Goal: Information Seeking & Learning: Find specific fact

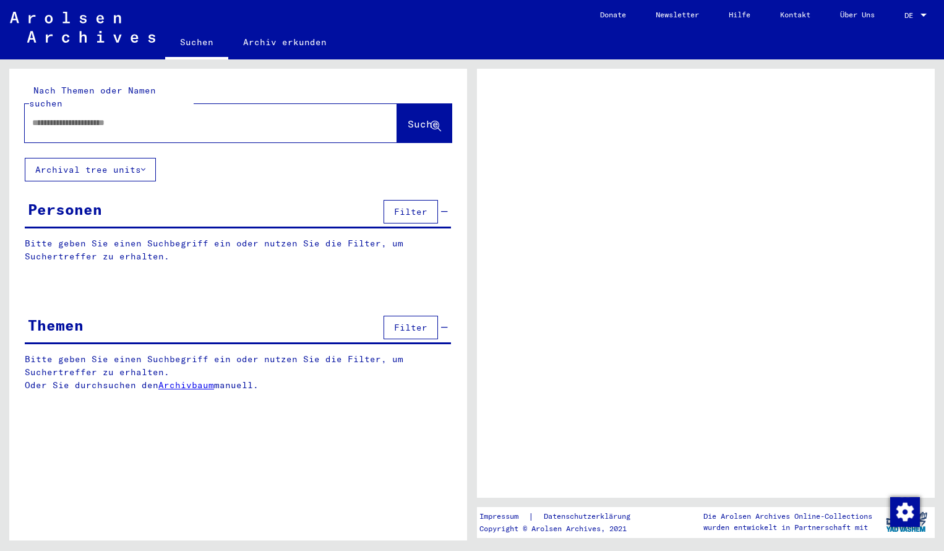
click at [58, 116] on input "text" at bounding box center [199, 122] width 335 height 13
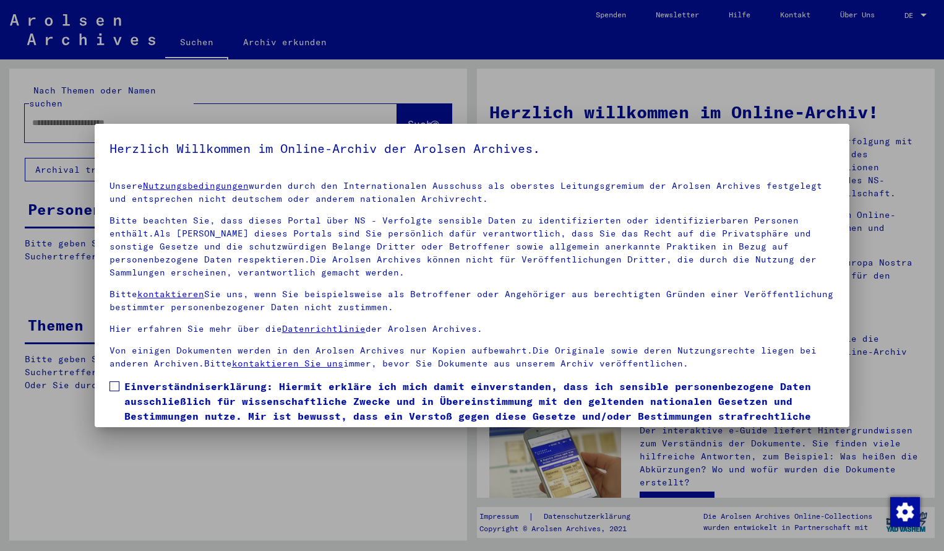
click at [115, 384] on span at bounding box center [114, 386] width 10 height 10
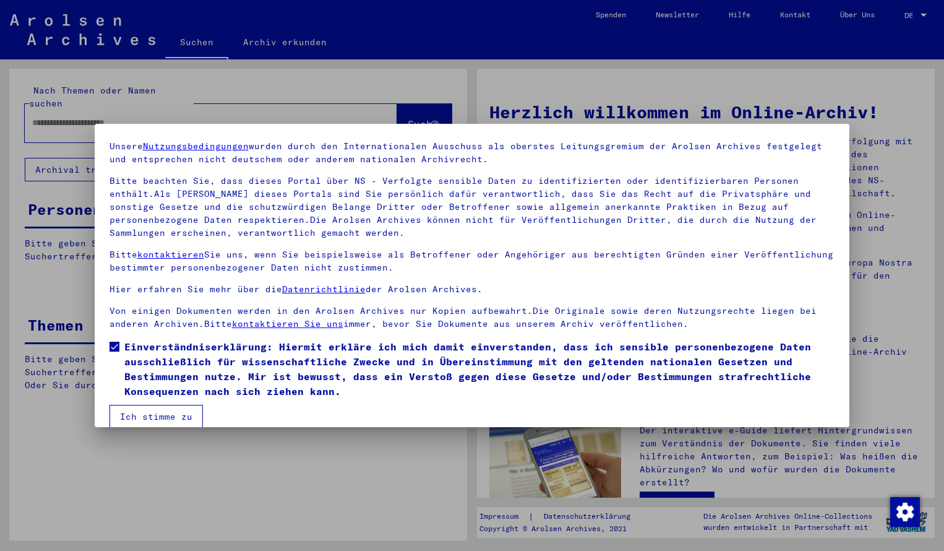
scroll to position [42, 0]
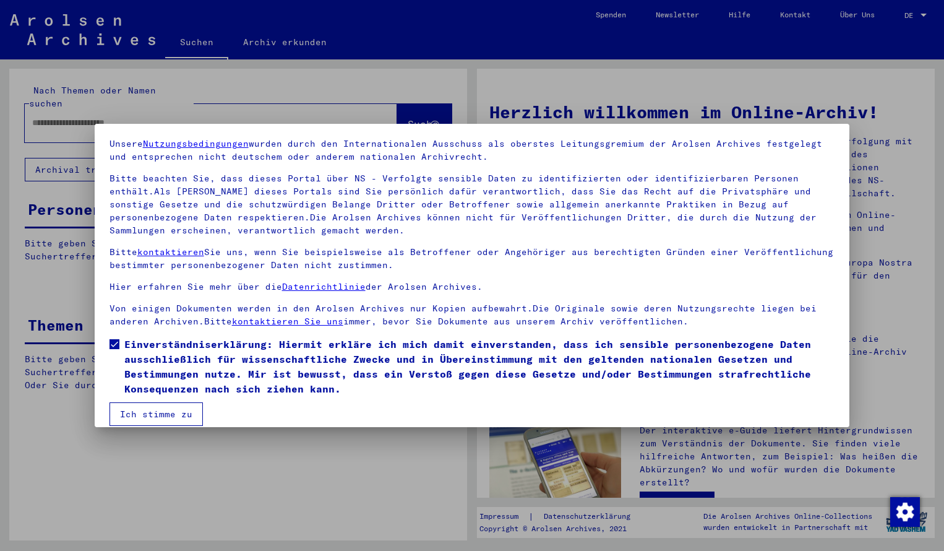
click at [140, 414] on button "Ich stimme zu" at bounding box center [155, 414] width 93 height 24
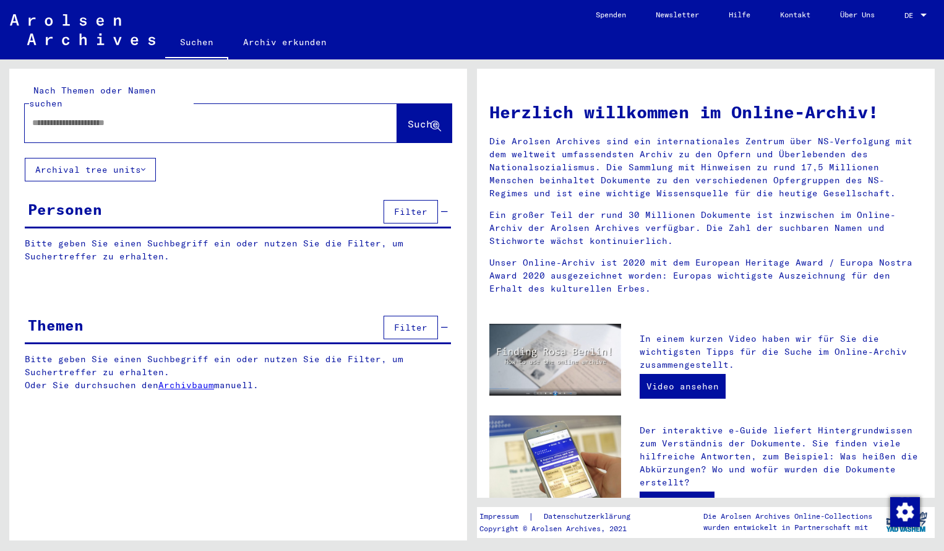
click at [54, 116] on input "text" at bounding box center [196, 122] width 328 height 13
click at [408, 118] on span "Suche" at bounding box center [423, 124] width 31 height 12
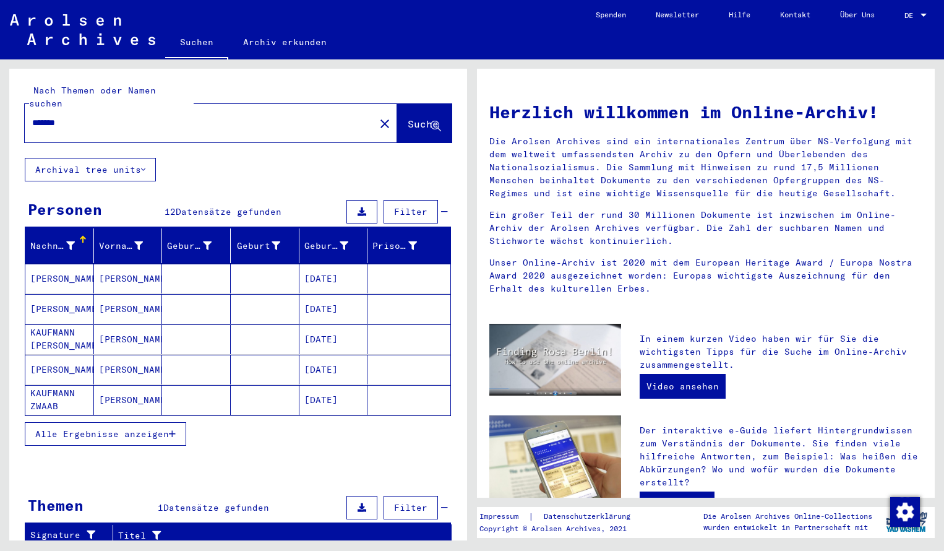
click at [64, 264] on mat-cell "[PERSON_NAME]" at bounding box center [59, 279] width 69 height 30
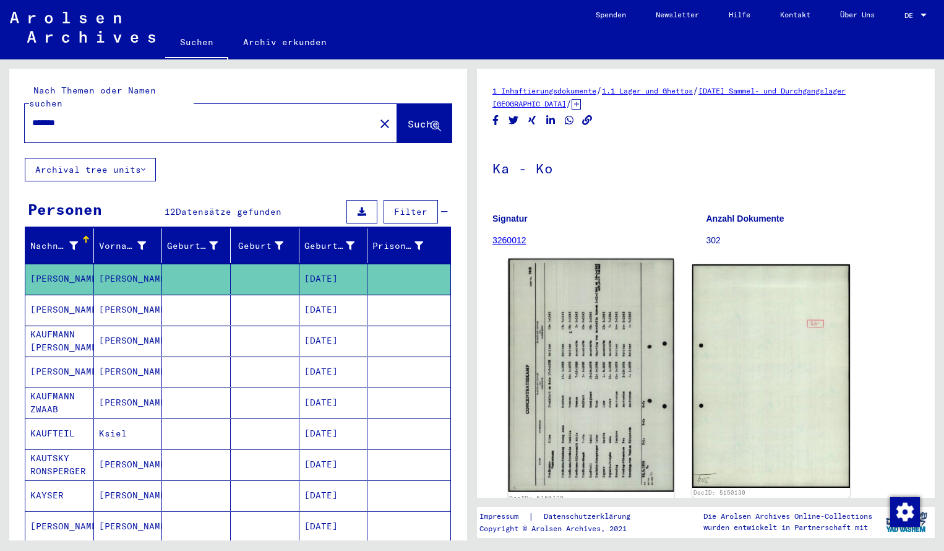
click at [568, 379] on img at bounding box center [592, 375] width 166 height 233
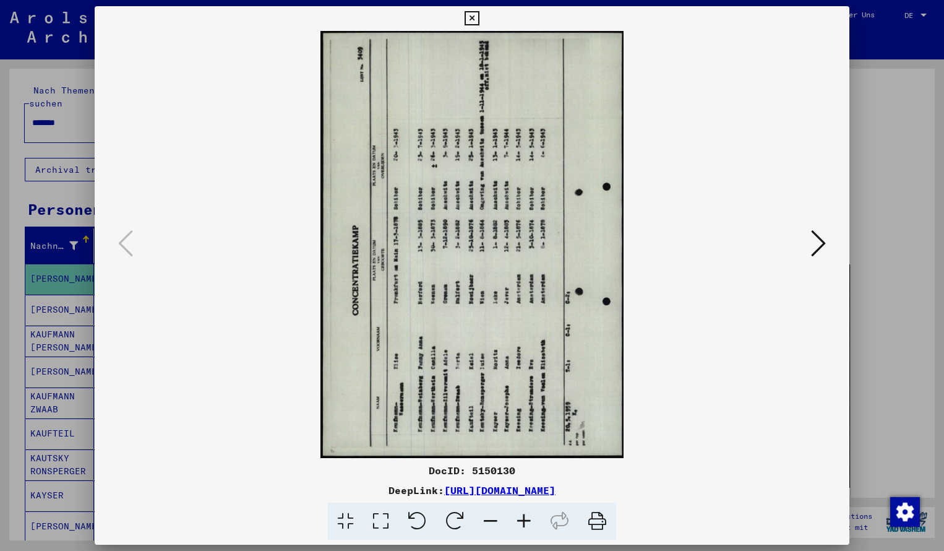
click at [461, 517] on icon at bounding box center [455, 521] width 38 height 38
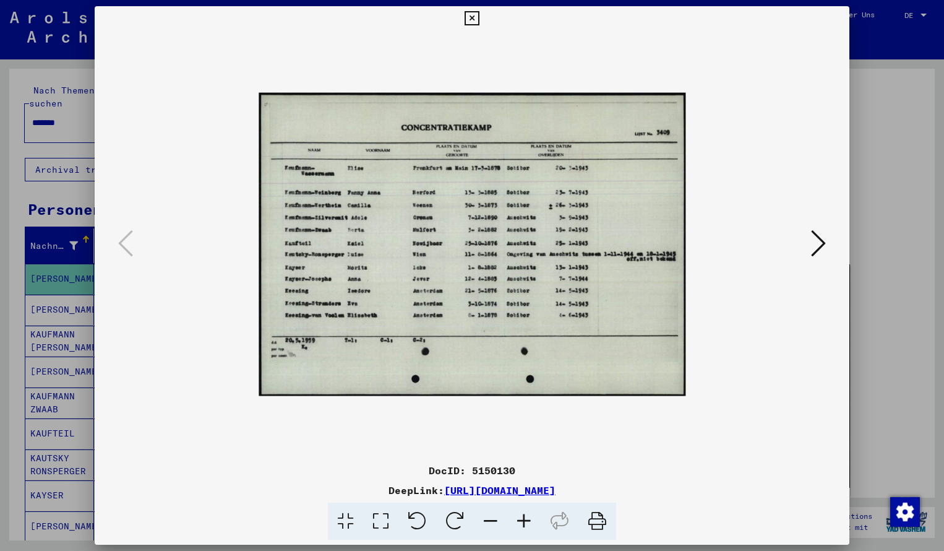
click at [541, 514] on icon at bounding box center [560, 521] width 38 height 38
click at [523, 518] on icon at bounding box center [523, 521] width 33 height 38
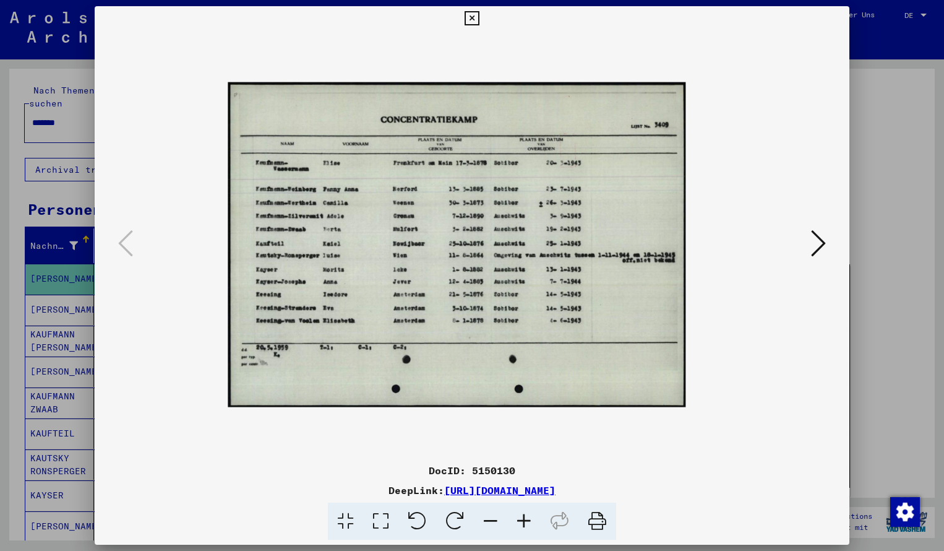
click at [524, 519] on icon at bounding box center [523, 521] width 33 height 38
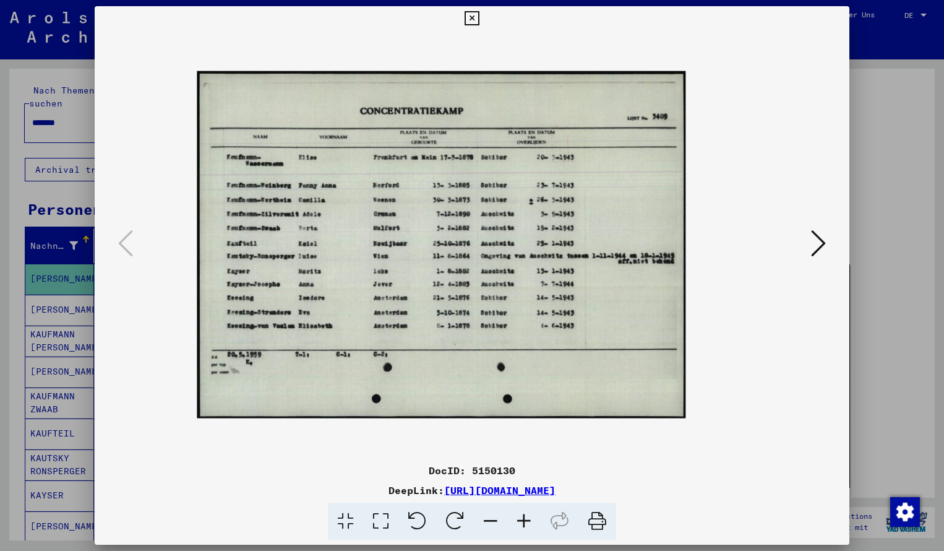
click at [524, 519] on icon at bounding box center [523, 521] width 33 height 38
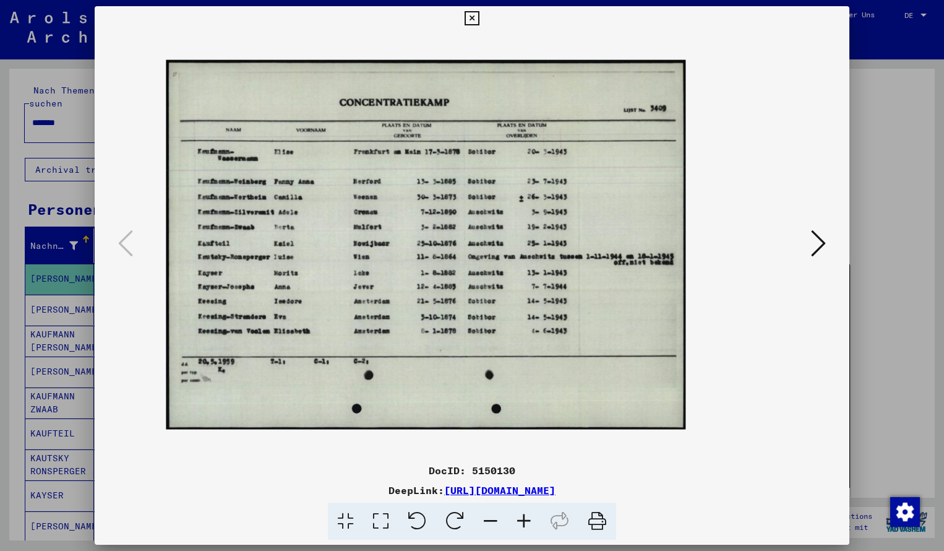
click at [524, 519] on icon at bounding box center [523, 521] width 33 height 38
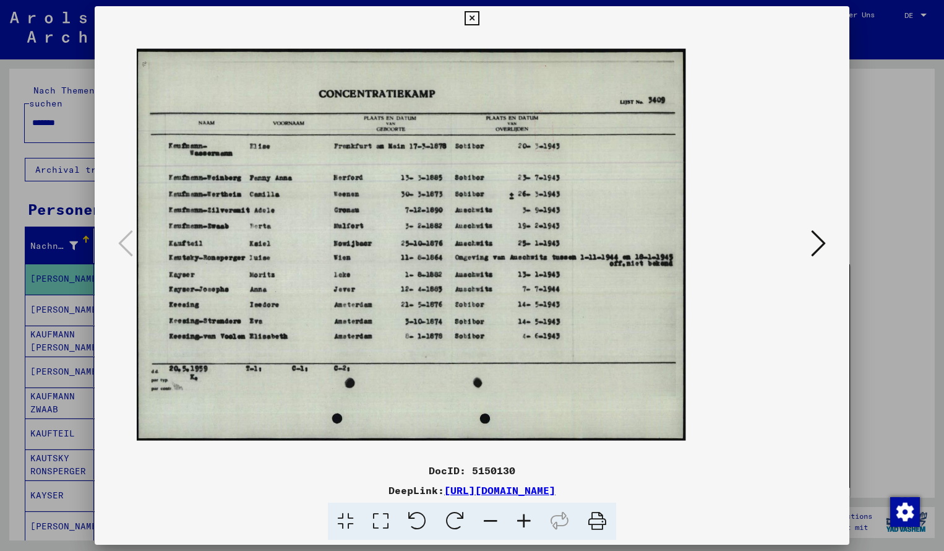
click at [524, 519] on icon at bounding box center [523, 521] width 33 height 38
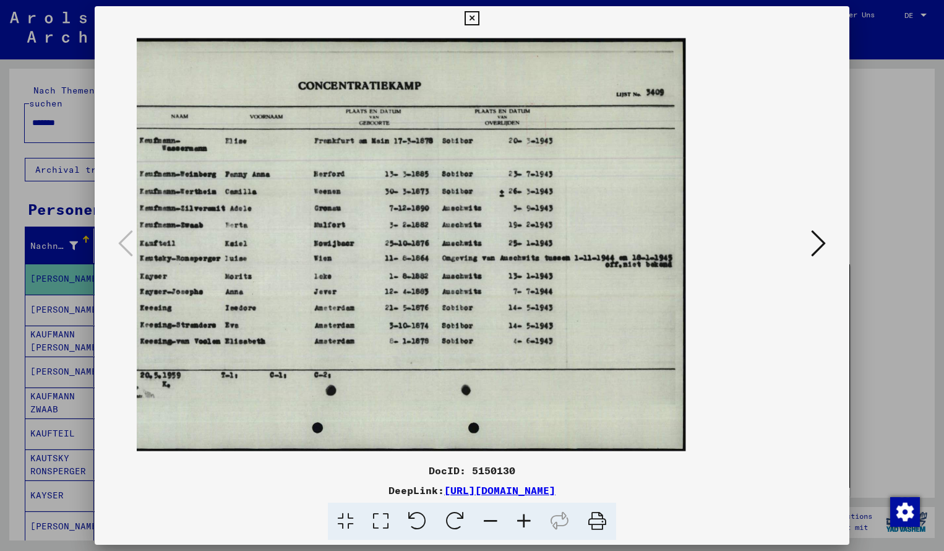
click at [479, 20] on icon at bounding box center [472, 18] width 14 height 15
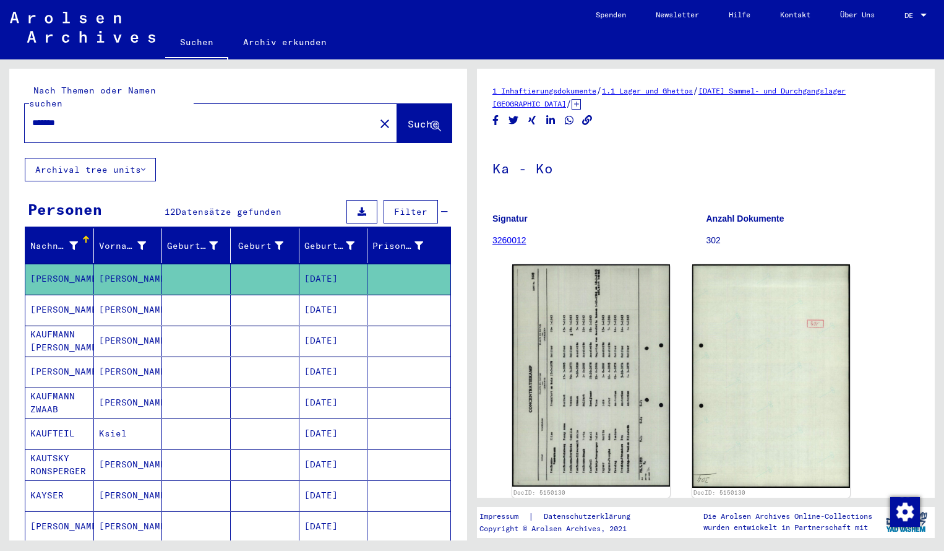
click at [87, 116] on input "*******" at bounding box center [199, 122] width 335 height 13
click at [408, 118] on span "Suche" at bounding box center [423, 124] width 31 height 12
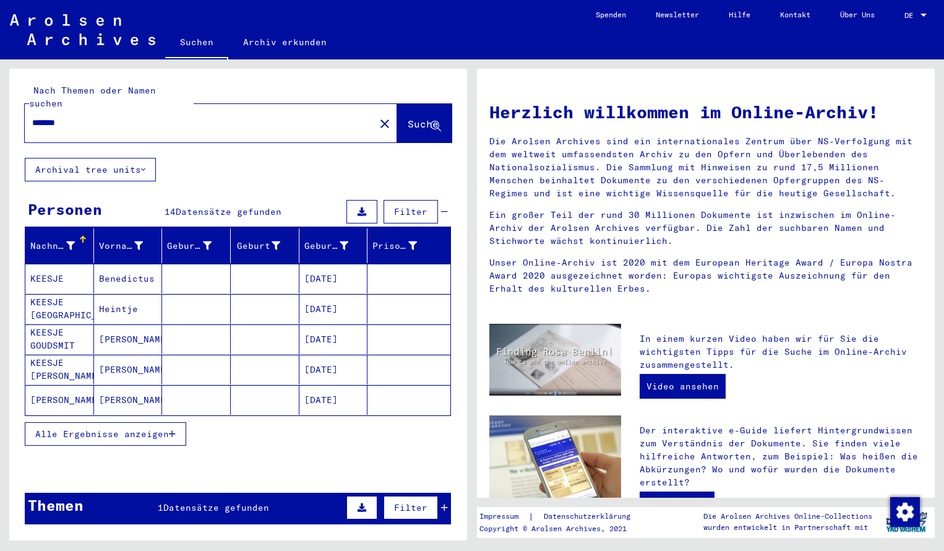
click at [67, 267] on mat-cell "KEESJE" at bounding box center [59, 279] width 69 height 30
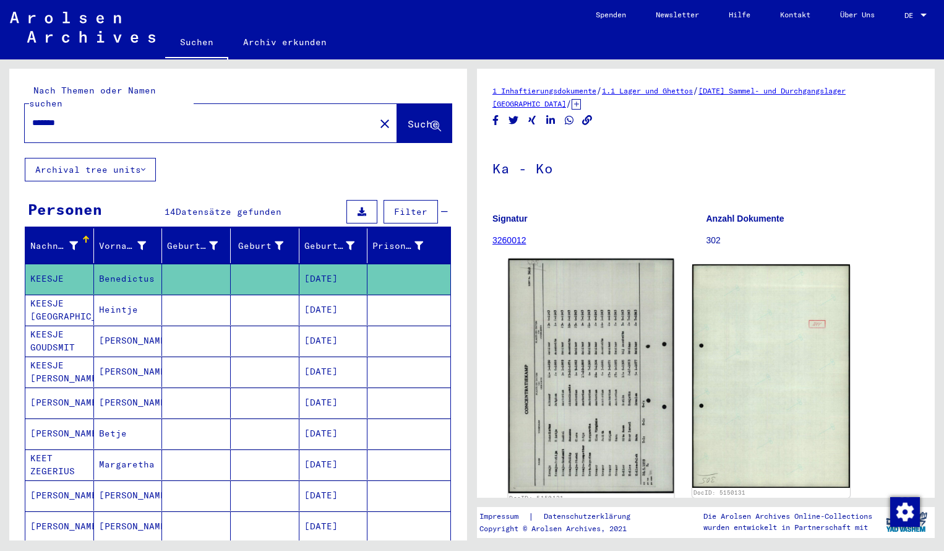
click at [595, 345] on img at bounding box center [592, 376] width 166 height 234
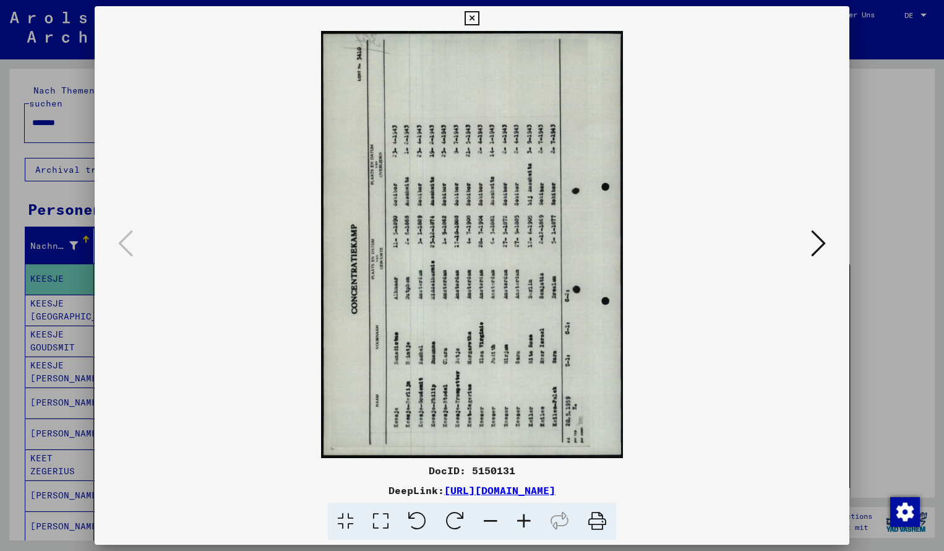
click at [451, 524] on icon at bounding box center [455, 521] width 38 height 38
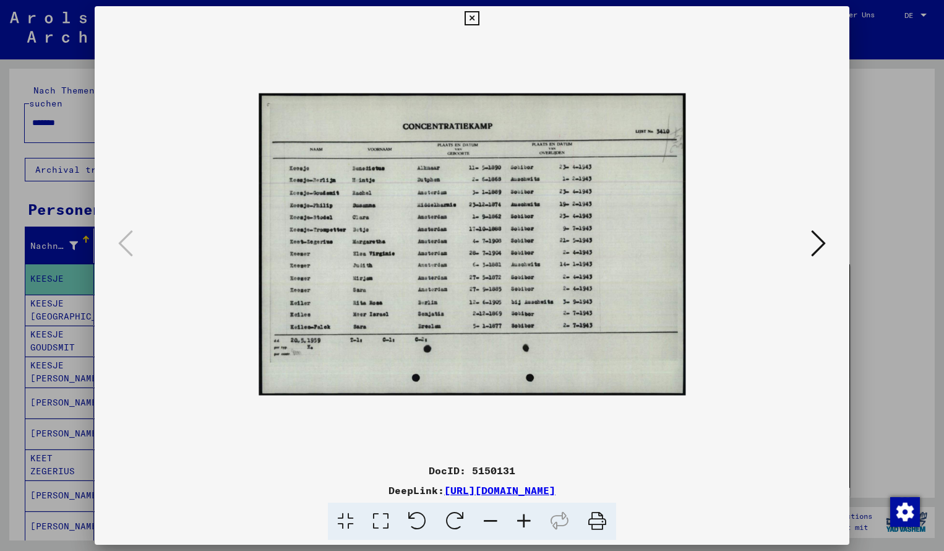
click at [527, 522] on icon at bounding box center [523, 521] width 33 height 38
click at [528, 522] on icon at bounding box center [523, 521] width 33 height 38
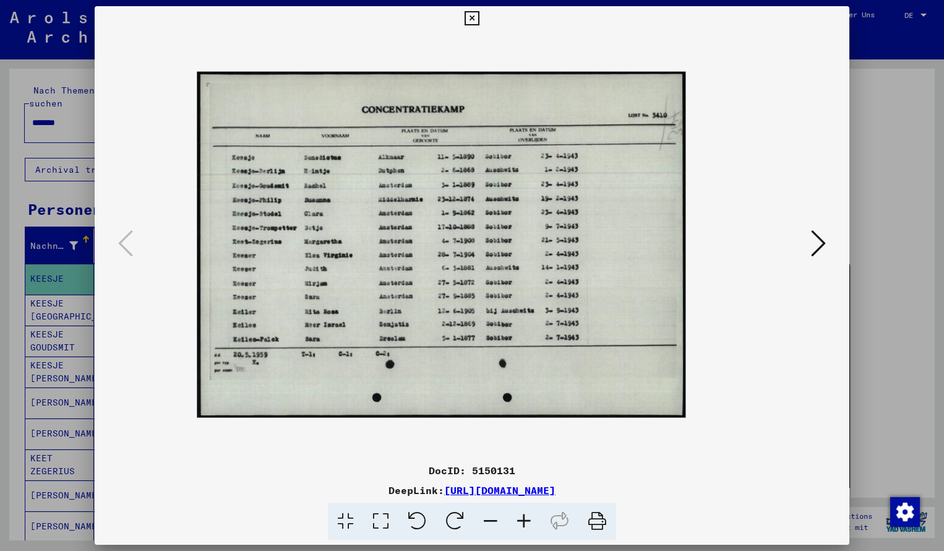
click at [528, 522] on icon at bounding box center [523, 521] width 33 height 38
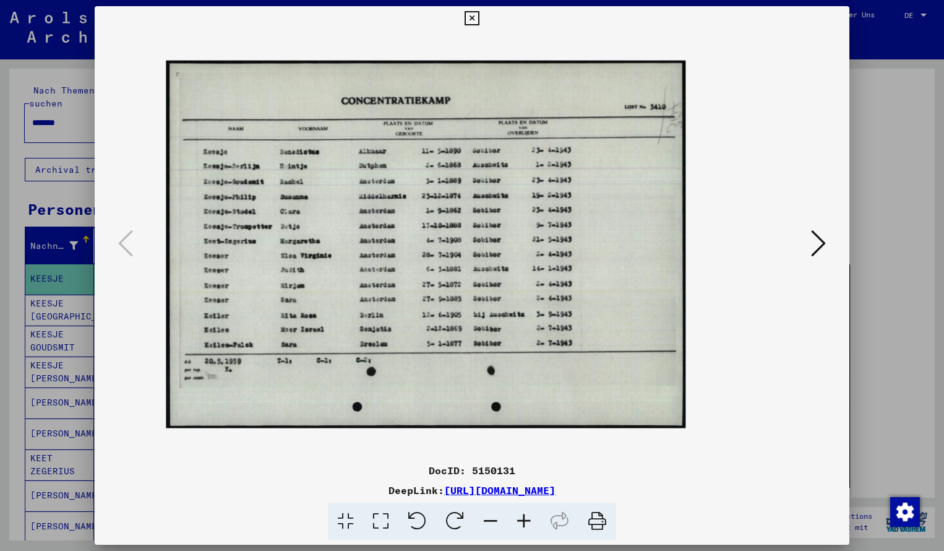
click at [526, 522] on icon at bounding box center [523, 521] width 33 height 38
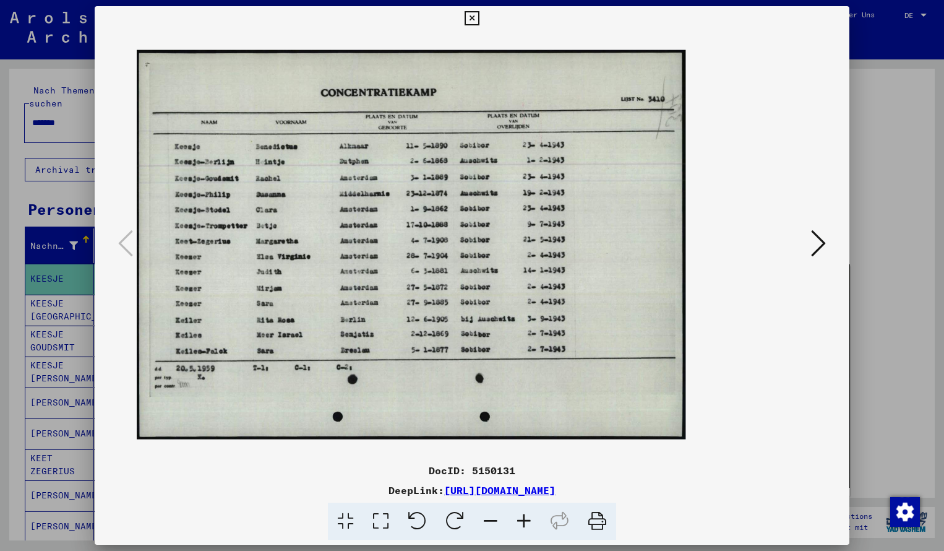
click at [526, 522] on icon at bounding box center [523, 521] width 33 height 38
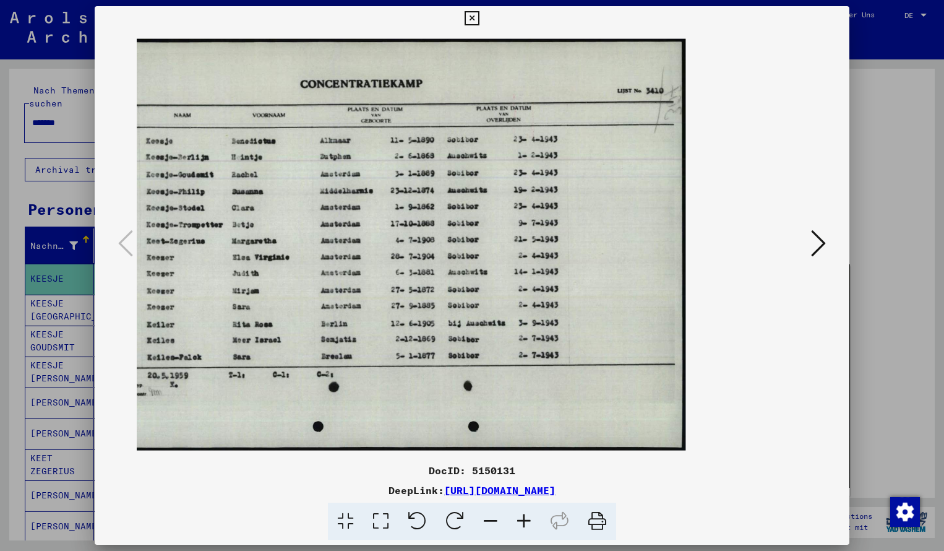
click at [526, 522] on icon at bounding box center [523, 521] width 33 height 38
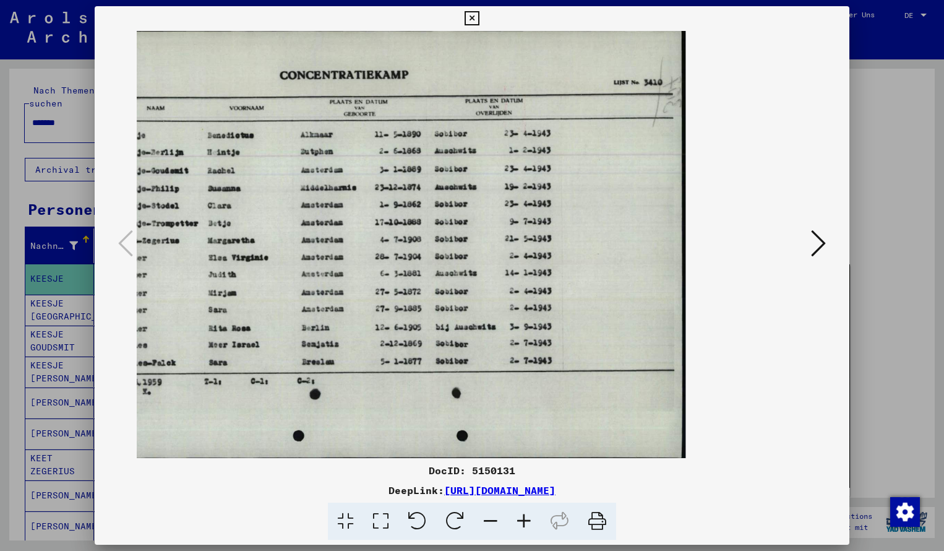
click at [495, 517] on icon at bounding box center [490, 521] width 33 height 38
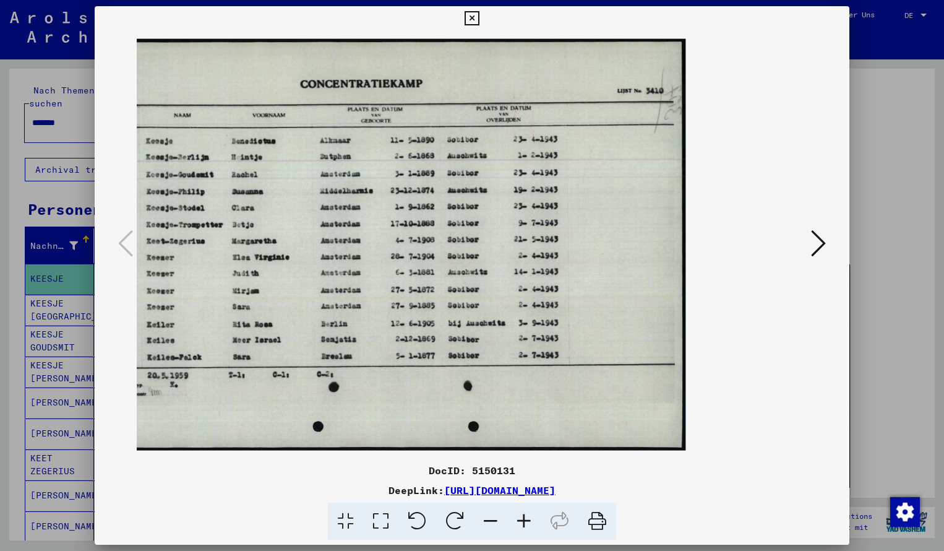
click at [479, 17] on icon at bounding box center [472, 18] width 14 height 15
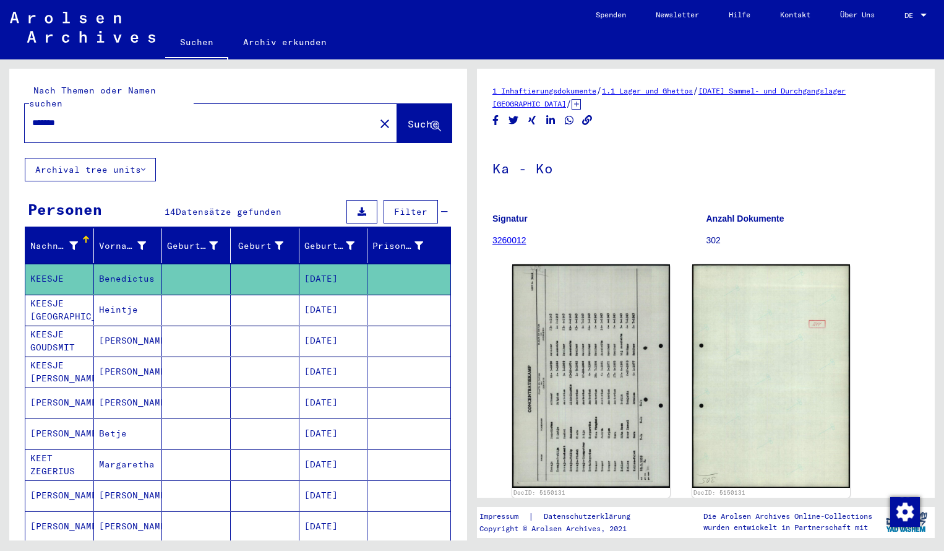
click at [74, 116] on input "*******" at bounding box center [199, 122] width 335 height 13
click at [408, 118] on span "Suche" at bounding box center [423, 124] width 31 height 12
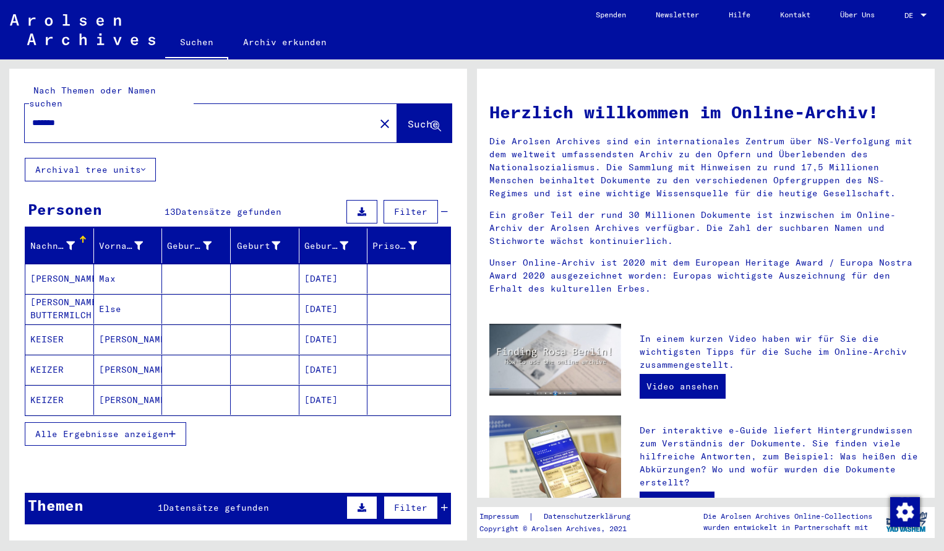
click at [82, 265] on mat-cell "[PERSON_NAME]" at bounding box center [59, 279] width 69 height 30
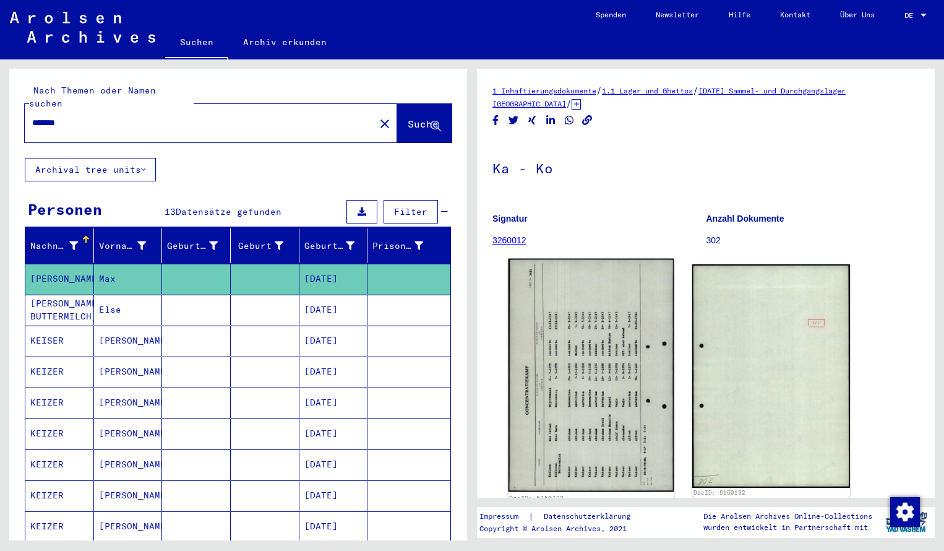
click at [545, 327] on img at bounding box center [592, 375] width 166 height 233
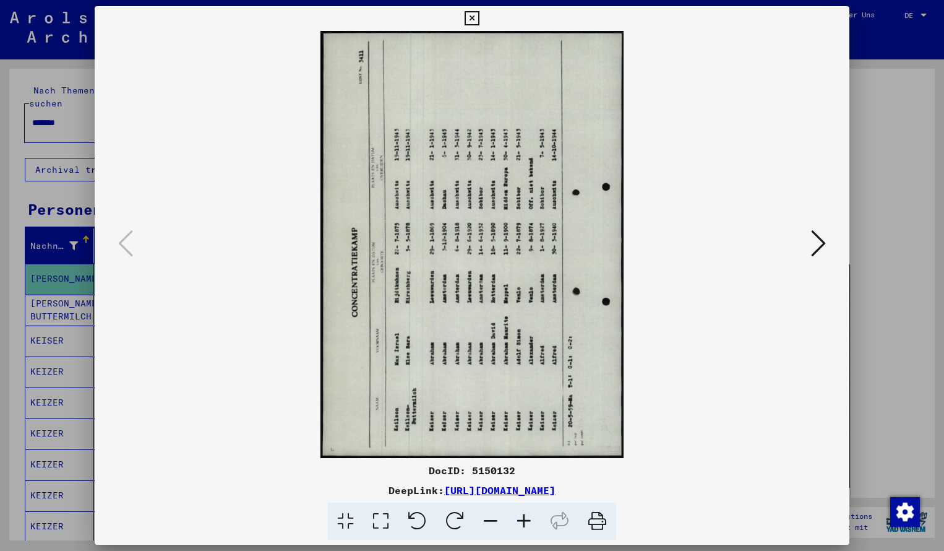
click at [458, 520] on icon at bounding box center [455, 521] width 38 height 38
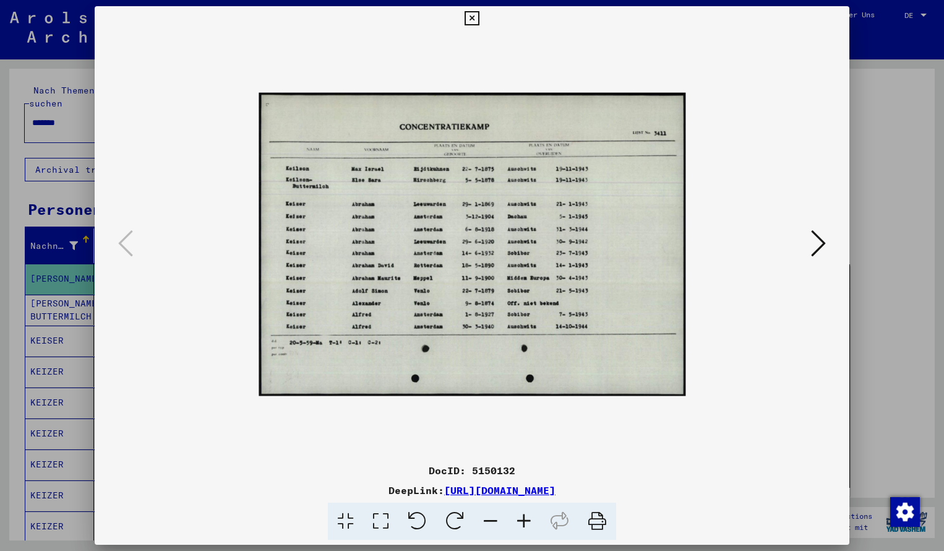
click at [523, 520] on icon at bounding box center [523, 521] width 33 height 38
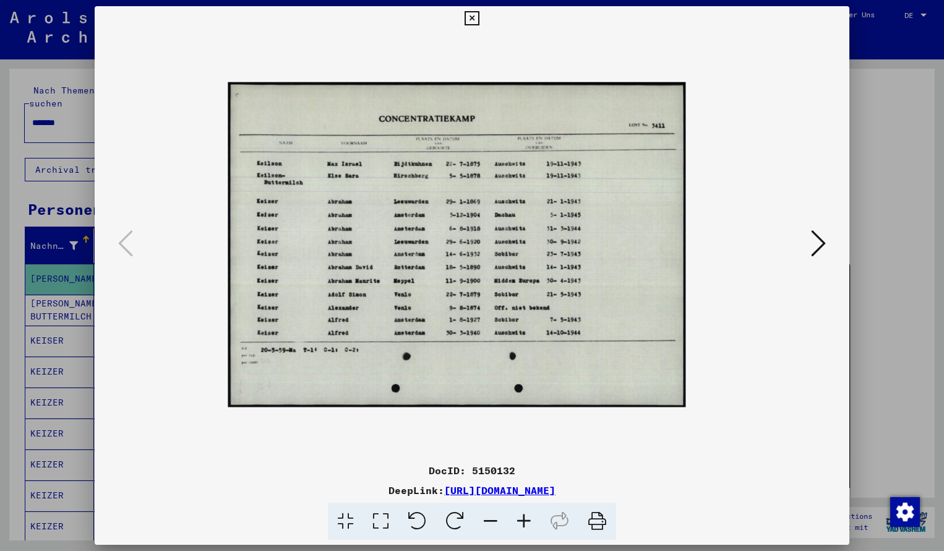
click at [523, 520] on icon at bounding box center [523, 521] width 33 height 38
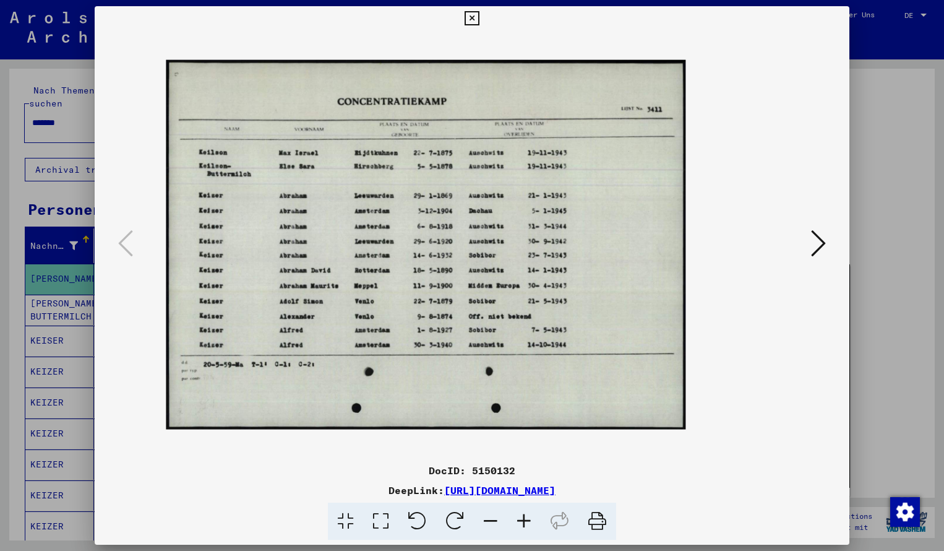
click at [523, 520] on icon at bounding box center [523, 521] width 33 height 38
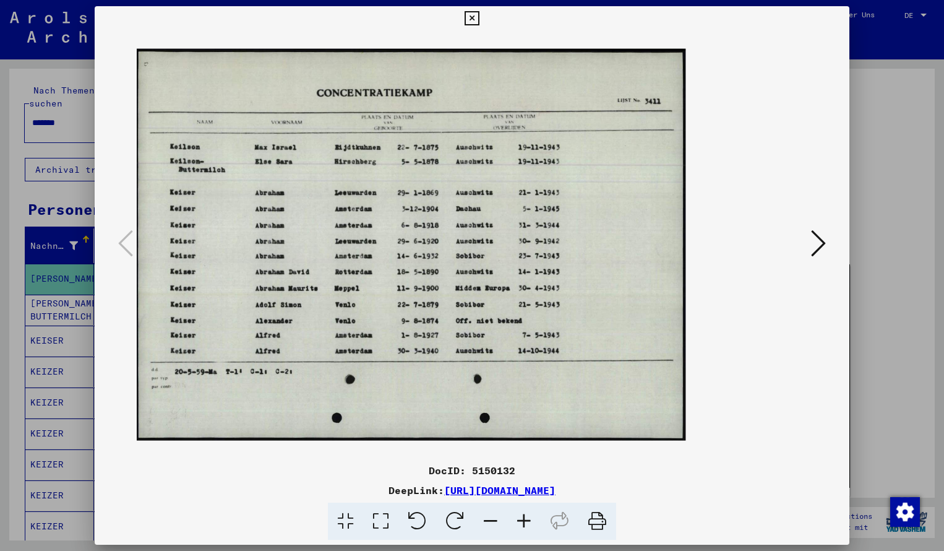
click at [523, 520] on icon at bounding box center [523, 521] width 33 height 38
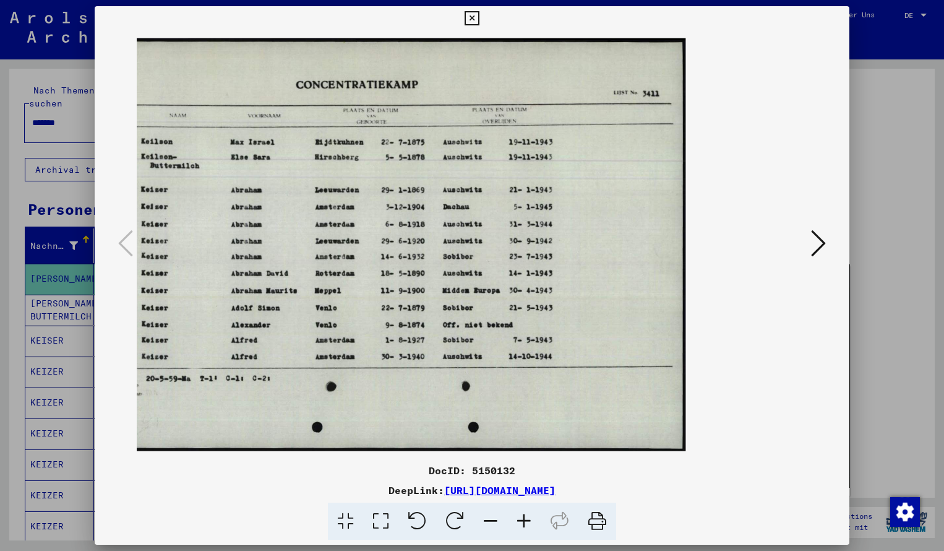
click at [479, 15] on icon at bounding box center [472, 18] width 14 height 15
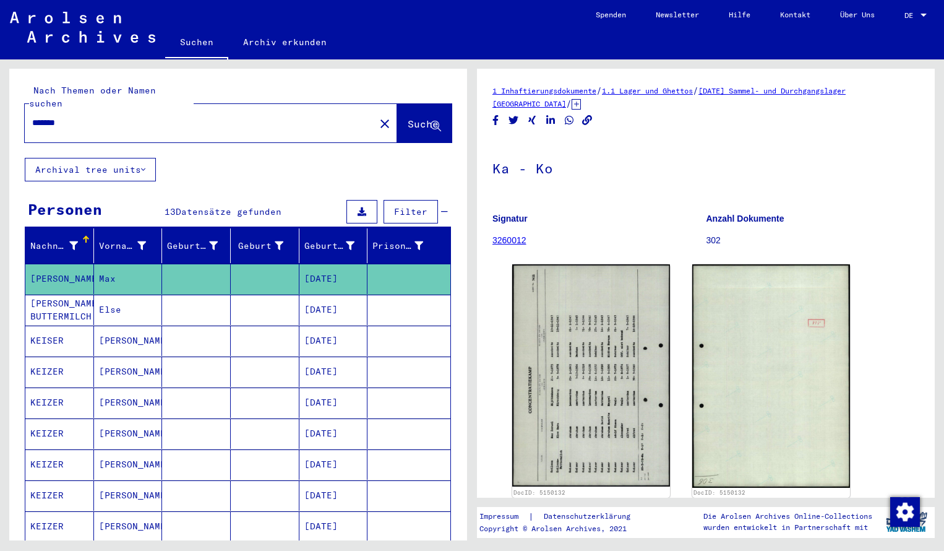
click at [85, 116] on input "*******" at bounding box center [199, 122] width 335 height 13
click at [408, 118] on span "Suche" at bounding box center [423, 124] width 31 height 12
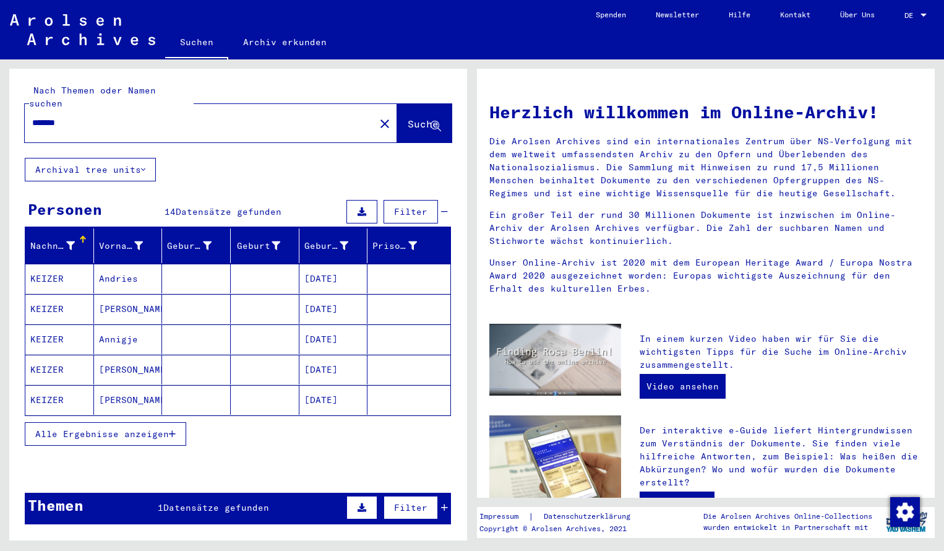
click at [47, 268] on mat-cell "KEIZER" at bounding box center [59, 279] width 69 height 30
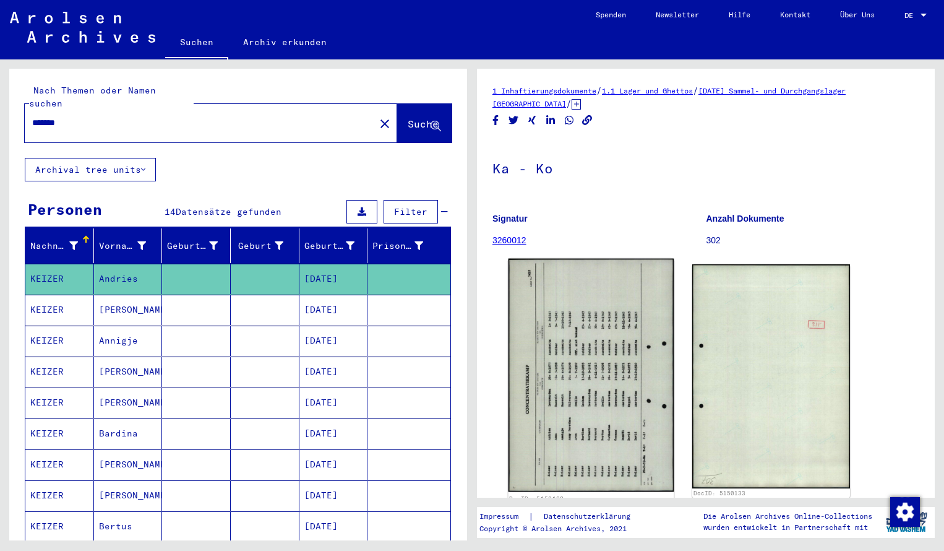
click at [528, 353] on img at bounding box center [592, 375] width 166 height 233
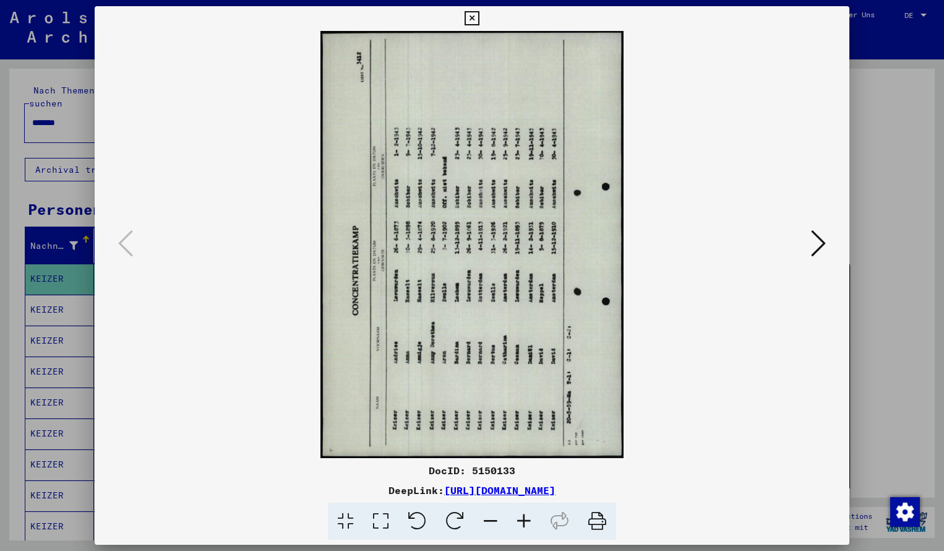
click at [453, 522] on icon at bounding box center [455, 521] width 38 height 38
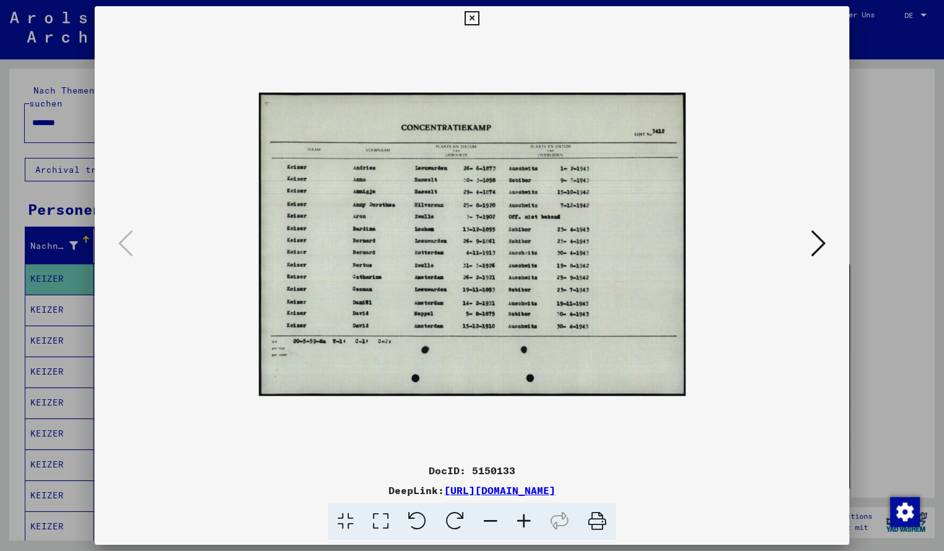
click at [530, 524] on icon at bounding box center [523, 521] width 33 height 38
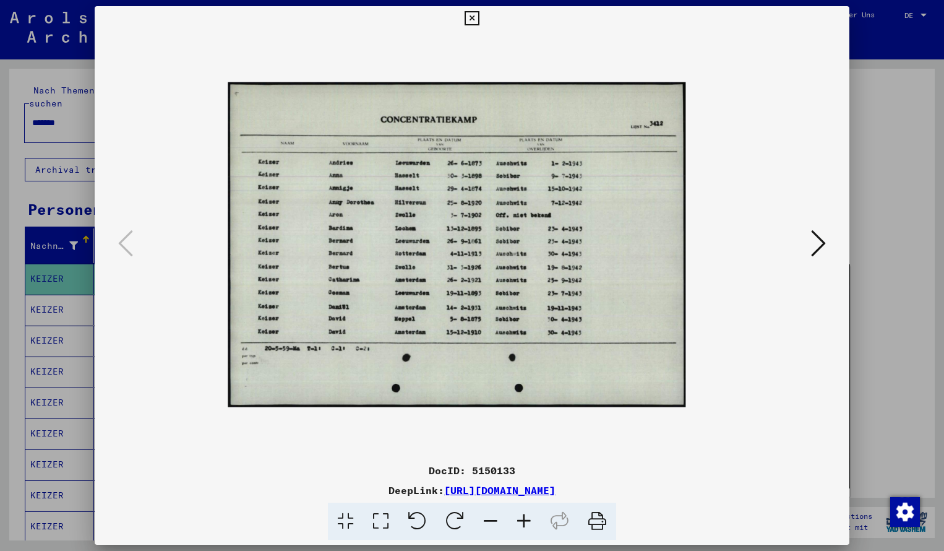
click at [530, 524] on icon at bounding box center [523, 521] width 33 height 38
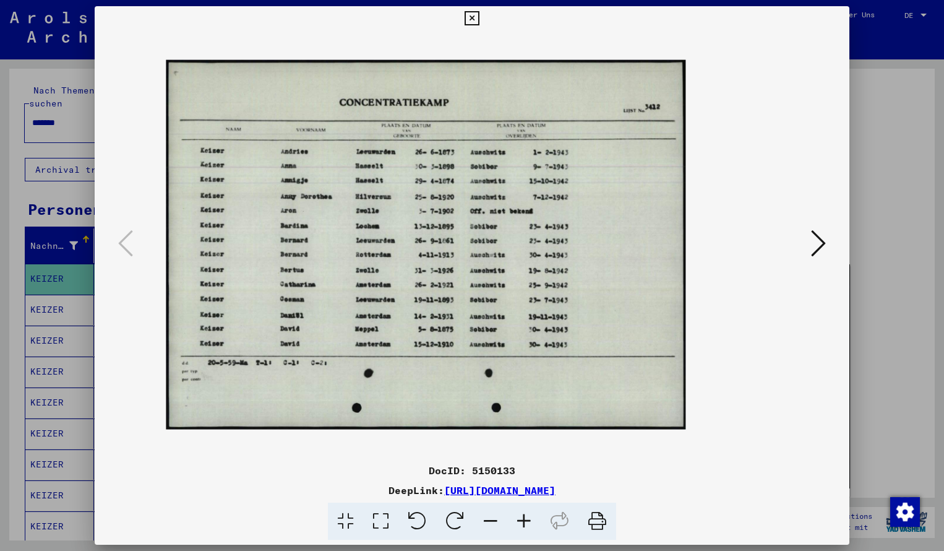
click at [530, 524] on icon at bounding box center [523, 521] width 33 height 38
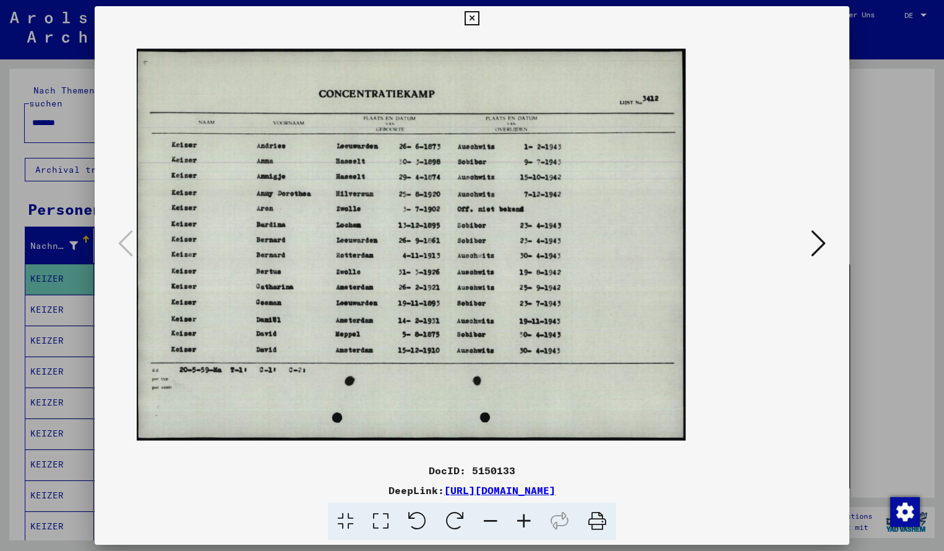
click at [530, 524] on icon at bounding box center [523, 521] width 33 height 38
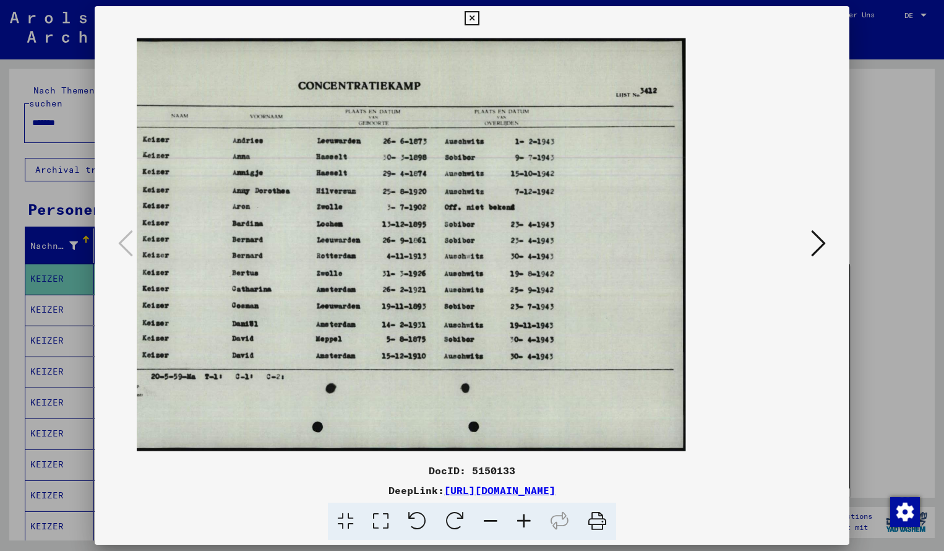
click at [479, 19] on icon at bounding box center [472, 18] width 14 height 15
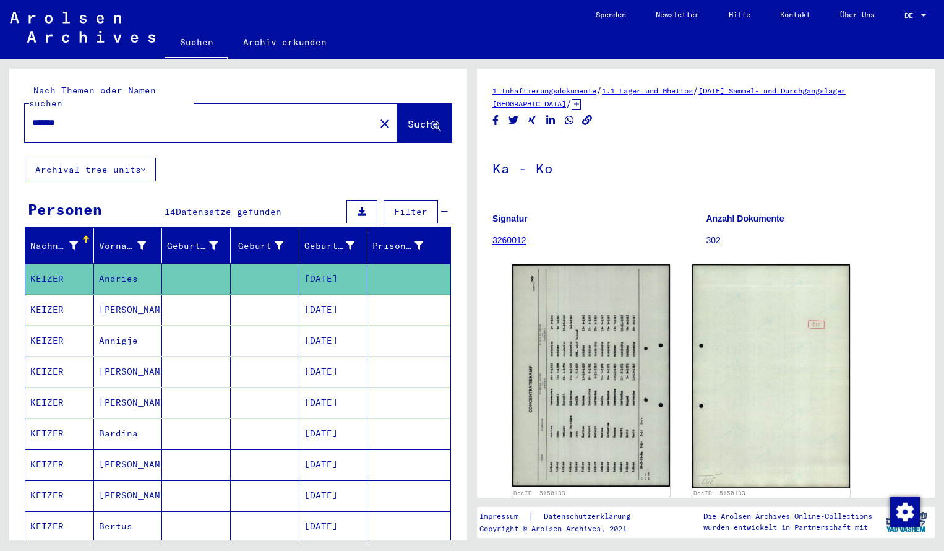
click at [77, 116] on input "*******" at bounding box center [199, 122] width 335 height 13
click at [409, 118] on span "Suche" at bounding box center [423, 124] width 31 height 12
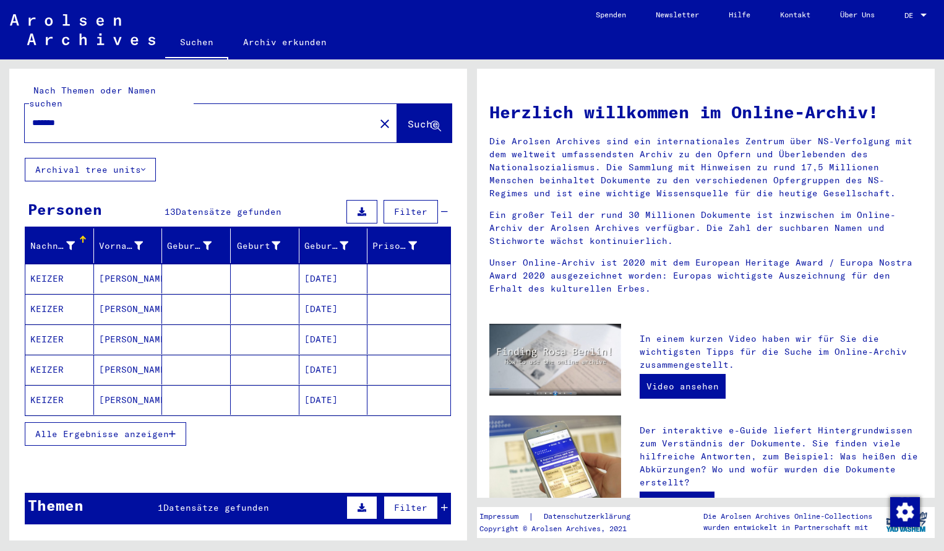
click at [72, 269] on mat-cell "KEIZER" at bounding box center [59, 279] width 69 height 30
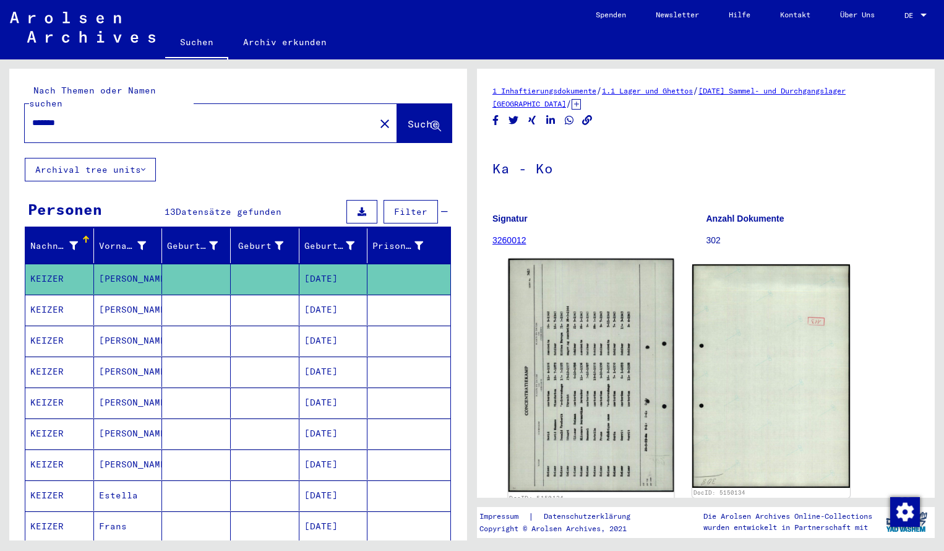
click at [540, 324] on img at bounding box center [592, 375] width 166 height 233
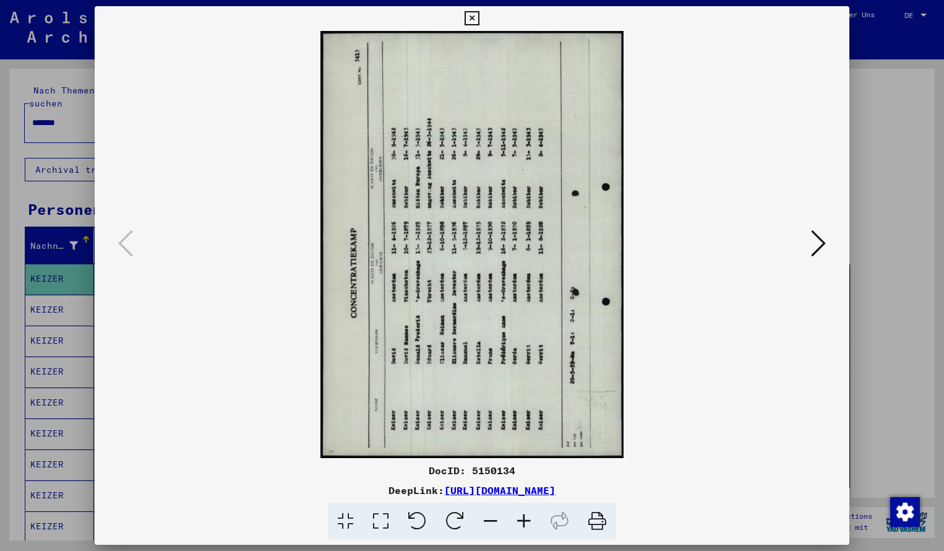
click at [423, 517] on icon at bounding box center [417, 521] width 38 height 38
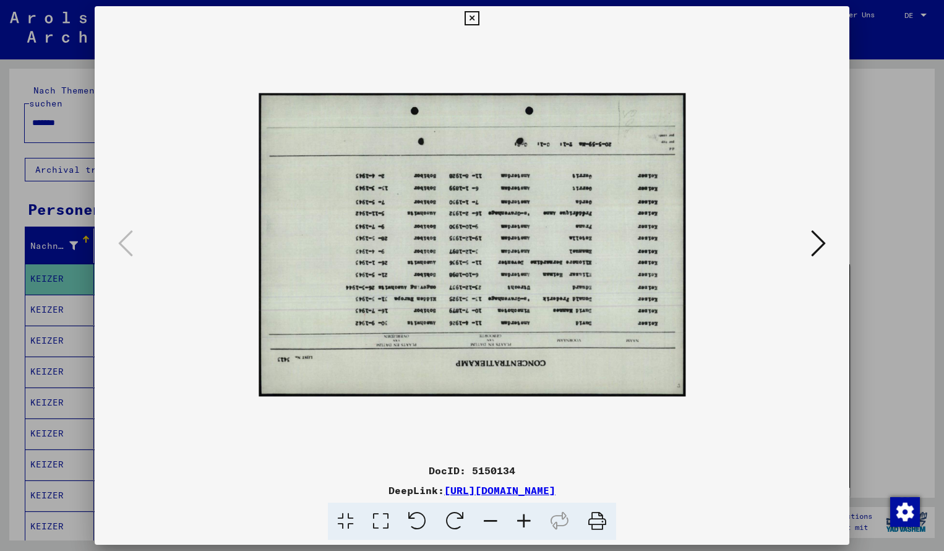
click at [421, 523] on icon at bounding box center [417, 521] width 38 height 38
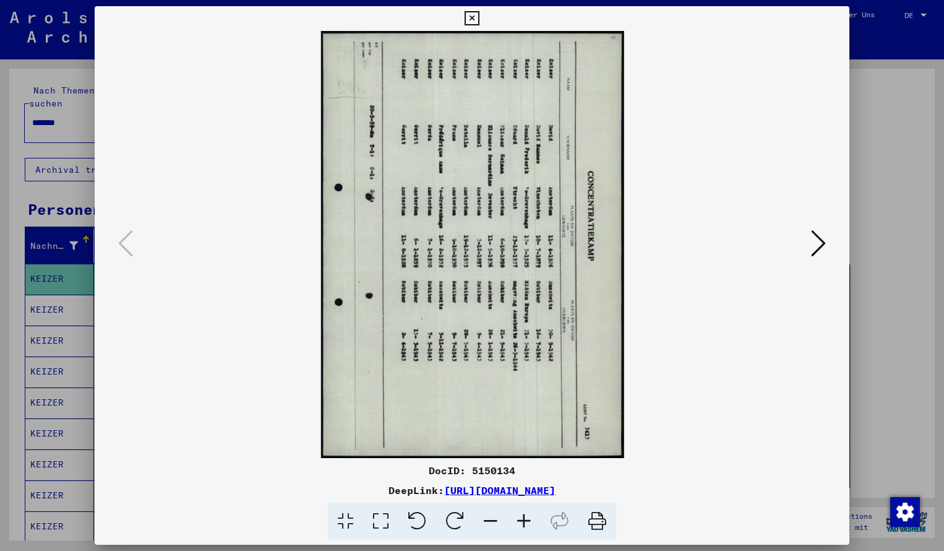
click at [421, 523] on icon at bounding box center [417, 521] width 38 height 38
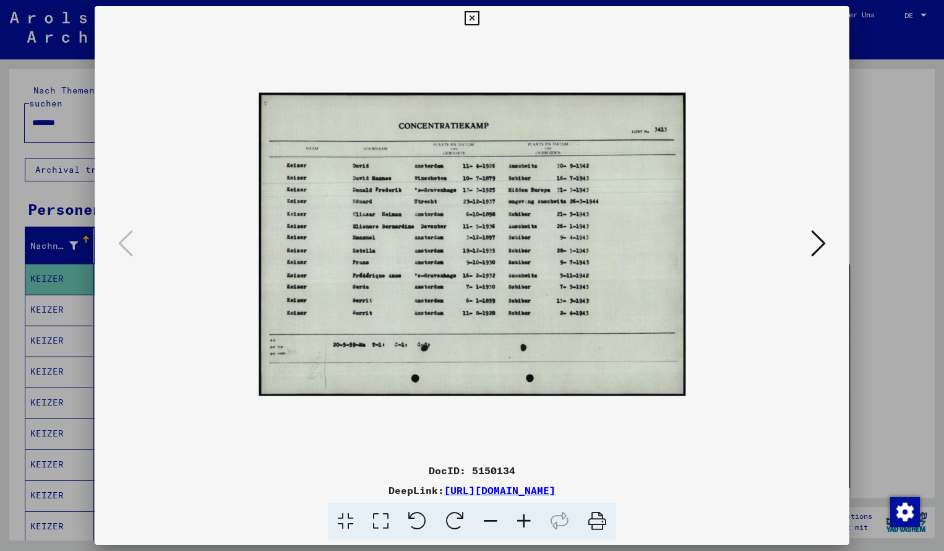
click at [525, 517] on icon at bounding box center [523, 521] width 33 height 38
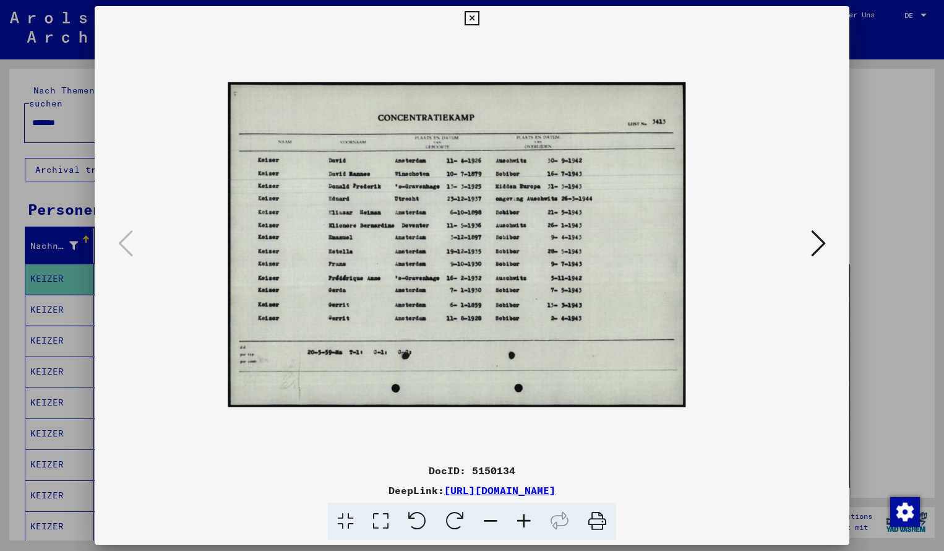
click at [525, 517] on icon at bounding box center [523, 521] width 33 height 38
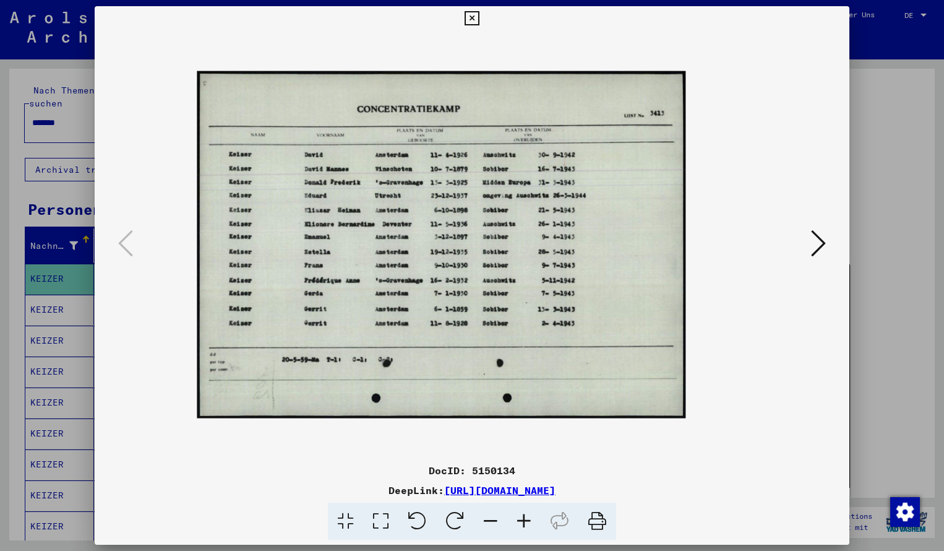
click at [525, 517] on icon at bounding box center [523, 521] width 33 height 38
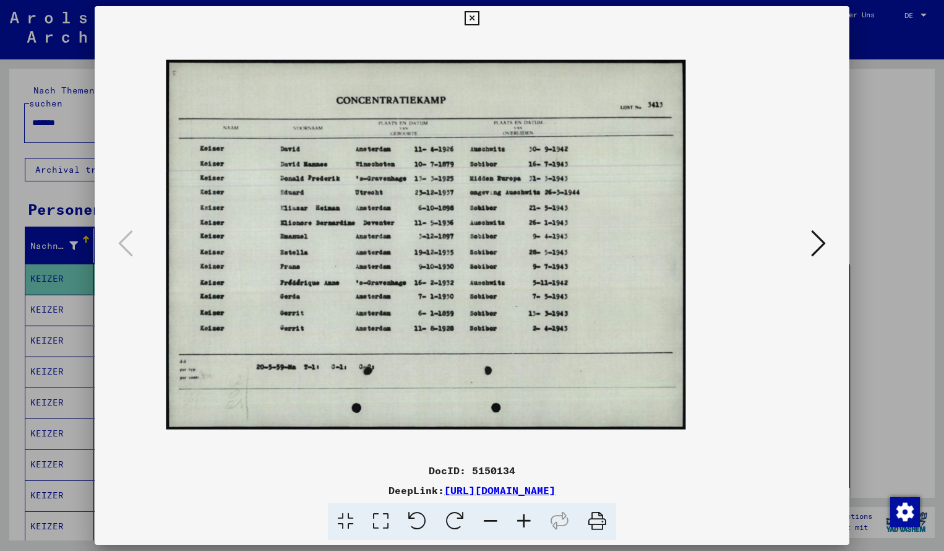
click at [525, 517] on icon at bounding box center [523, 521] width 33 height 38
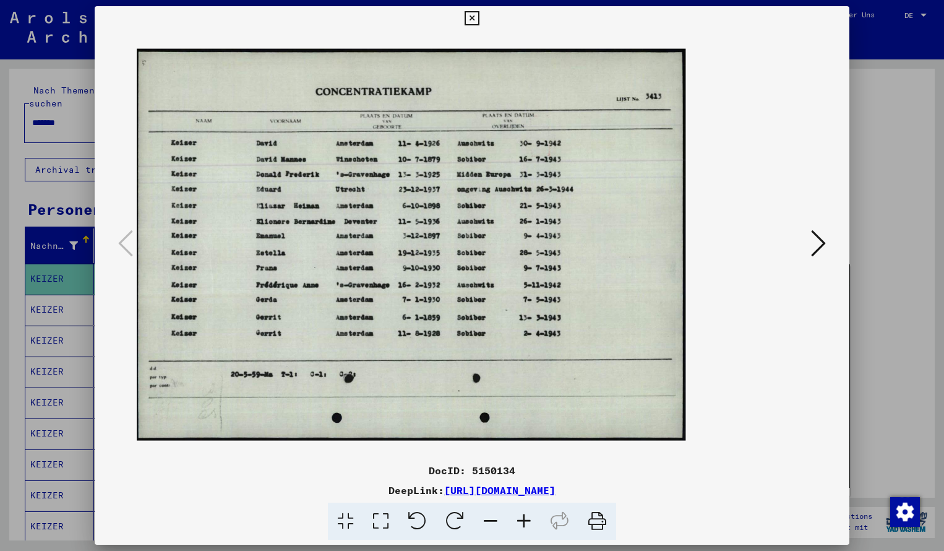
click at [525, 517] on icon at bounding box center [523, 521] width 33 height 38
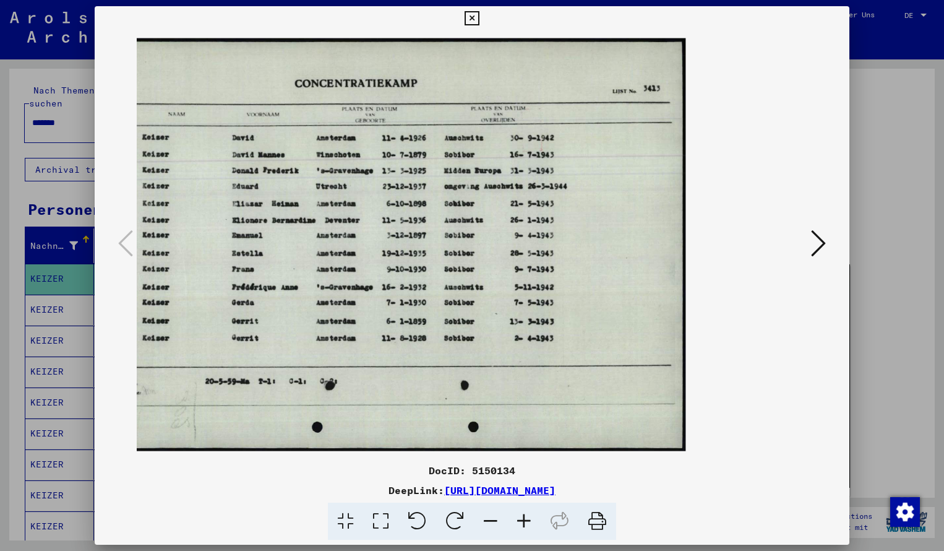
click at [479, 17] on icon at bounding box center [472, 18] width 14 height 15
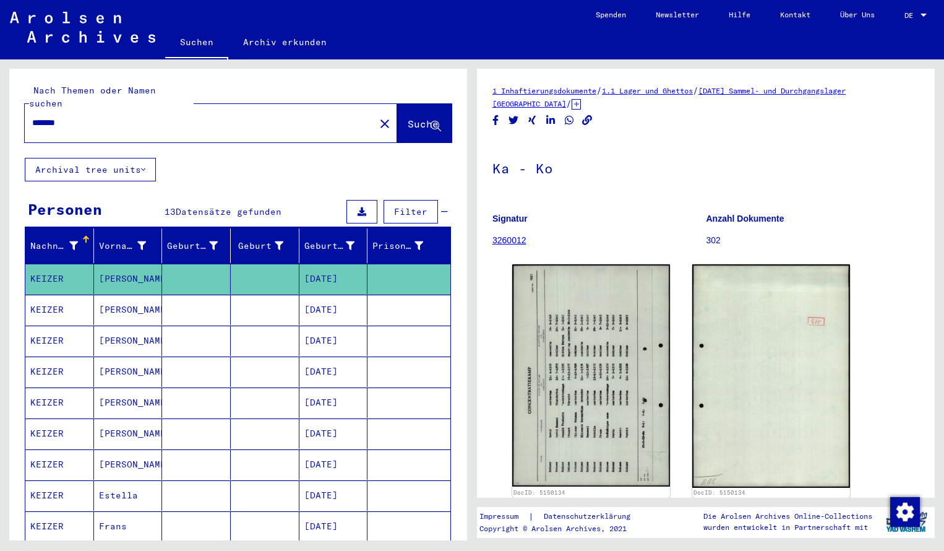
click at [72, 116] on input "*******" at bounding box center [199, 122] width 335 height 13
click at [408, 118] on span "Suche" at bounding box center [423, 124] width 31 height 12
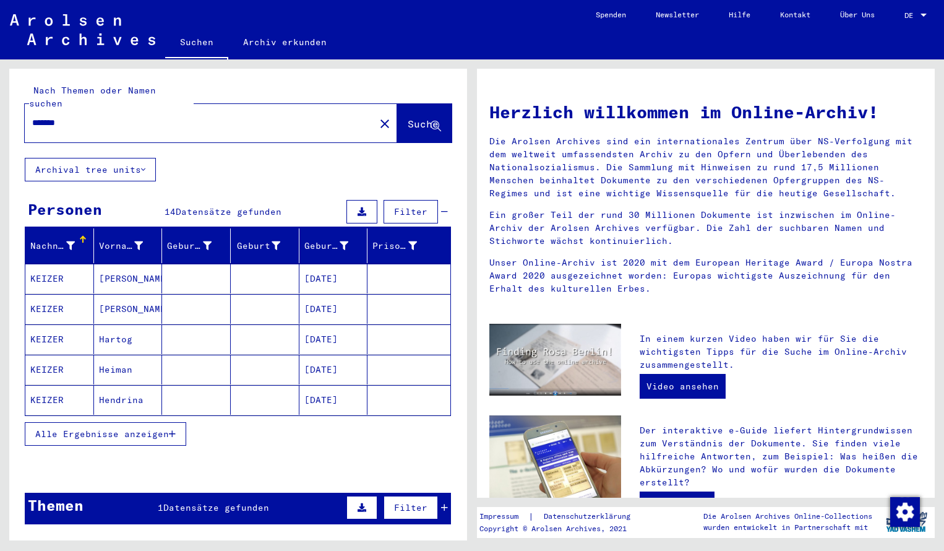
click at [66, 264] on mat-cell "KEIZER" at bounding box center [59, 279] width 69 height 30
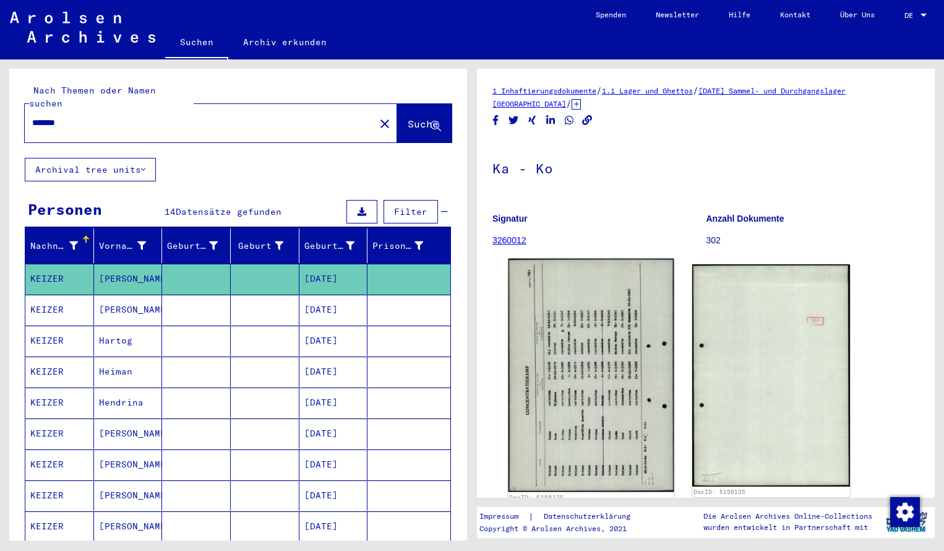
click at [556, 335] on img at bounding box center [592, 375] width 166 height 233
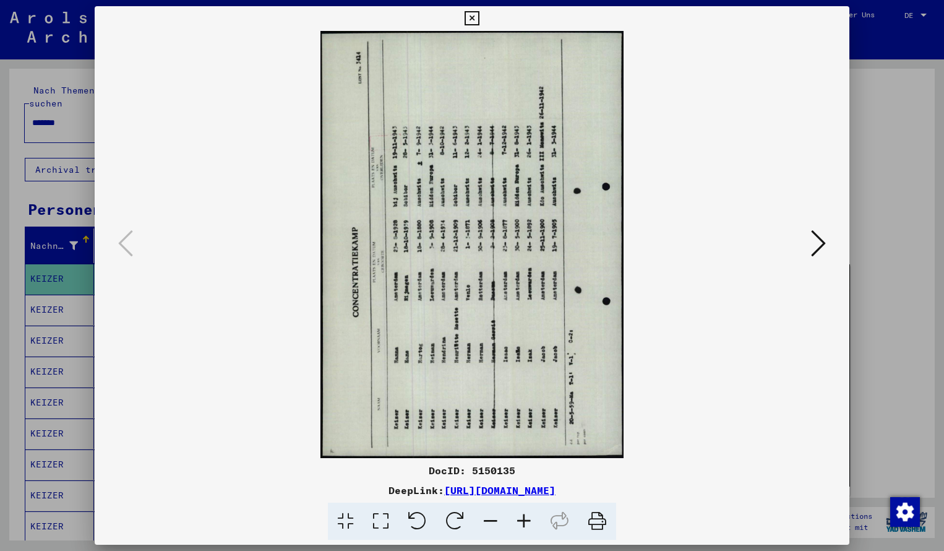
click at [459, 515] on icon at bounding box center [455, 521] width 38 height 38
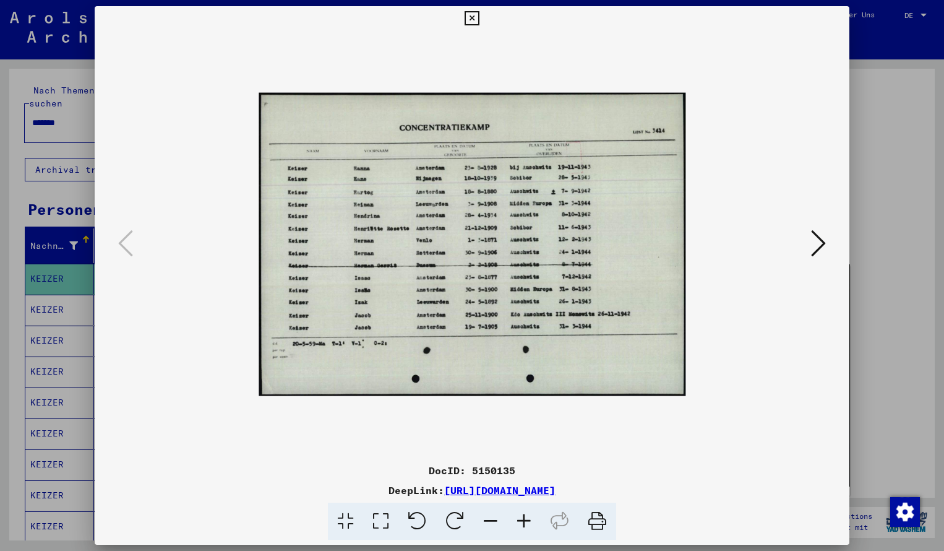
click at [523, 518] on icon at bounding box center [523, 521] width 33 height 38
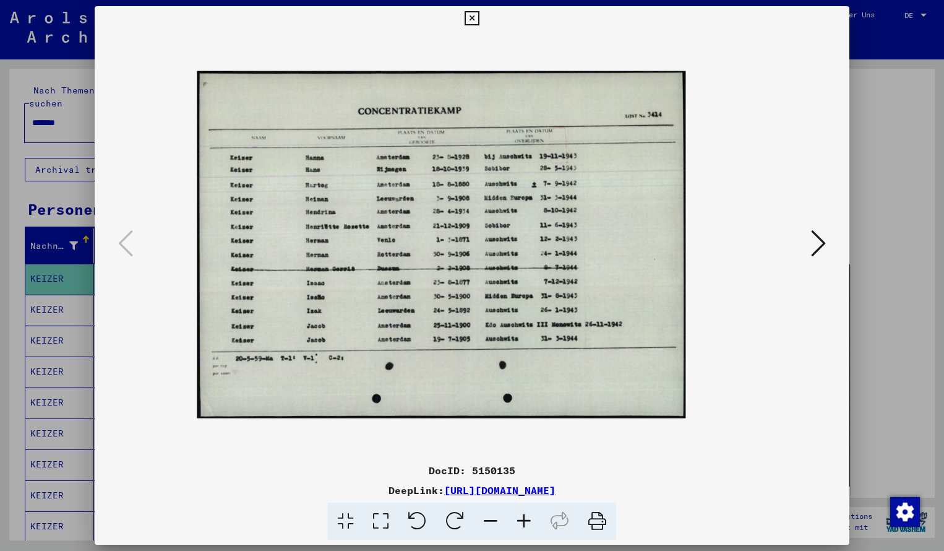
click at [523, 518] on icon at bounding box center [523, 521] width 33 height 38
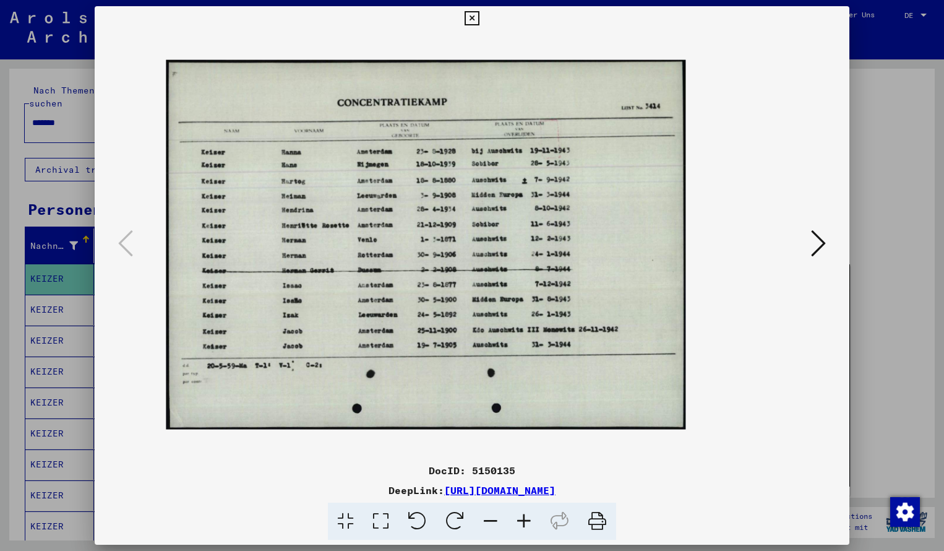
click at [523, 518] on icon at bounding box center [523, 521] width 33 height 38
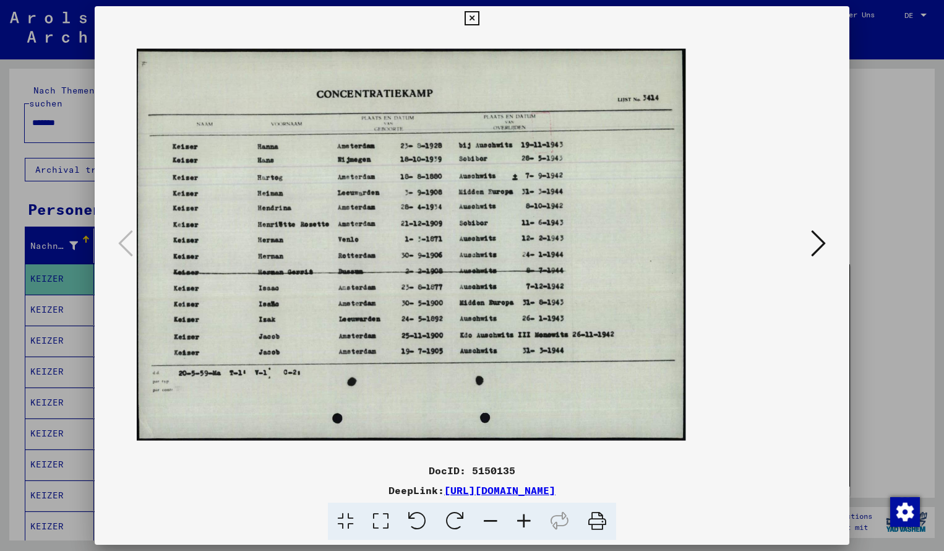
click at [523, 518] on icon at bounding box center [523, 521] width 33 height 38
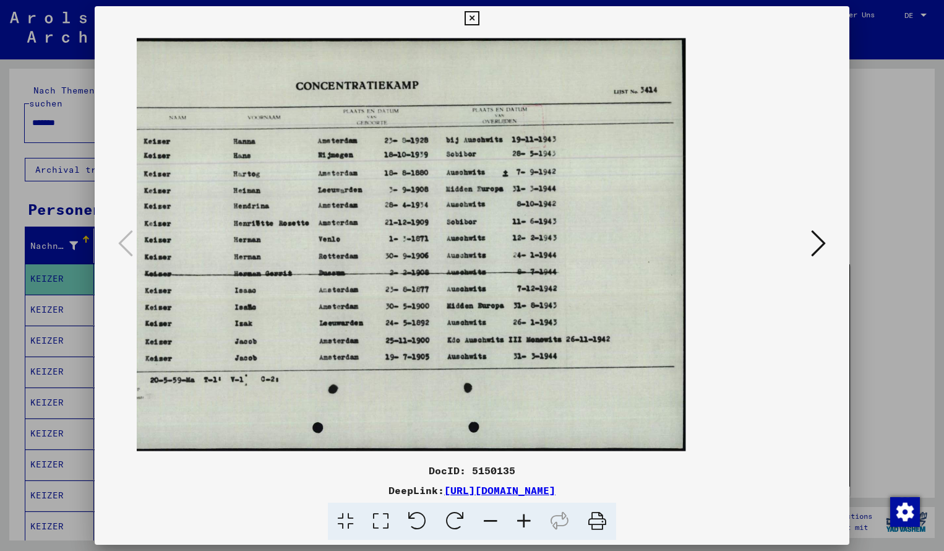
click at [479, 15] on icon at bounding box center [472, 18] width 14 height 15
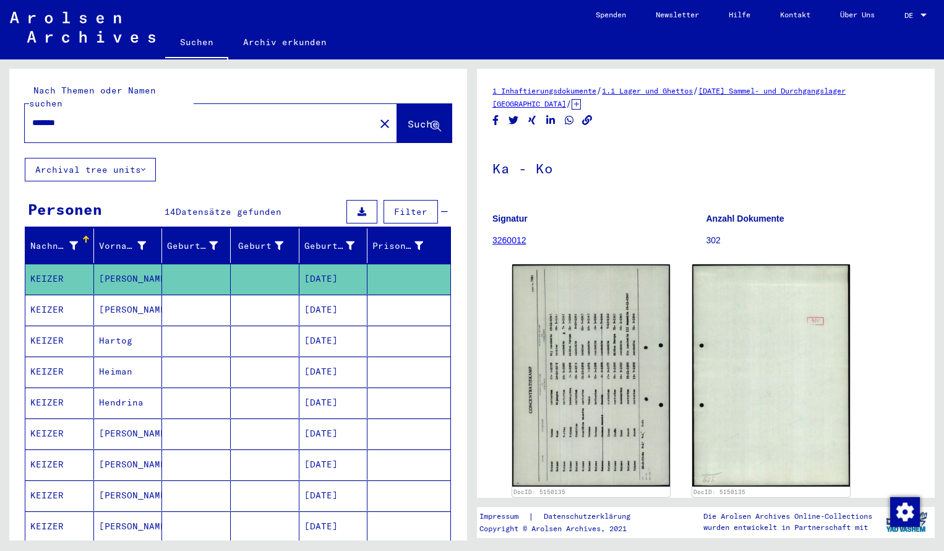
click at [82, 116] on input "*******" at bounding box center [199, 122] width 335 height 13
click at [418, 118] on span "Suche" at bounding box center [423, 124] width 31 height 12
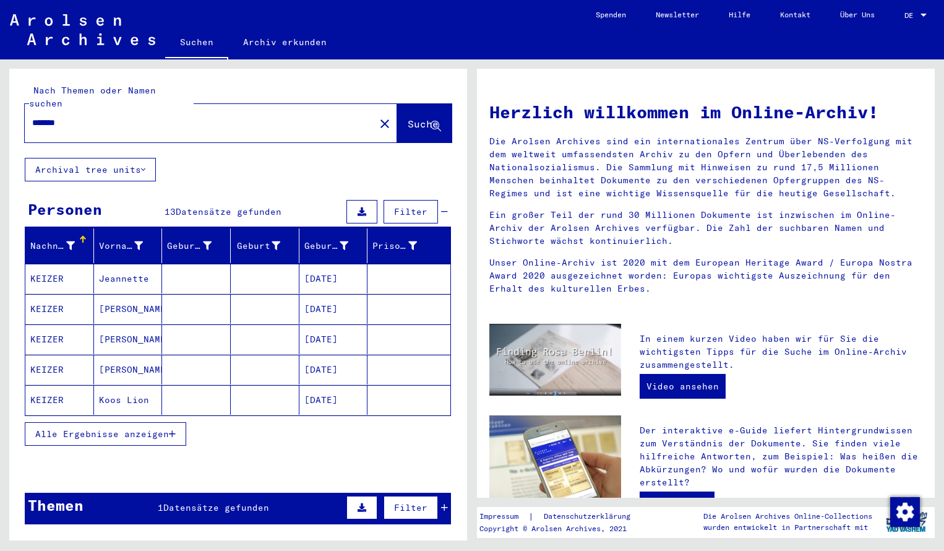
click at [83, 265] on mat-cell "KEIZER" at bounding box center [59, 279] width 69 height 30
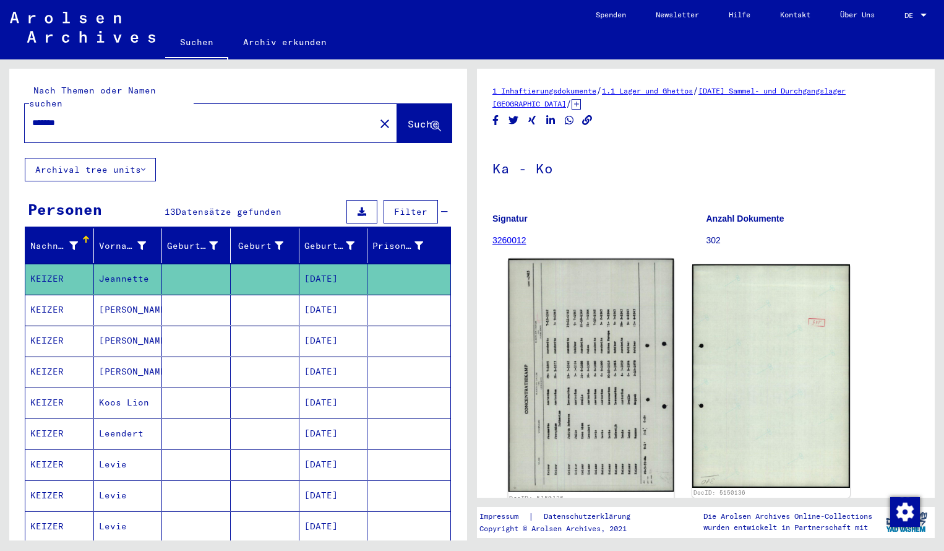
click at [536, 312] on img at bounding box center [592, 375] width 166 height 233
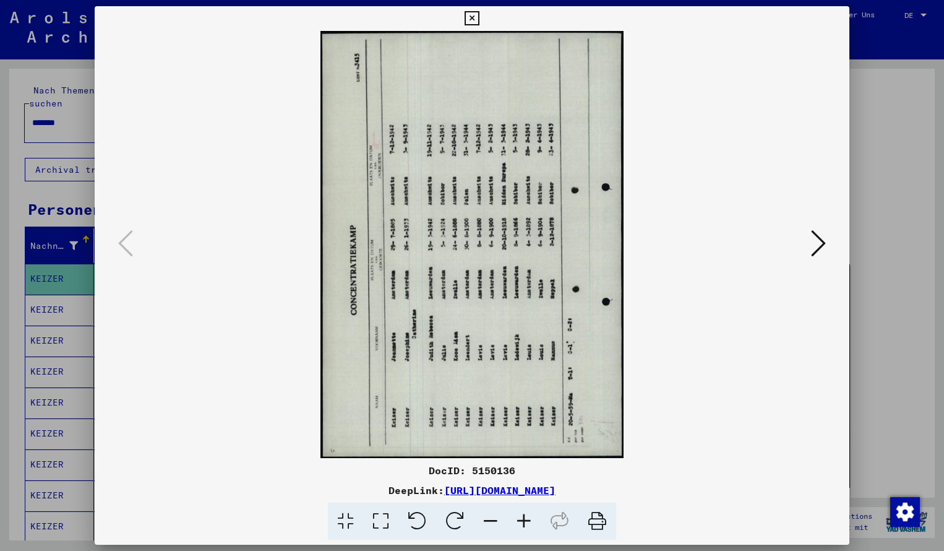
click at [461, 520] on icon at bounding box center [455, 521] width 38 height 38
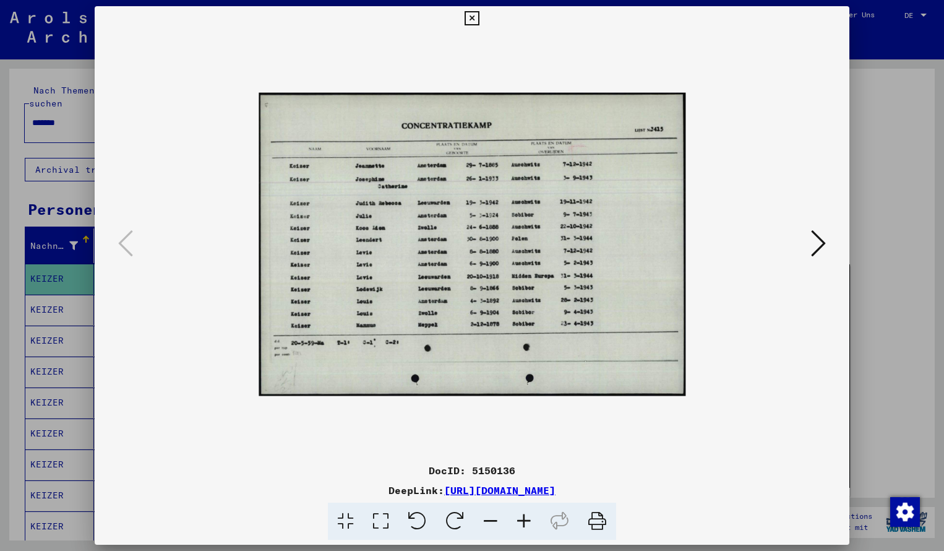
click at [524, 517] on icon at bounding box center [523, 521] width 33 height 38
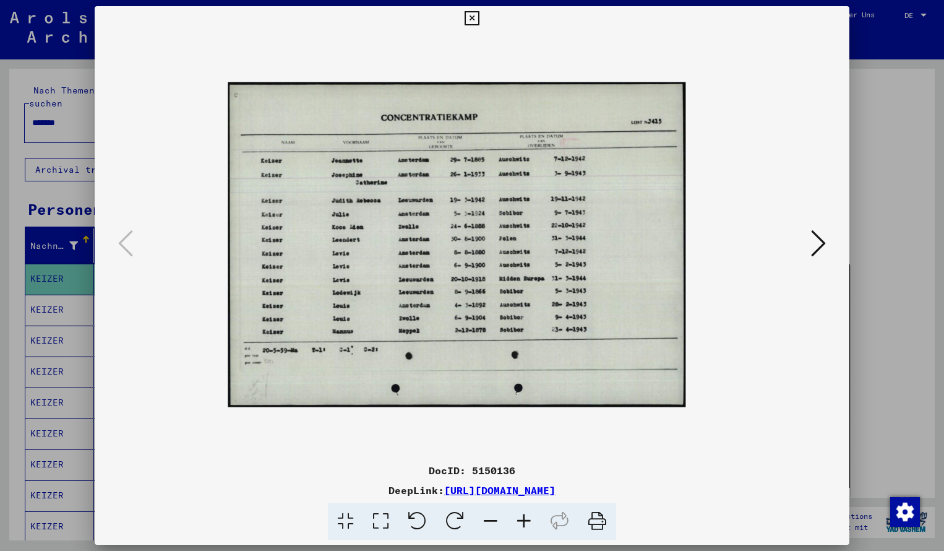
click at [524, 517] on icon at bounding box center [523, 521] width 33 height 38
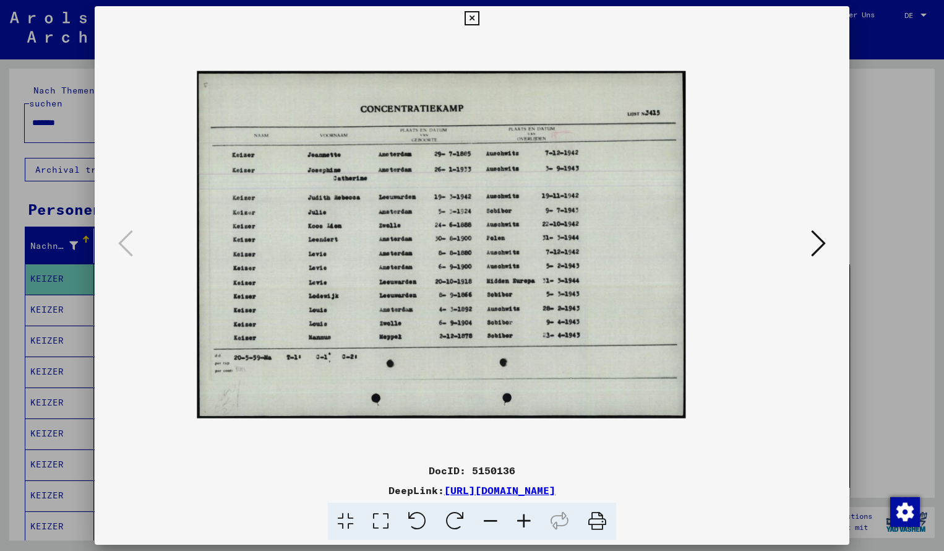
click at [524, 517] on icon at bounding box center [523, 521] width 33 height 38
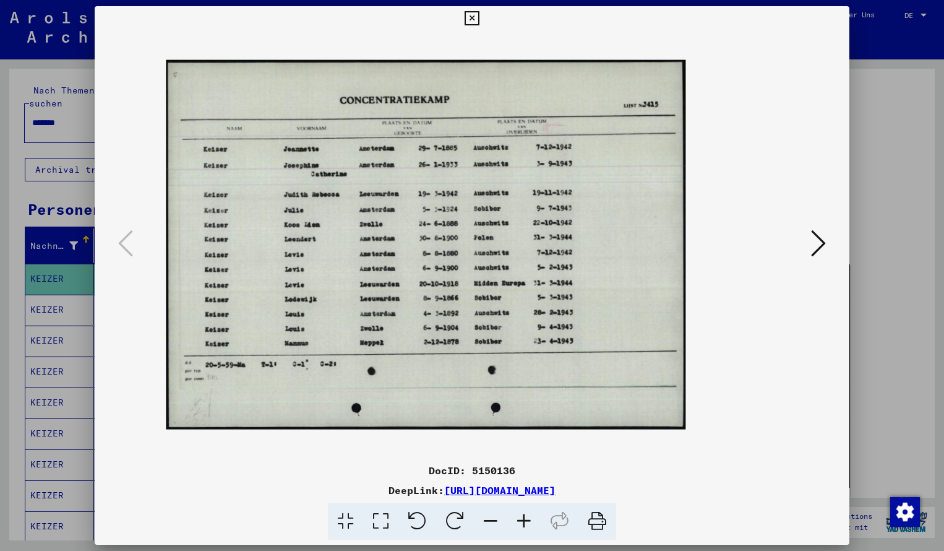
click at [524, 517] on icon at bounding box center [523, 521] width 33 height 38
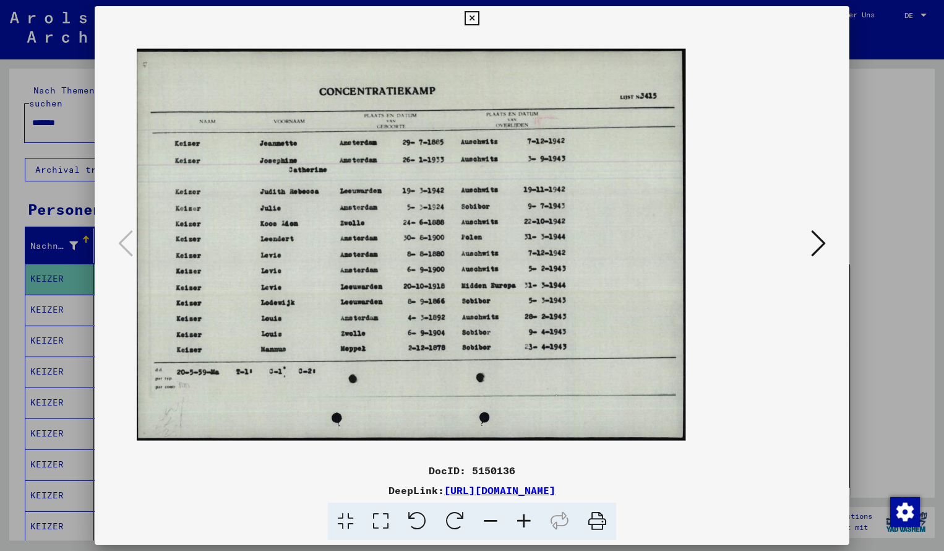
click at [524, 517] on icon at bounding box center [523, 521] width 33 height 38
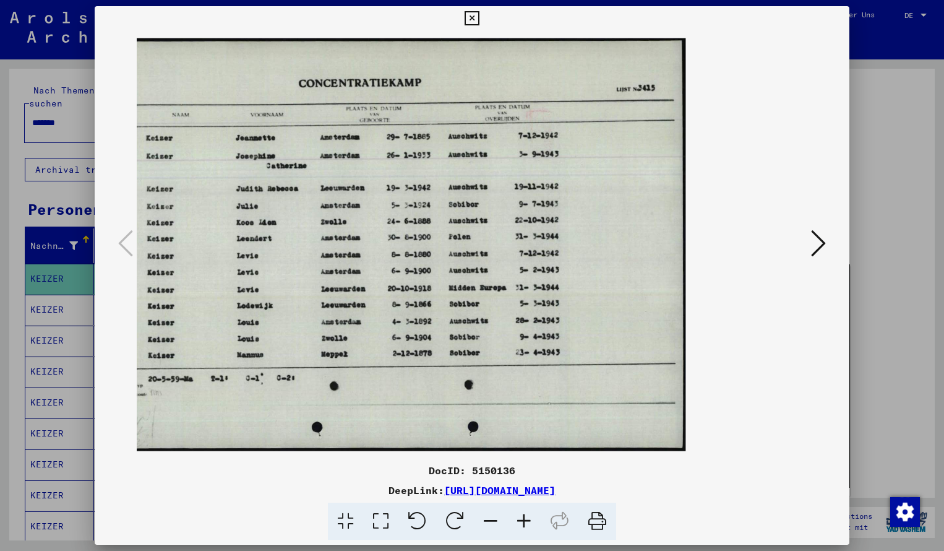
click at [479, 18] on icon at bounding box center [472, 18] width 14 height 15
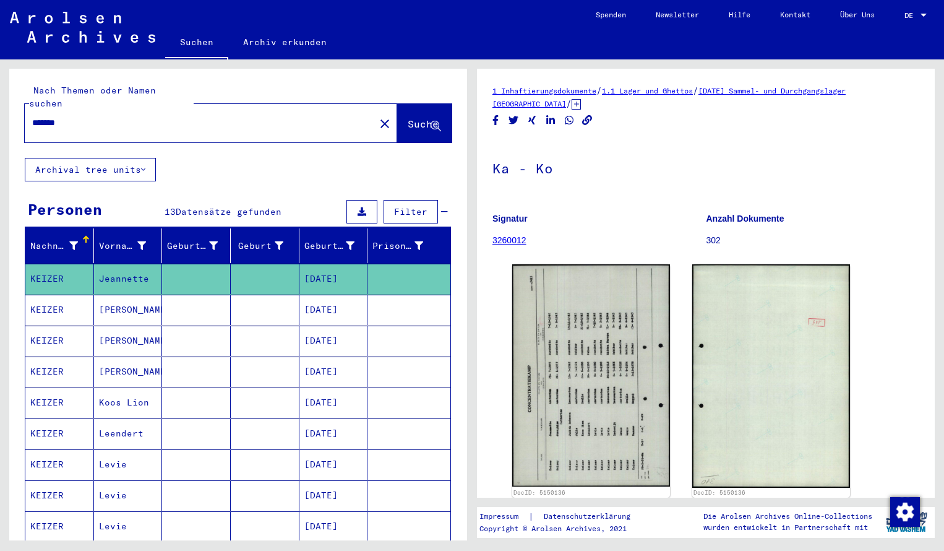
click at [86, 116] on input "*******" at bounding box center [199, 122] width 335 height 13
click at [411, 118] on span "Suche" at bounding box center [423, 124] width 31 height 12
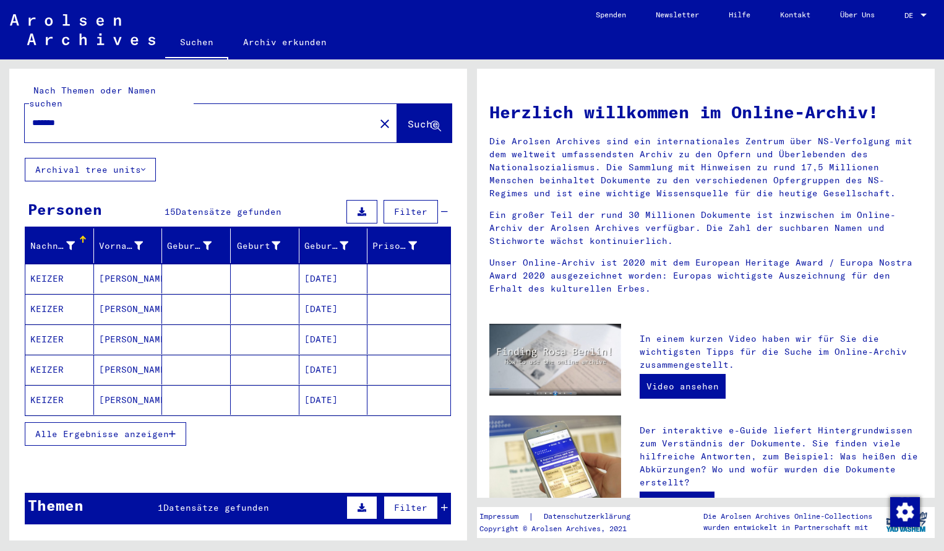
click at [57, 264] on mat-cell "KEIZER" at bounding box center [59, 279] width 69 height 30
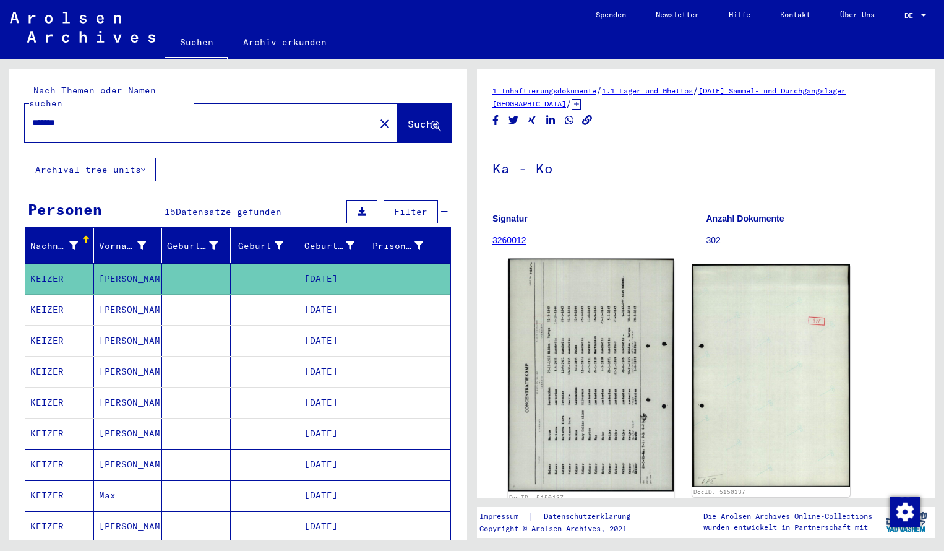
click at [578, 343] on img at bounding box center [592, 375] width 166 height 233
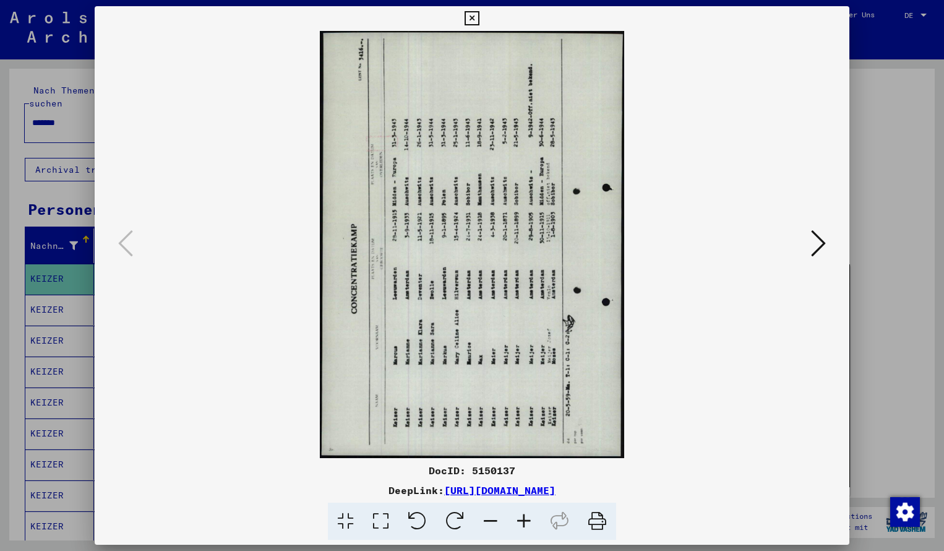
click at [468, 519] on icon at bounding box center [455, 521] width 38 height 38
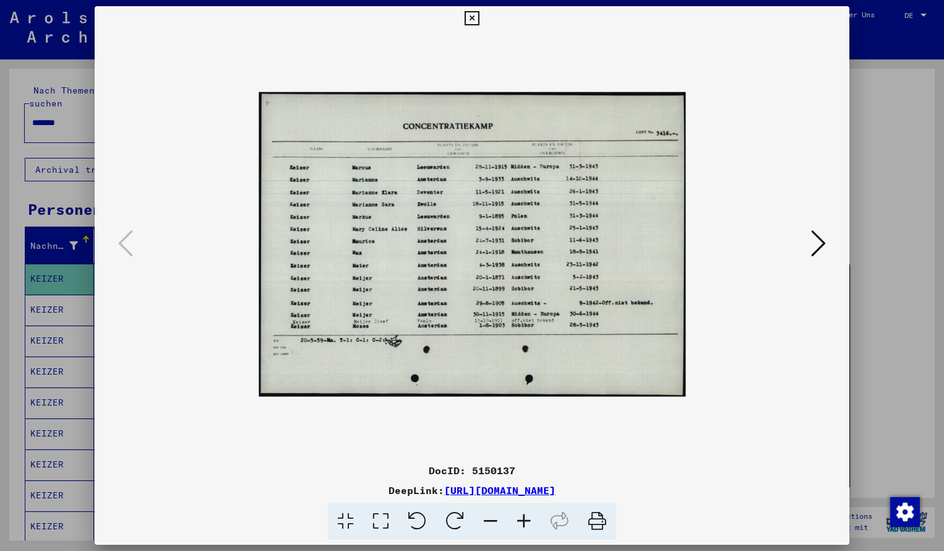
click at [520, 517] on icon at bounding box center [523, 521] width 33 height 38
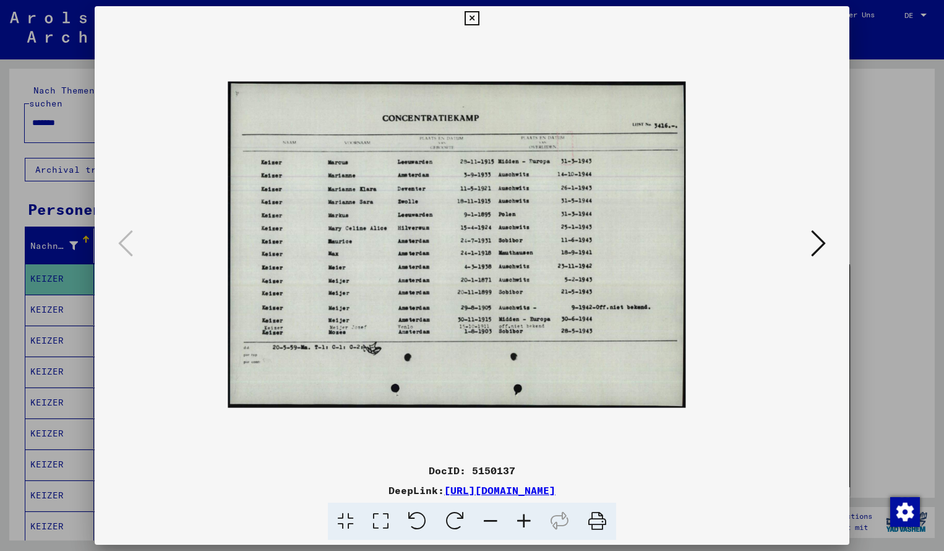
click at [520, 517] on icon at bounding box center [523, 521] width 33 height 38
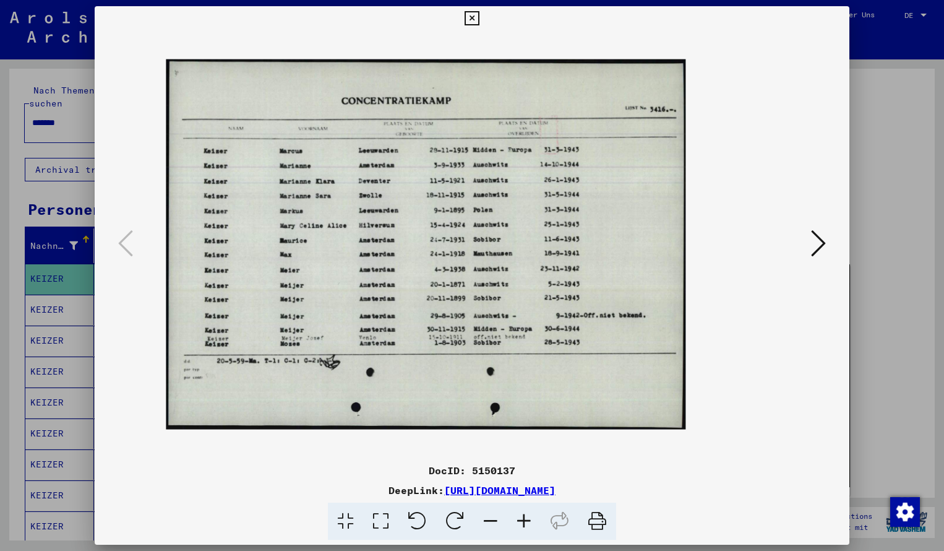
click at [520, 517] on icon at bounding box center [523, 521] width 33 height 38
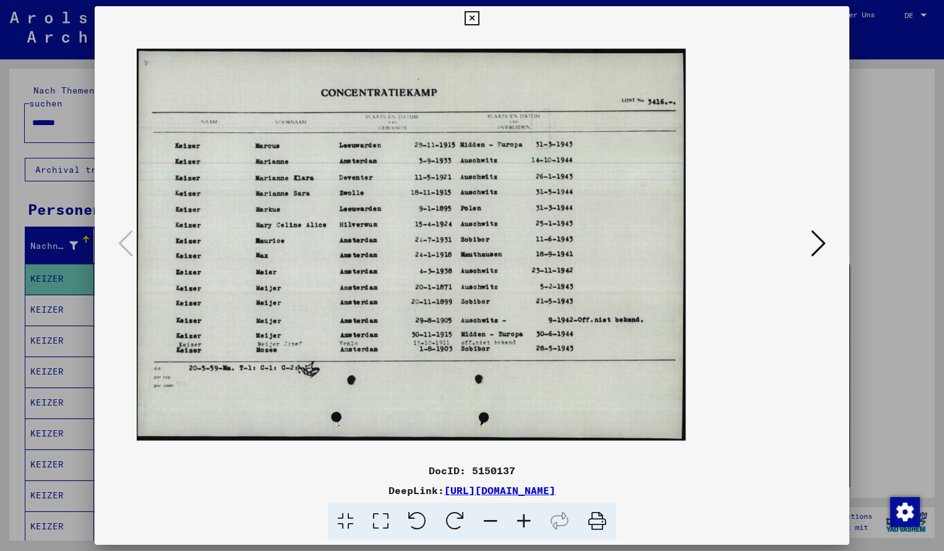
click at [520, 517] on icon at bounding box center [523, 521] width 33 height 38
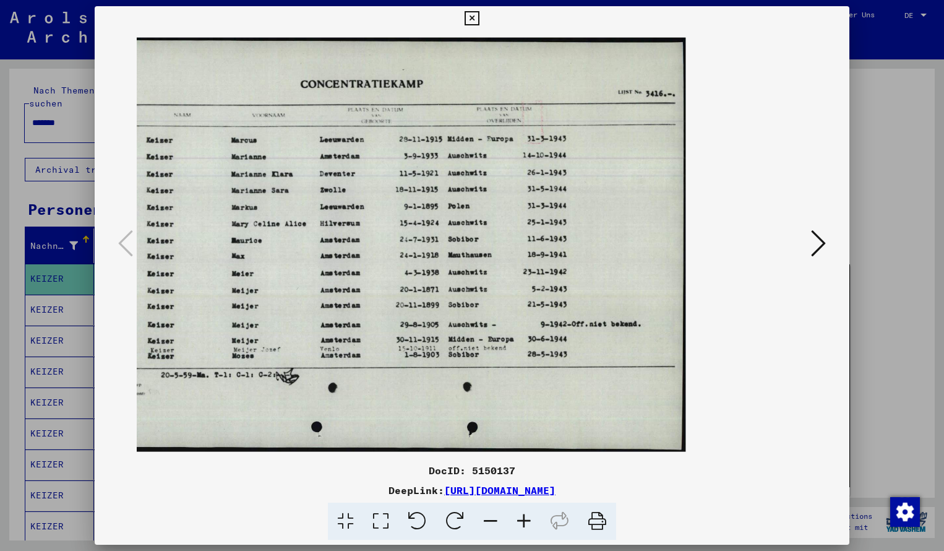
click at [861, 9] on div at bounding box center [472, 275] width 944 height 551
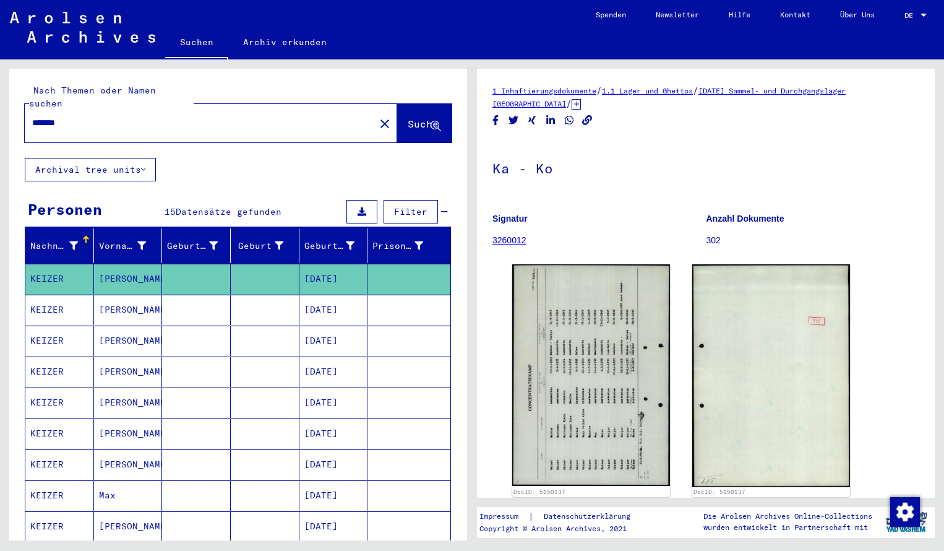
click at [77, 116] on input "*******" at bounding box center [199, 122] width 335 height 13
click at [408, 118] on span "Suche" at bounding box center [423, 124] width 31 height 12
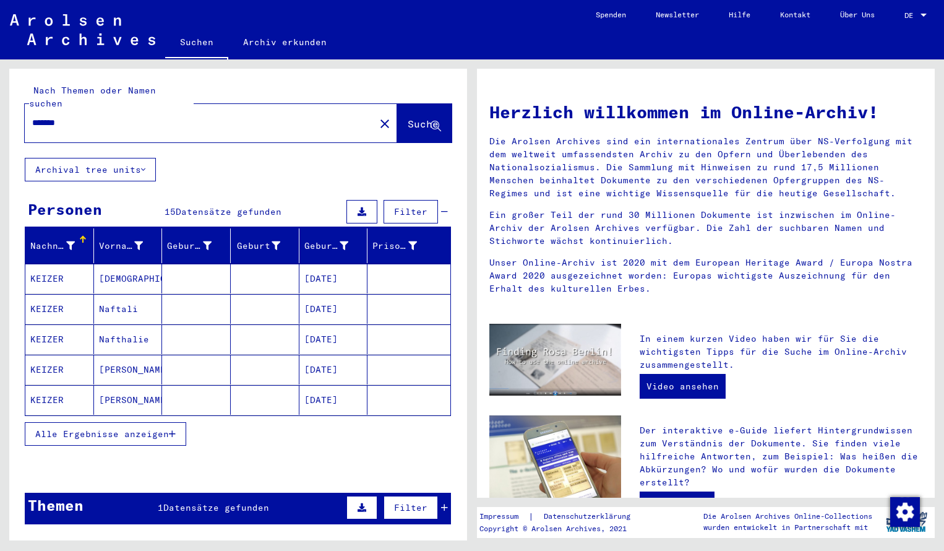
click at [67, 267] on mat-cell "KEIZER" at bounding box center [59, 279] width 69 height 30
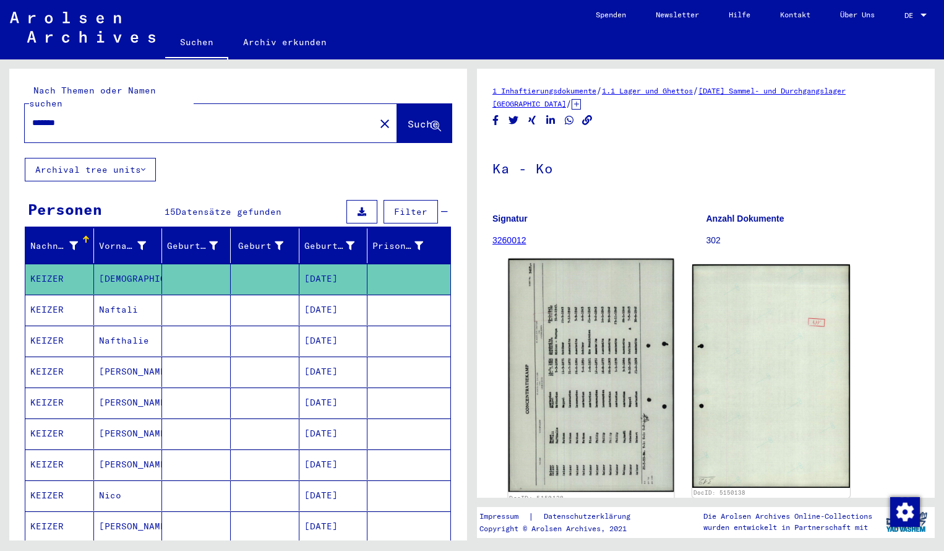
click at [544, 327] on img at bounding box center [592, 375] width 166 height 233
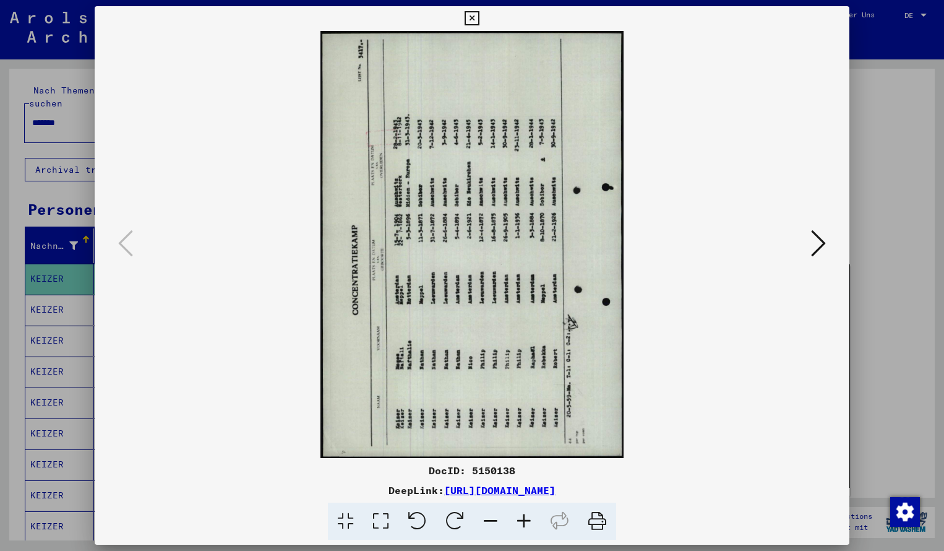
click at [456, 513] on icon at bounding box center [455, 521] width 38 height 38
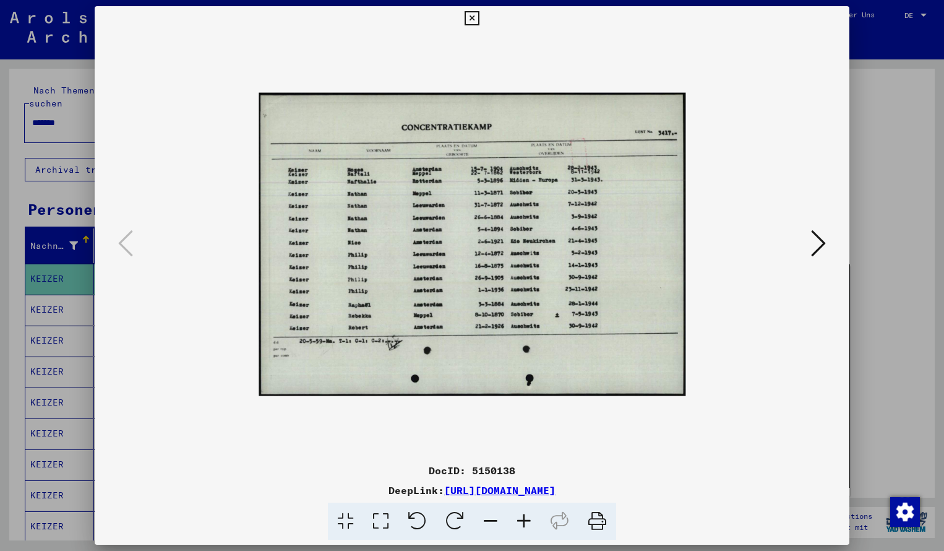
click at [522, 520] on icon at bounding box center [523, 521] width 33 height 38
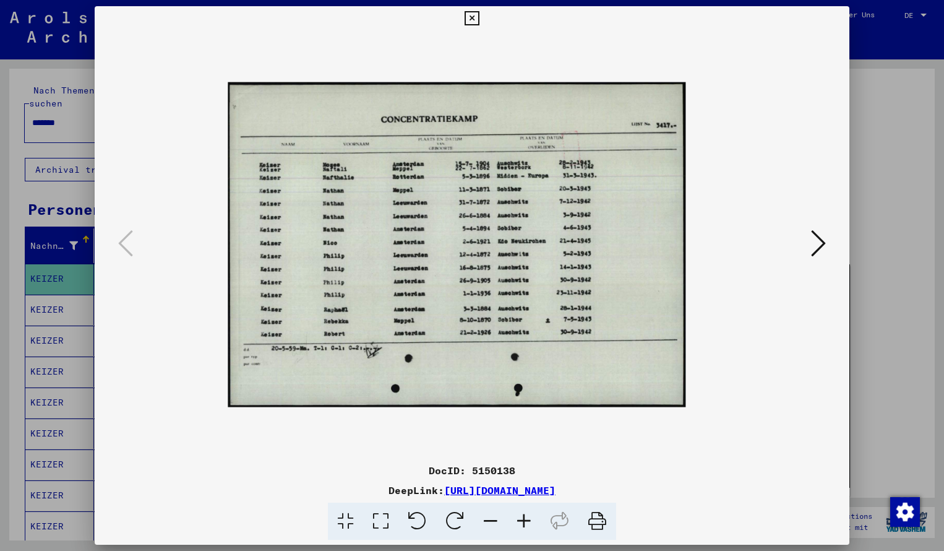
click at [522, 520] on icon at bounding box center [523, 521] width 33 height 38
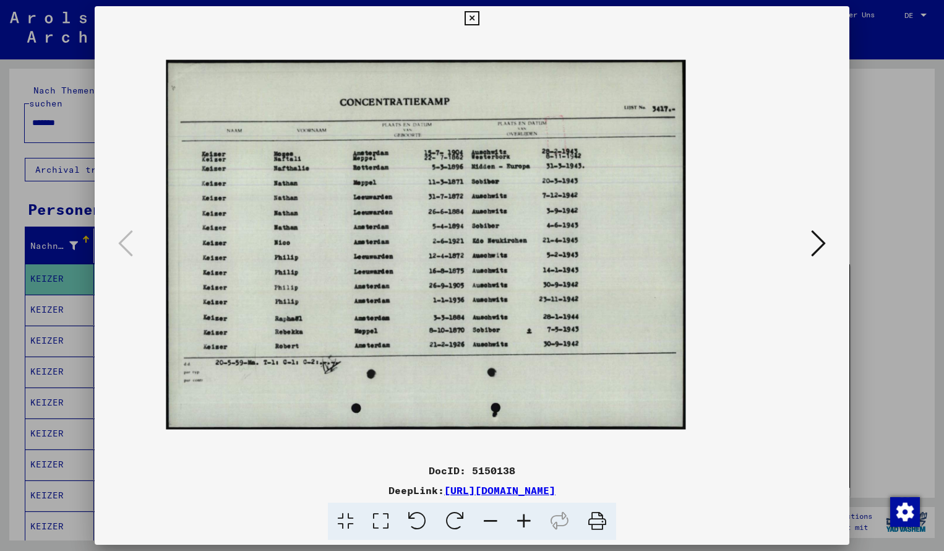
click at [522, 520] on icon at bounding box center [523, 521] width 33 height 38
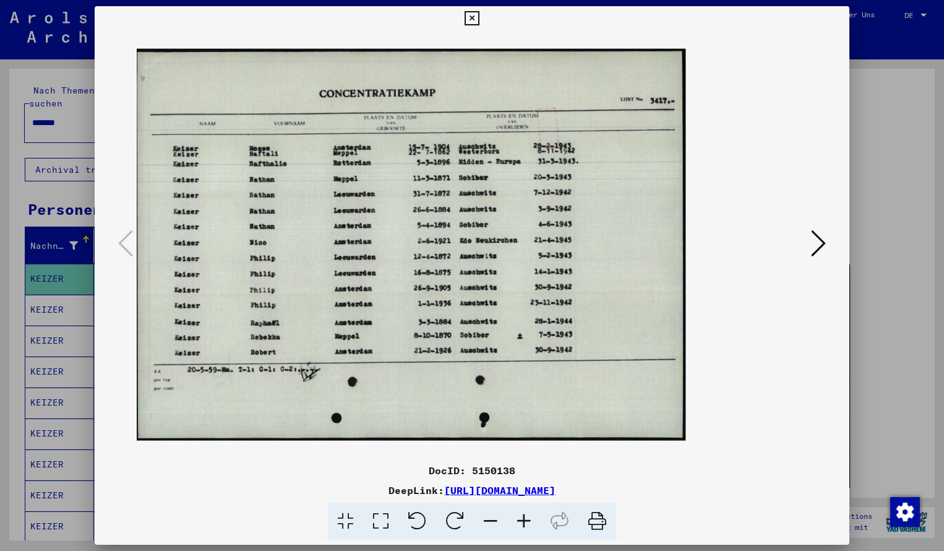
click at [522, 520] on icon at bounding box center [523, 521] width 33 height 38
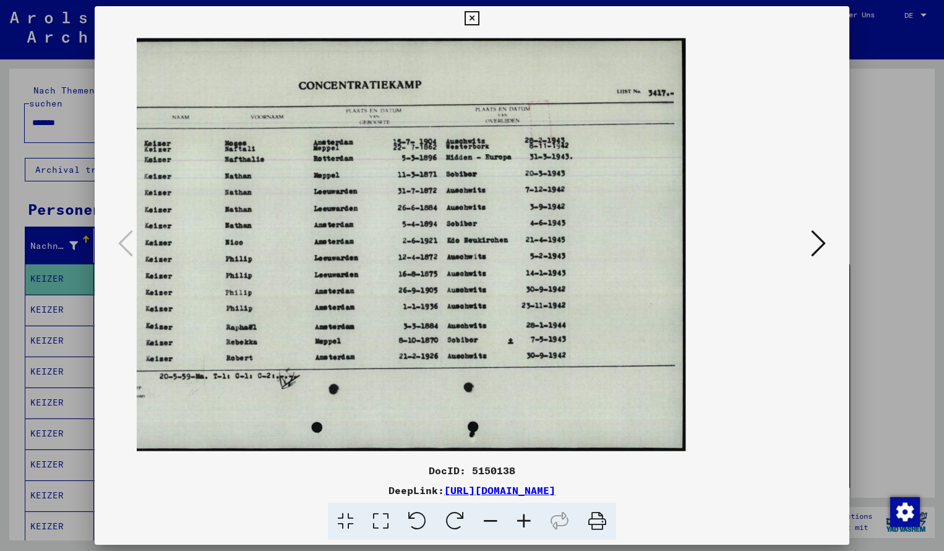
click at [522, 520] on icon at bounding box center [523, 521] width 33 height 38
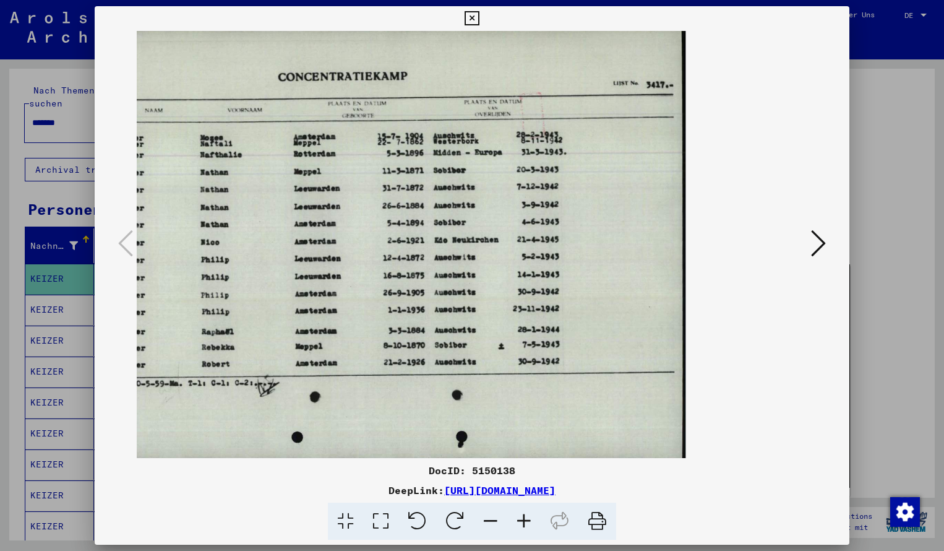
click at [491, 516] on icon at bounding box center [490, 521] width 33 height 38
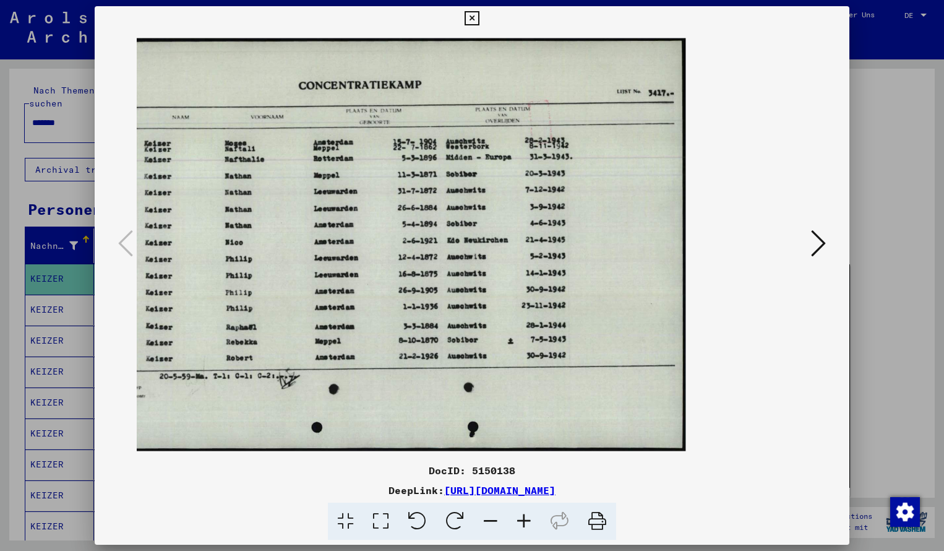
click at [479, 17] on icon at bounding box center [472, 18] width 14 height 15
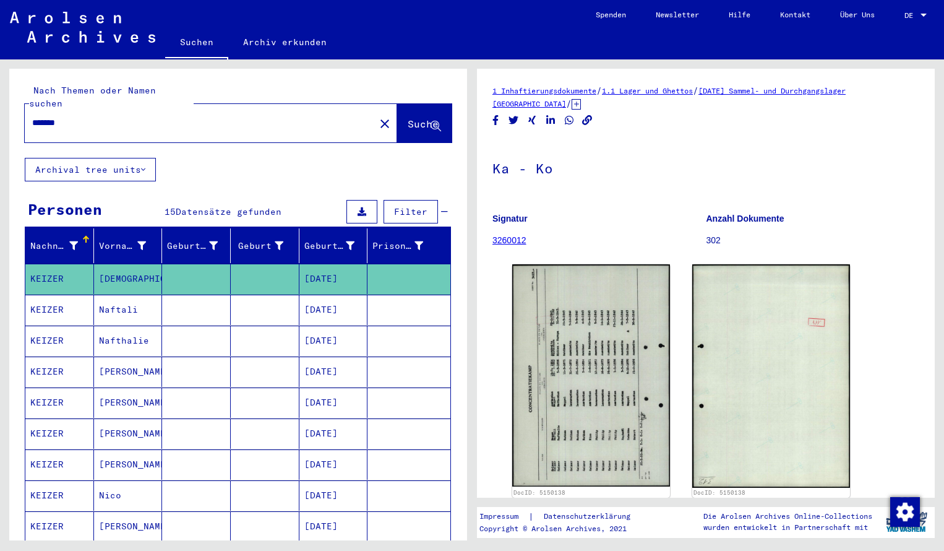
click at [73, 116] on input "*******" at bounding box center [199, 122] width 335 height 13
click at [408, 118] on span "Suche" at bounding box center [423, 124] width 31 height 12
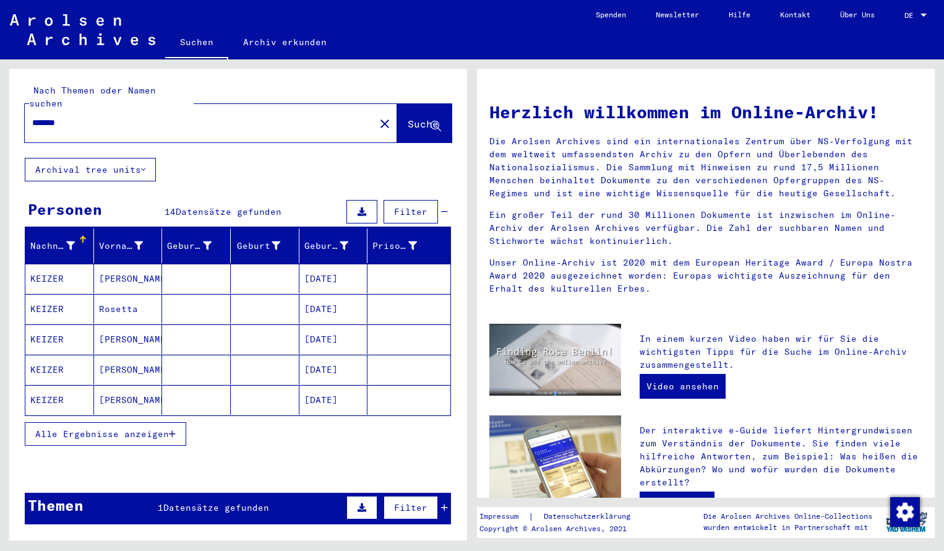
click at [62, 264] on mat-cell "KEIZER" at bounding box center [59, 279] width 69 height 30
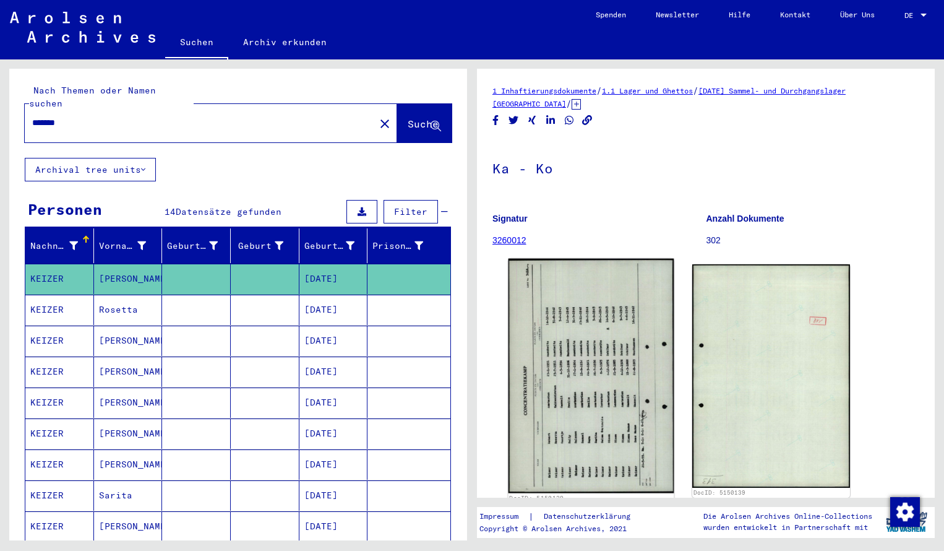
click at [577, 330] on img at bounding box center [592, 376] width 166 height 234
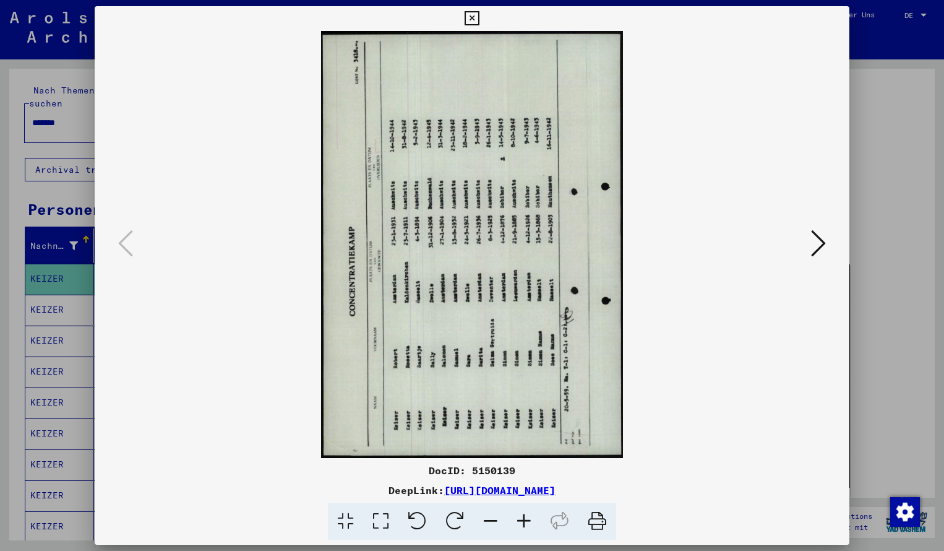
click at [523, 523] on icon at bounding box center [523, 521] width 33 height 38
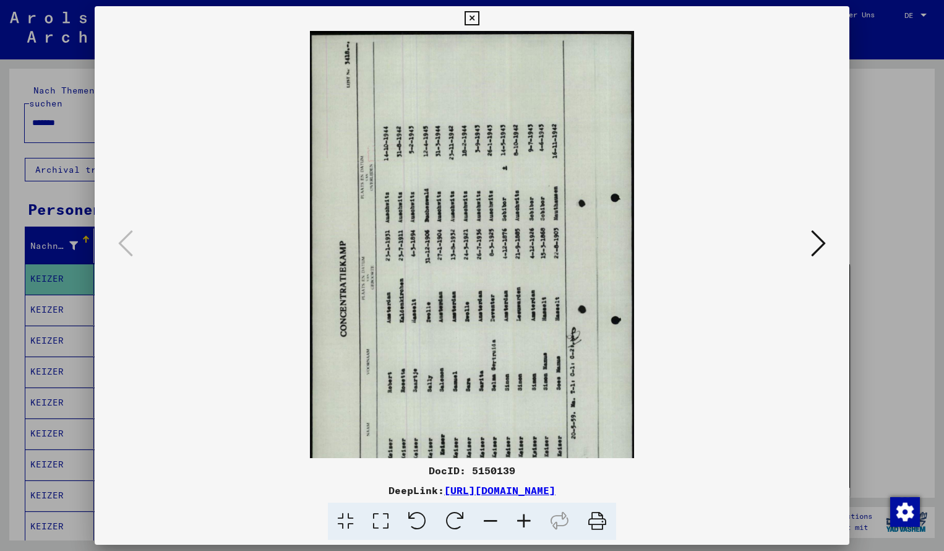
click at [460, 520] on icon at bounding box center [455, 521] width 38 height 38
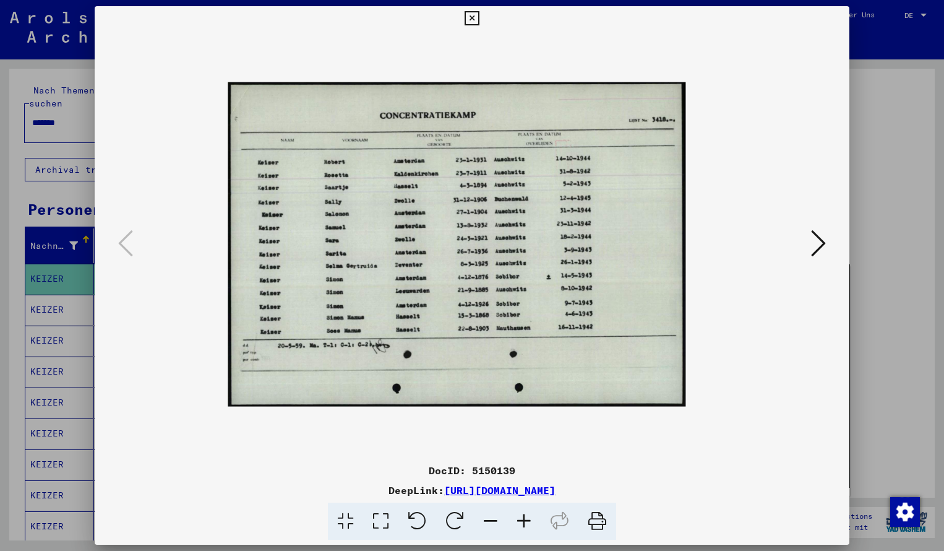
click at [528, 517] on icon at bounding box center [523, 521] width 33 height 38
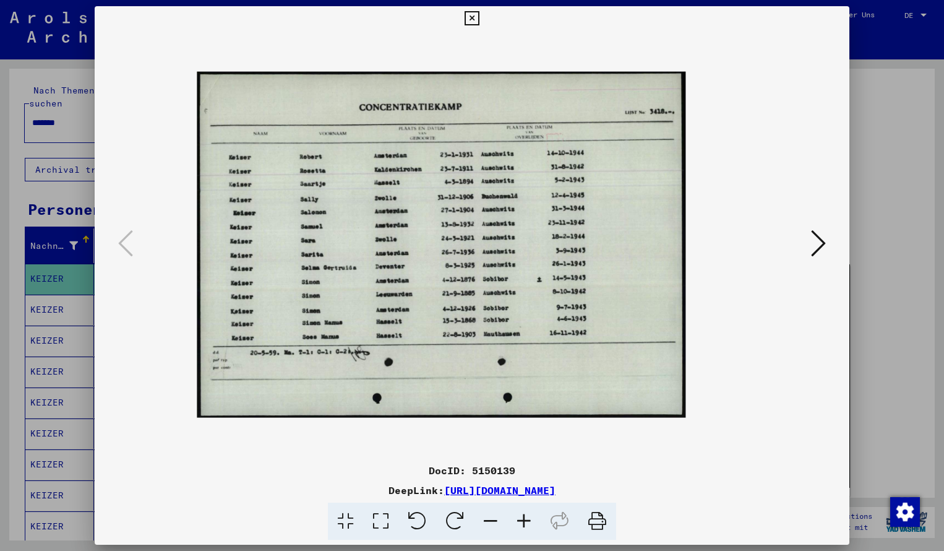
click at [528, 517] on icon at bounding box center [523, 521] width 33 height 38
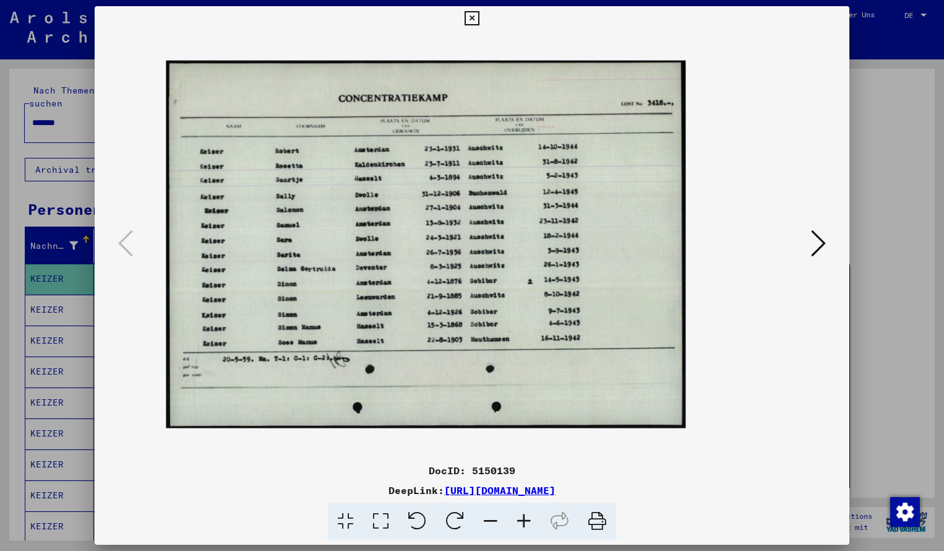
click at [528, 517] on icon at bounding box center [523, 521] width 33 height 38
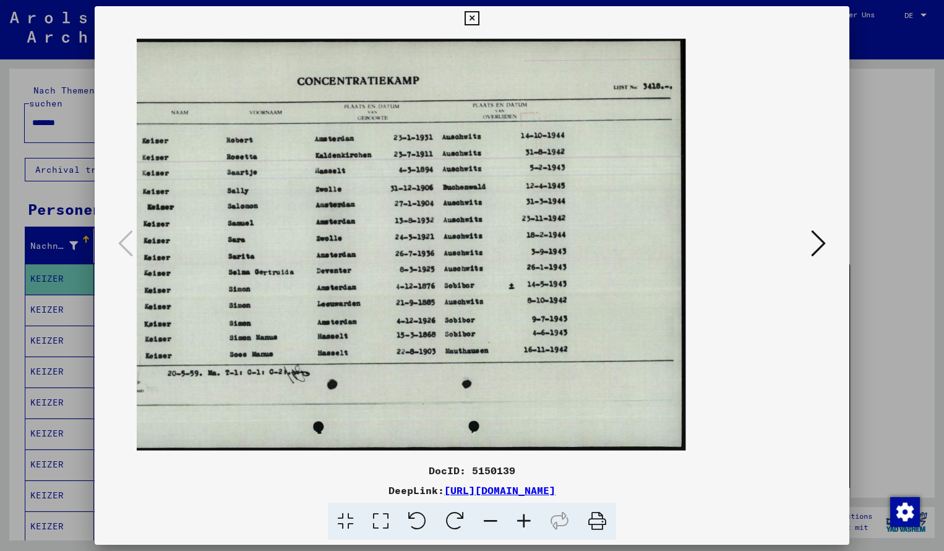
click at [479, 19] on icon at bounding box center [472, 18] width 14 height 15
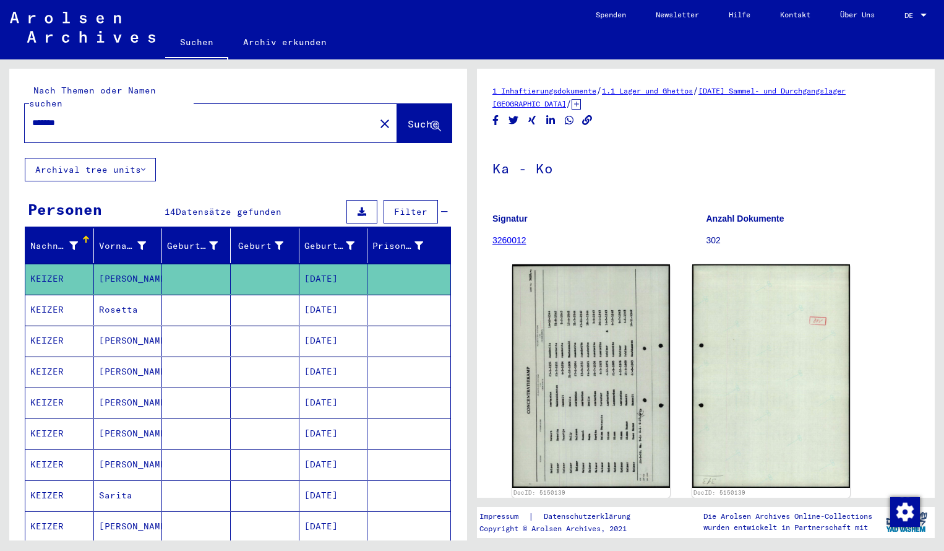
click at [77, 116] on input "*******" at bounding box center [199, 122] width 335 height 13
click at [411, 118] on span "Suche" at bounding box center [423, 124] width 31 height 12
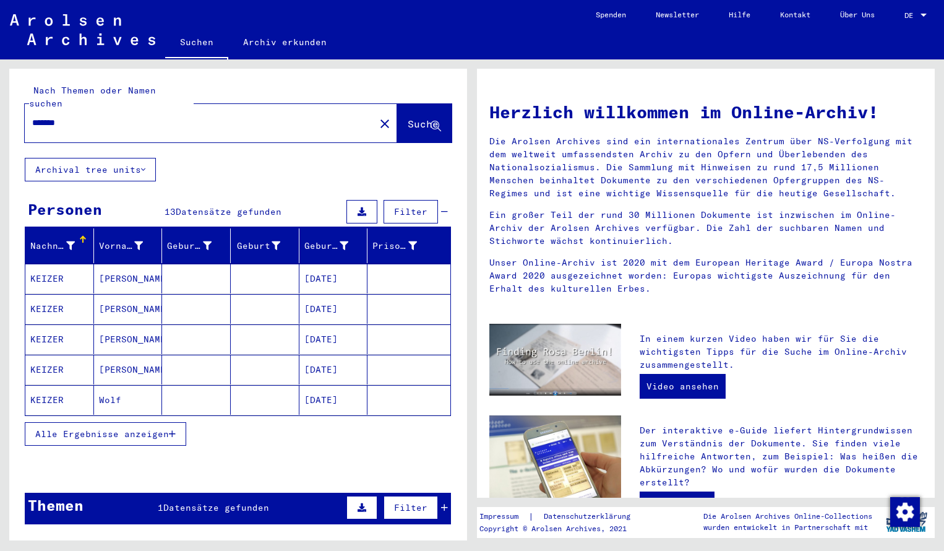
click at [56, 268] on mat-cell "KEIZER" at bounding box center [59, 279] width 69 height 30
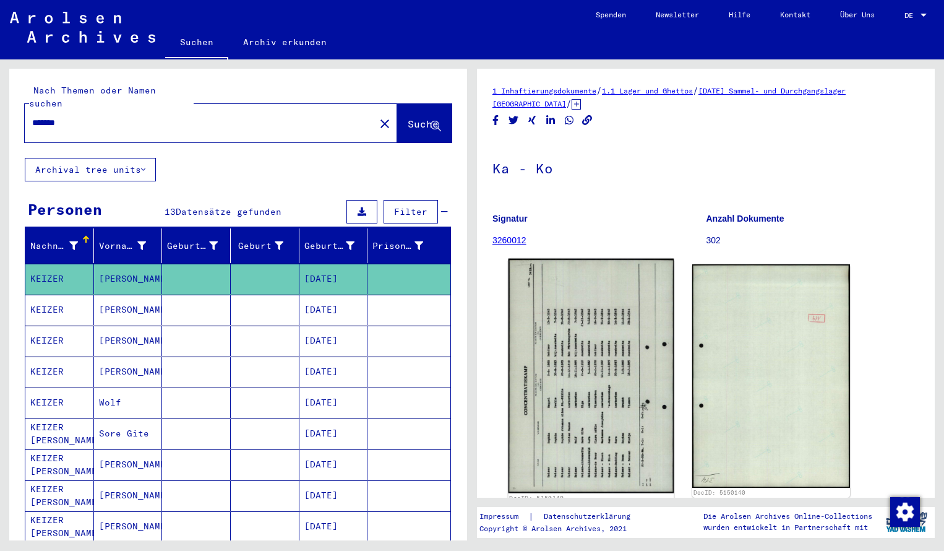
click at [566, 317] on img at bounding box center [592, 376] width 166 height 234
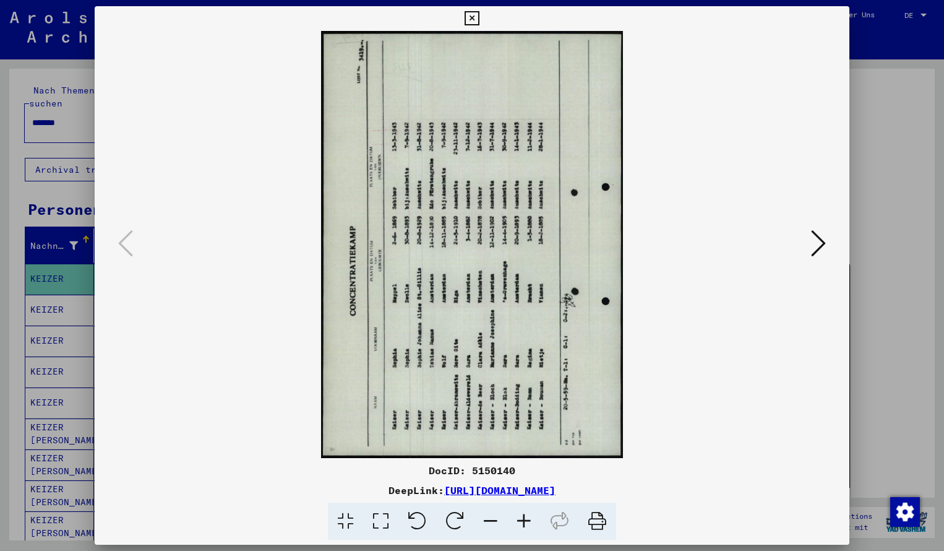
click at [458, 513] on icon at bounding box center [455, 521] width 38 height 38
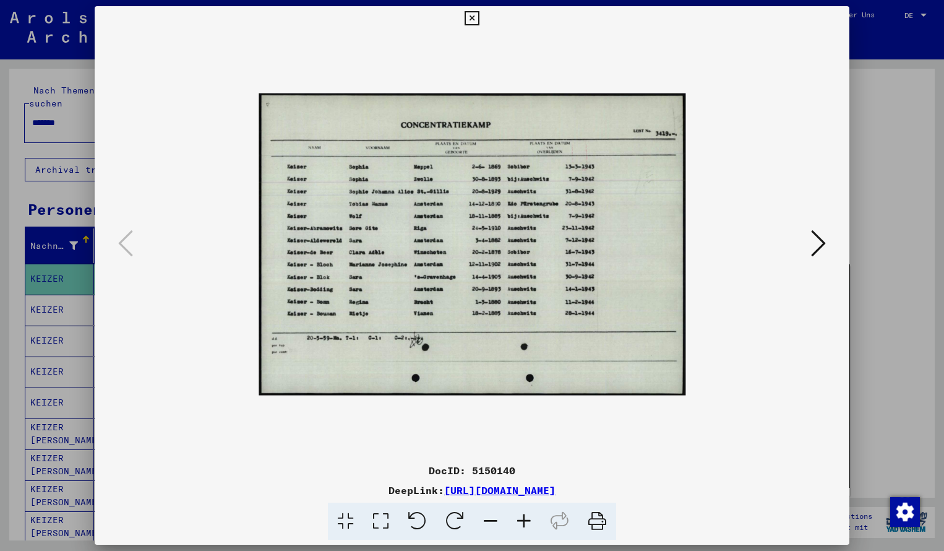
click at [525, 515] on icon at bounding box center [523, 521] width 33 height 38
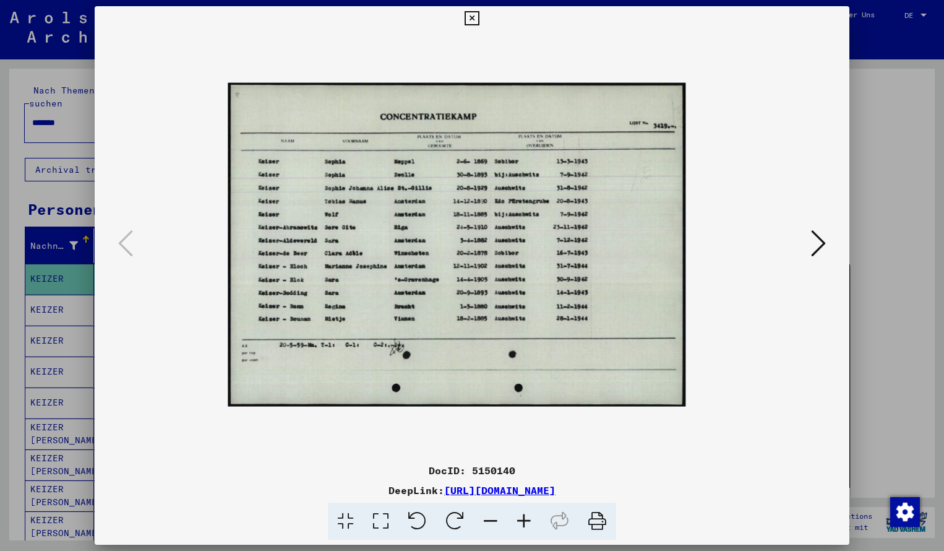
click at [525, 515] on icon at bounding box center [523, 521] width 33 height 38
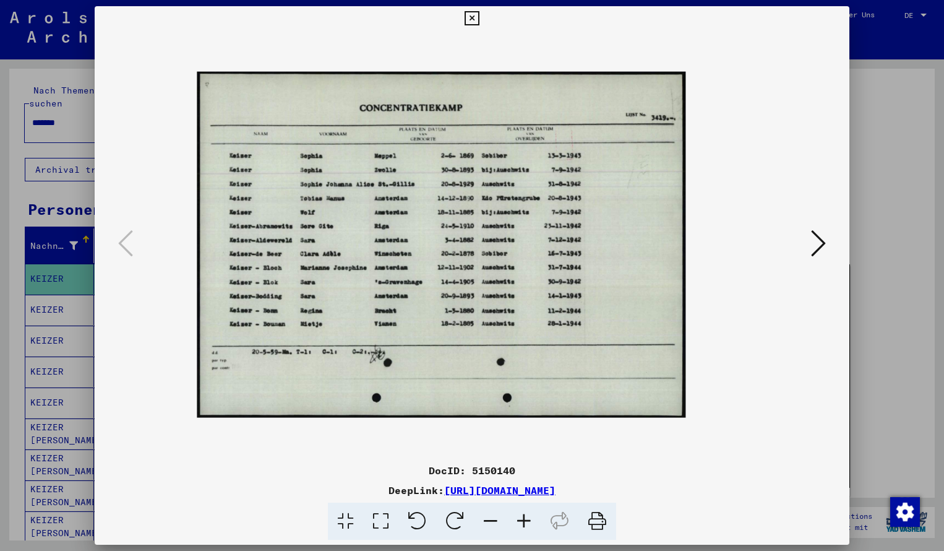
click at [525, 515] on icon at bounding box center [523, 521] width 33 height 38
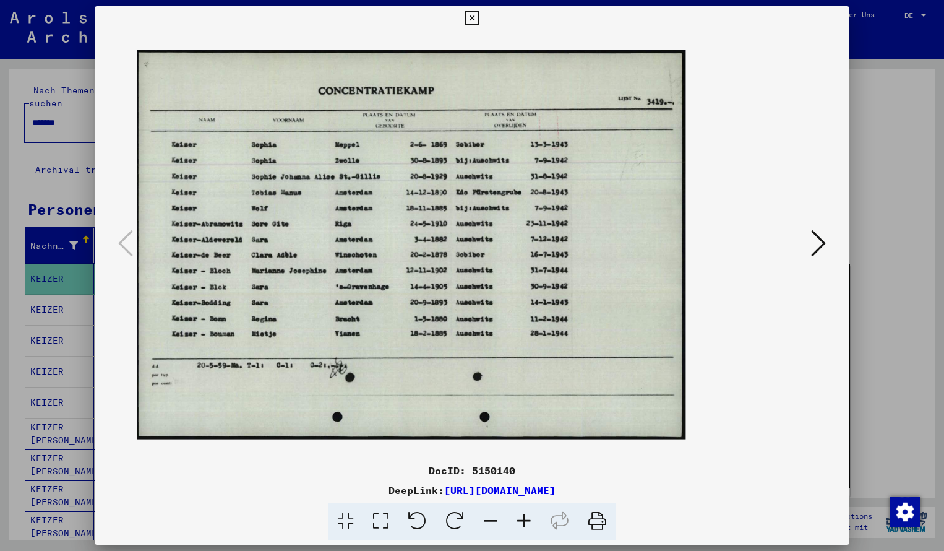
click at [525, 515] on icon at bounding box center [523, 521] width 33 height 38
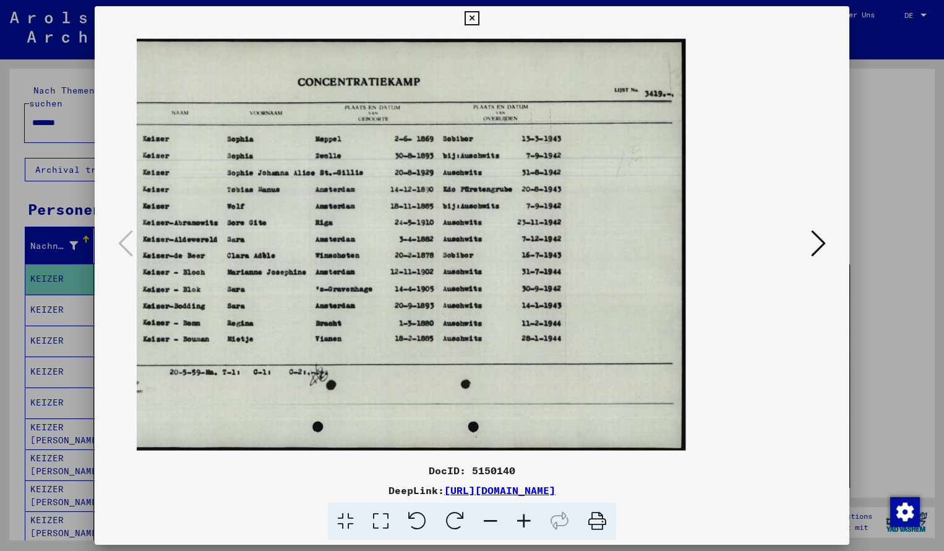
click at [525, 515] on icon at bounding box center [523, 521] width 33 height 38
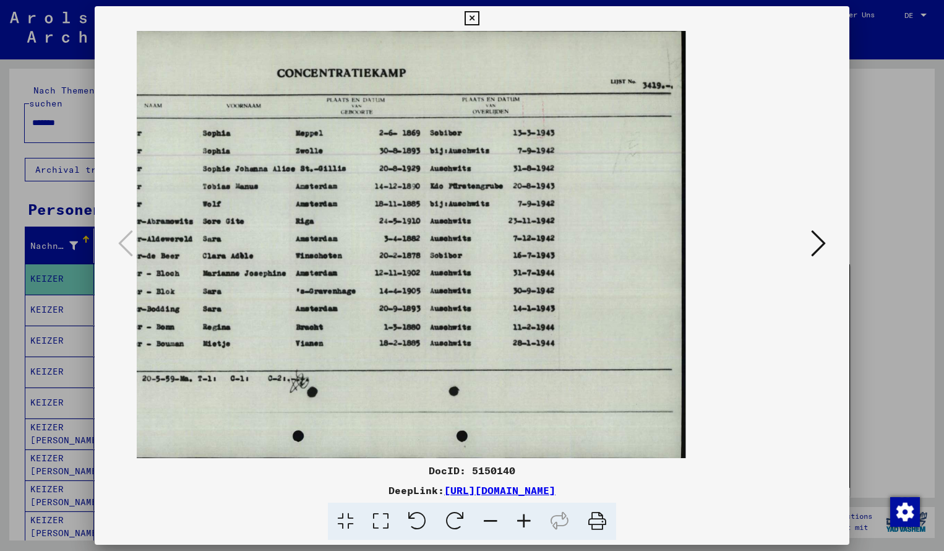
click at [489, 520] on icon at bounding box center [490, 521] width 33 height 38
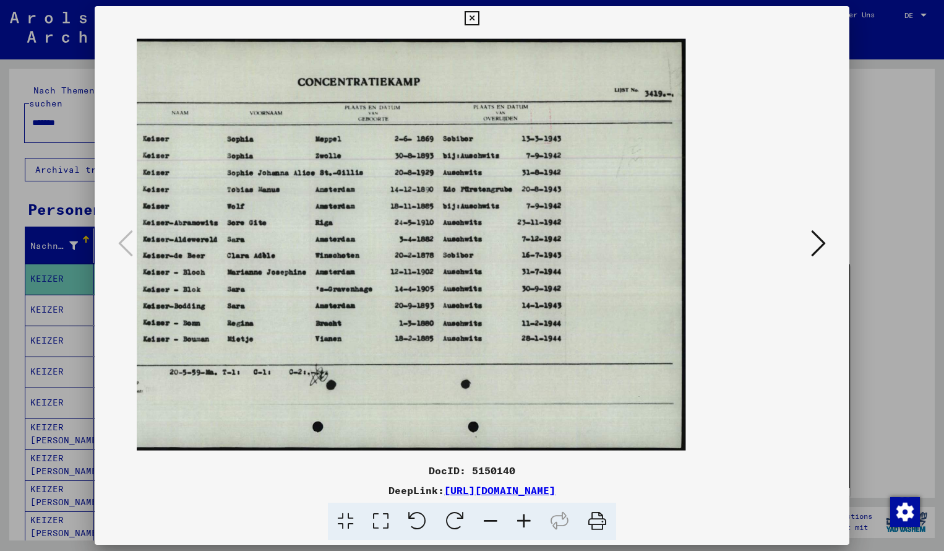
click at [479, 19] on icon at bounding box center [472, 18] width 14 height 15
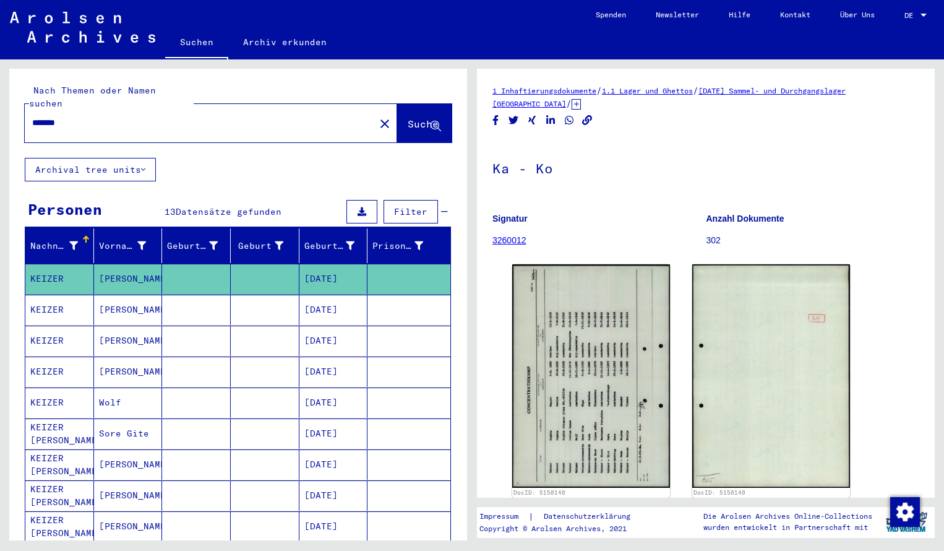
click at [80, 116] on input "*******" at bounding box center [199, 122] width 335 height 13
click at [397, 104] on button "Suche" at bounding box center [424, 123] width 54 height 38
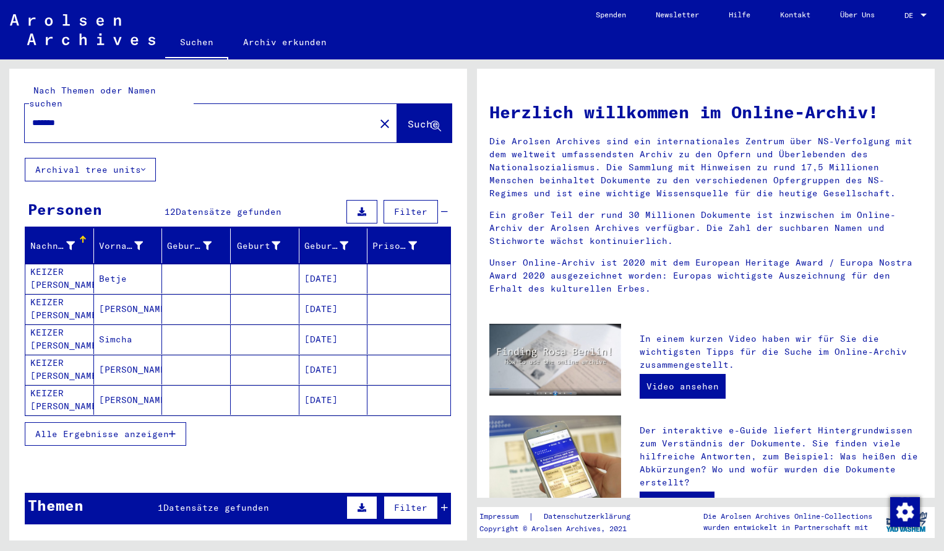
click at [157, 422] on button "Alle Ergebnisse anzeigen" at bounding box center [105, 434] width 161 height 24
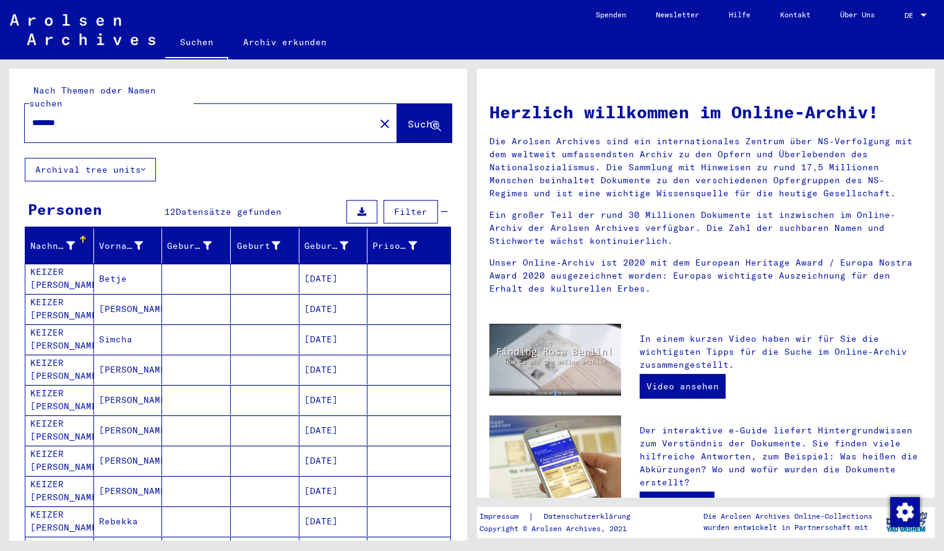
click at [458, 504] on div "Nachname Vorname Geburtsname Geburt‏ Geburtsdatum Prisoner # KEIZER [PERSON_NAM…" at bounding box center [238, 468] width 458 height 480
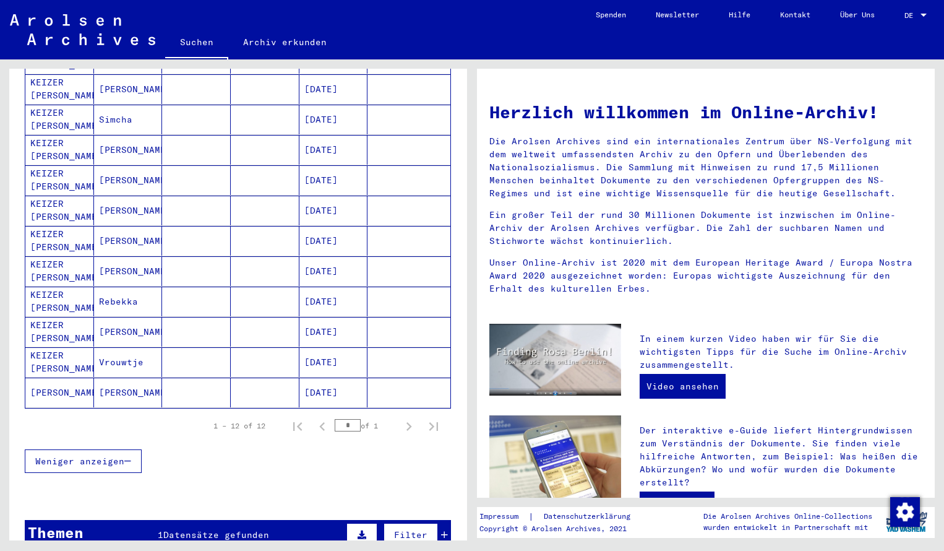
scroll to position [245, 0]
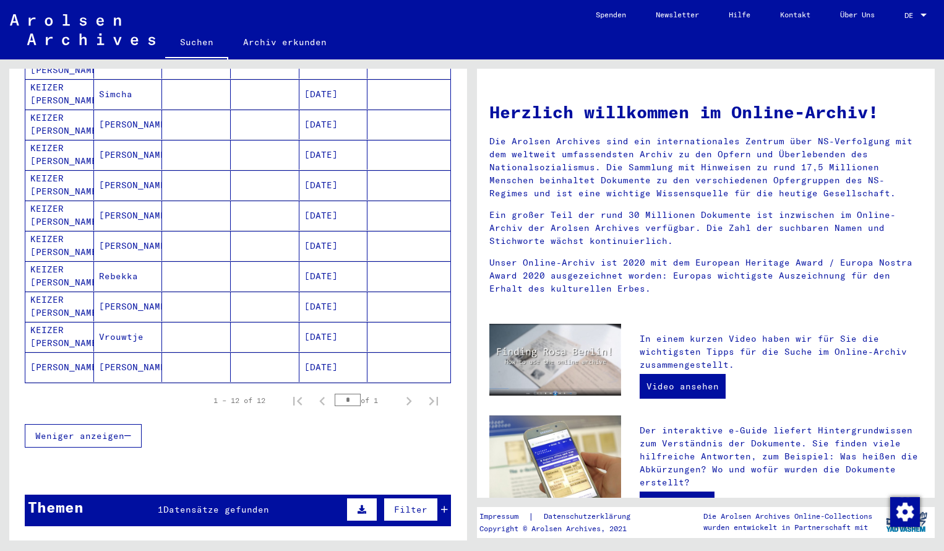
click at [455, 210] on div "Nachname Vorname Geburtsname Geburt‏ Geburtsdatum Prisoner # KEIZER [PERSON_NAM…" at bounding box center [238, 223] width 458 height 480
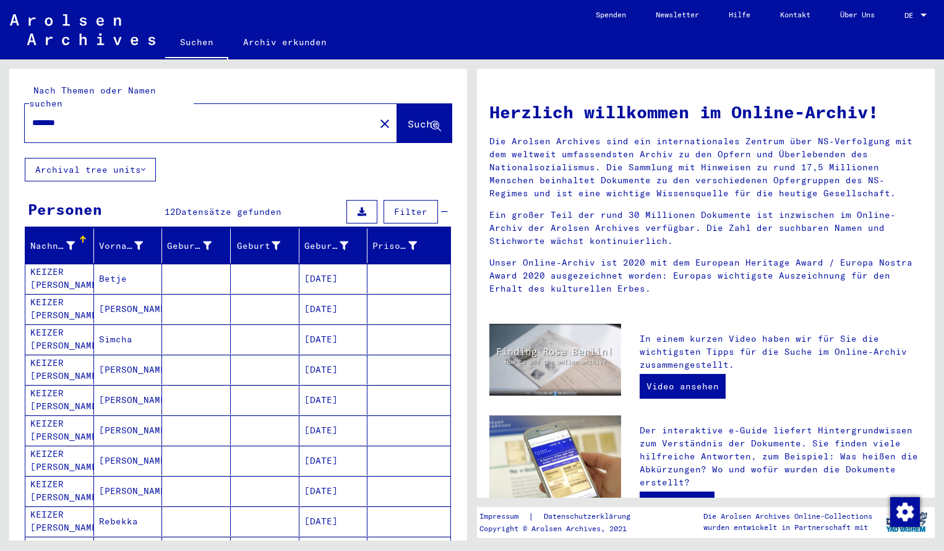
scroll to position [0, 0]
click at [86, 116] on input "*******" at bounding box center [196, 122] width 328 height 13
click at [411, 120] on button "Suche" at bounding box center [424, 123] width 54 height 38
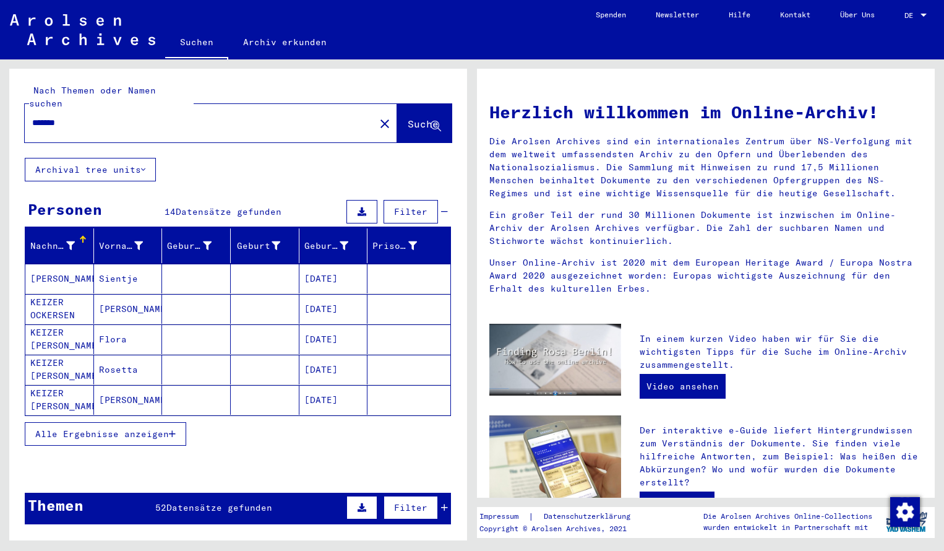
click at [173, 429] on icon "button" at bounding box center [172, 433] width 7 height 9
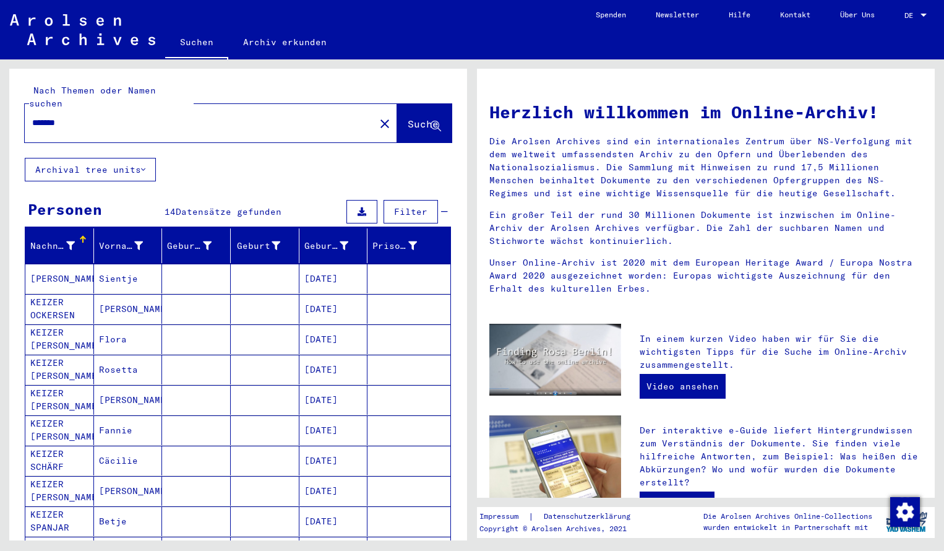
click at [98, 116] on input "*******" at bounding box center [196, 122] width 328 height 13
click at [417, 118] on span "Suche" at bounding box center [423, 124] width 31 height 12
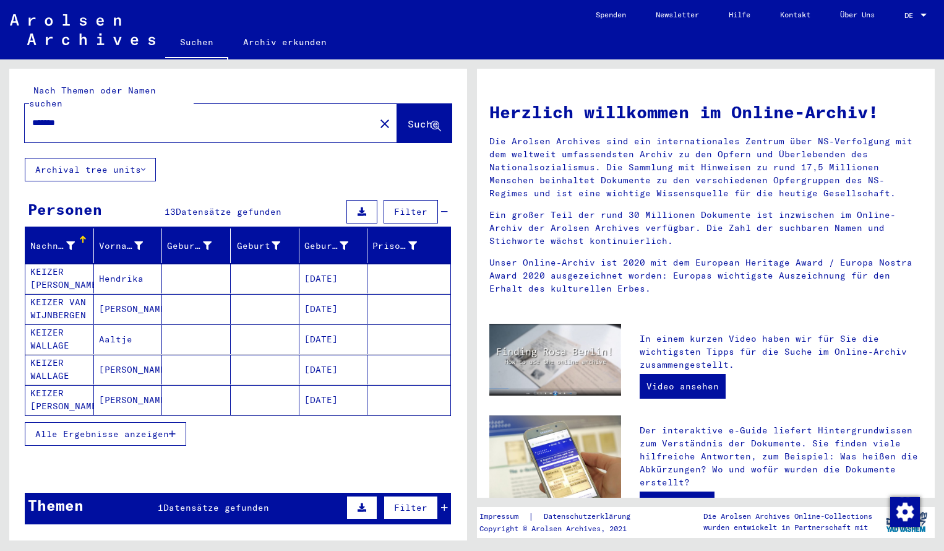
click at [149, 428] on span "Alle Ergebnisse anzeigen" at bounding box center [102, 433] width 134 height 11
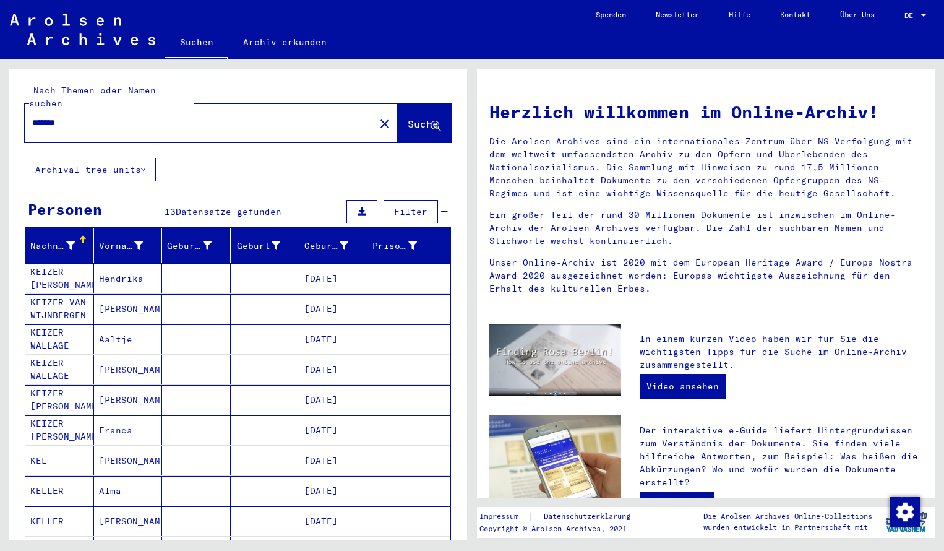
click at [68, 272] on mat-cell "KEIZER [PERSON_NAME]" at bounding box center [59, 279] width 69 height 30
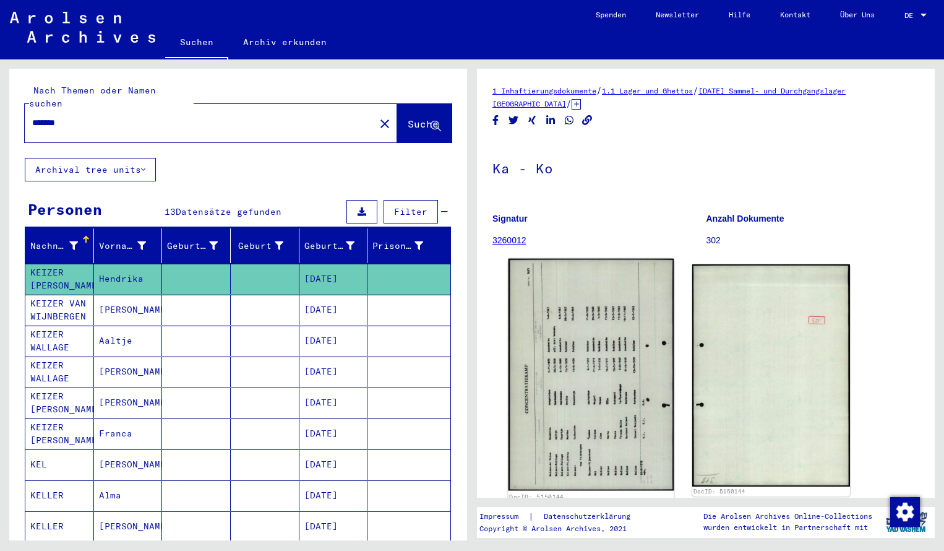
click at [617, 315] on img at bounding box center [592, 375] width 166 height 232
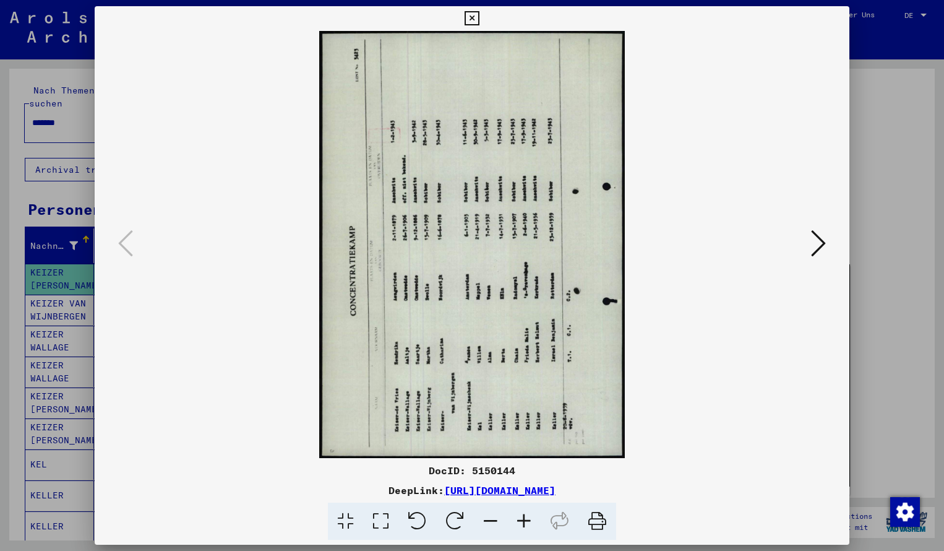
click at [458, 517] on icon at bounding box center [455, 521] width 38 height 38
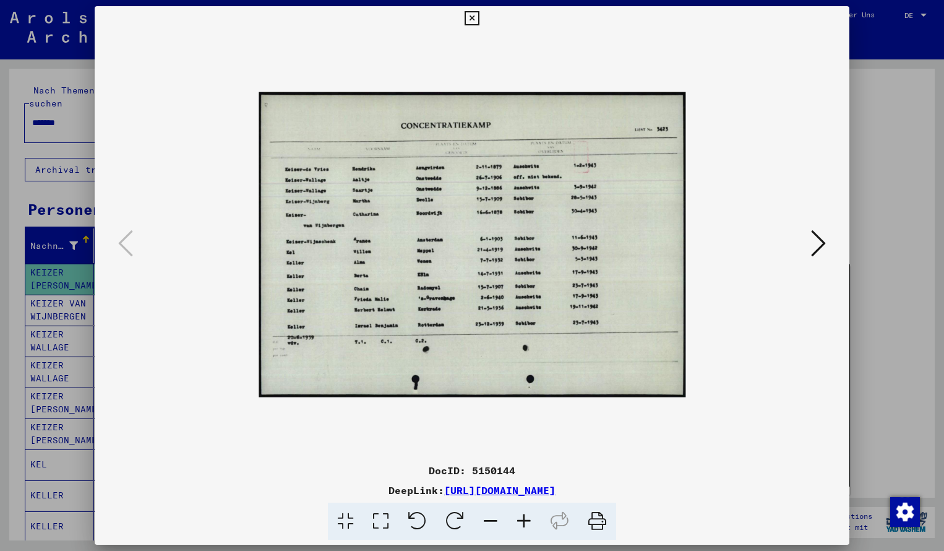
click at [526, 517] on icon at bounding box center [523, 521] width 33 height 38
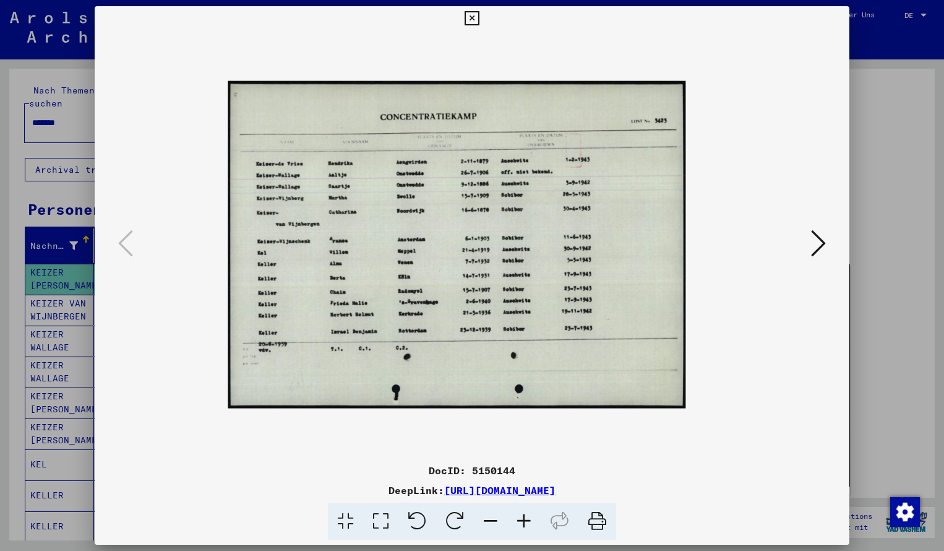
click at [526, 517] on icon at bounding box center [523, 521] width 33 height 38
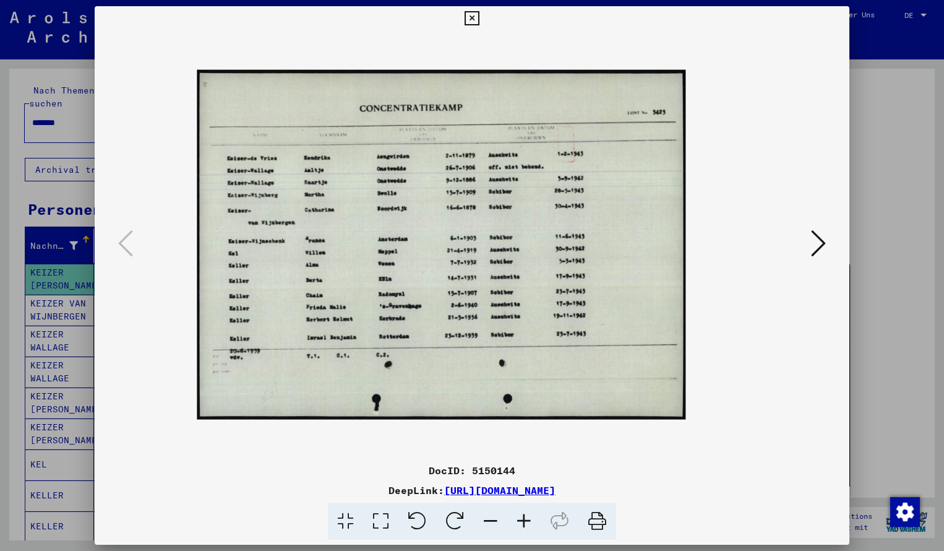
click at [526, 517] on icon at bounding box center [523, 521] width 33 height 38
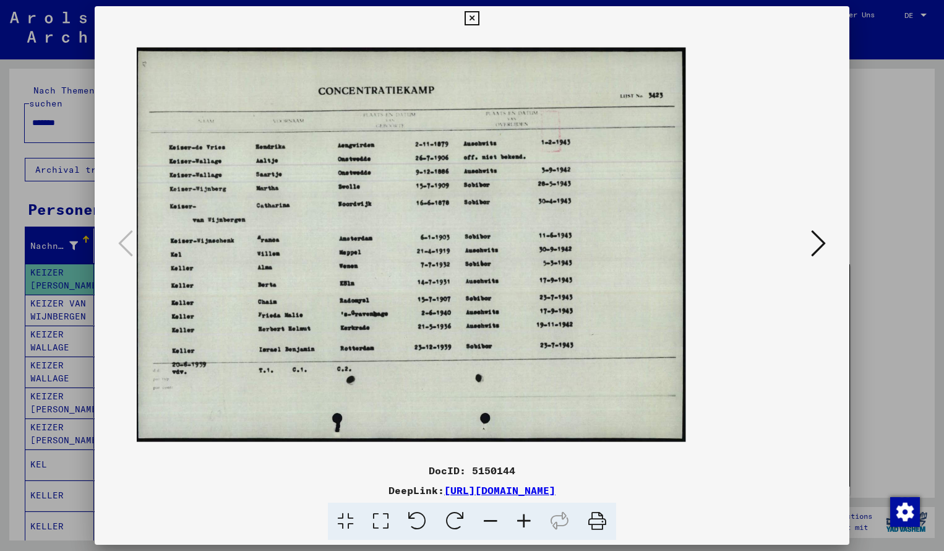
click at [526, 517] on icon at bounding box center [523, 521] width 33 height 38
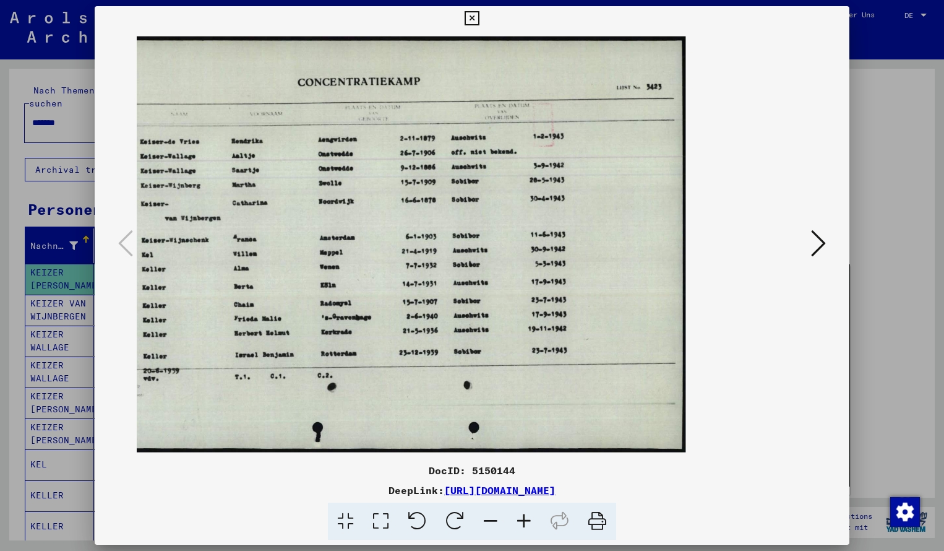
click at [479, 19] on icon at bounding box center [472, 18] width 14 height 15
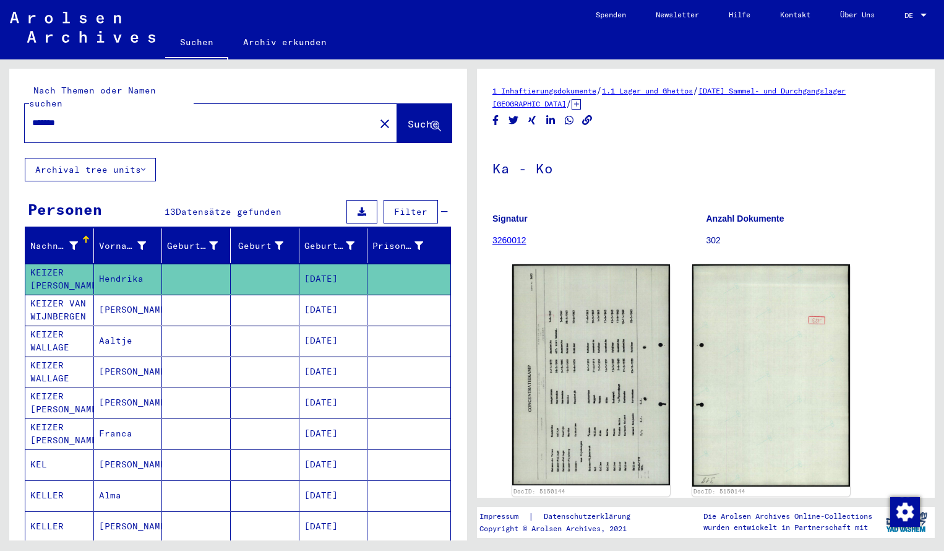
click at [83, 116] on input "*******" at bounding box center [199, 122] width 335 height 13
click at [408, 118] on span "Suche" at bounding box center [423, 124] width 31 height 12
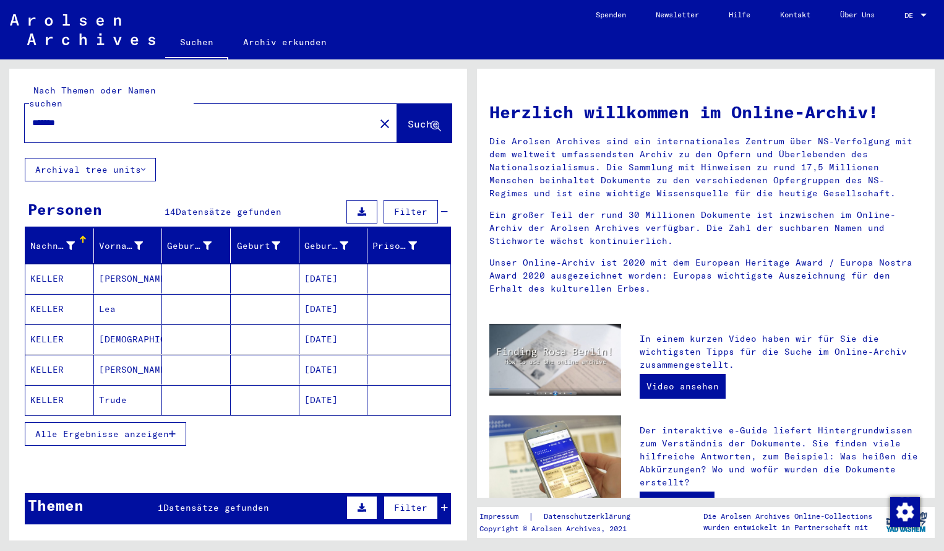
click at [65, 267] on mat-cell "KELLER" at bounding box center [59, 279] width 69 height 30
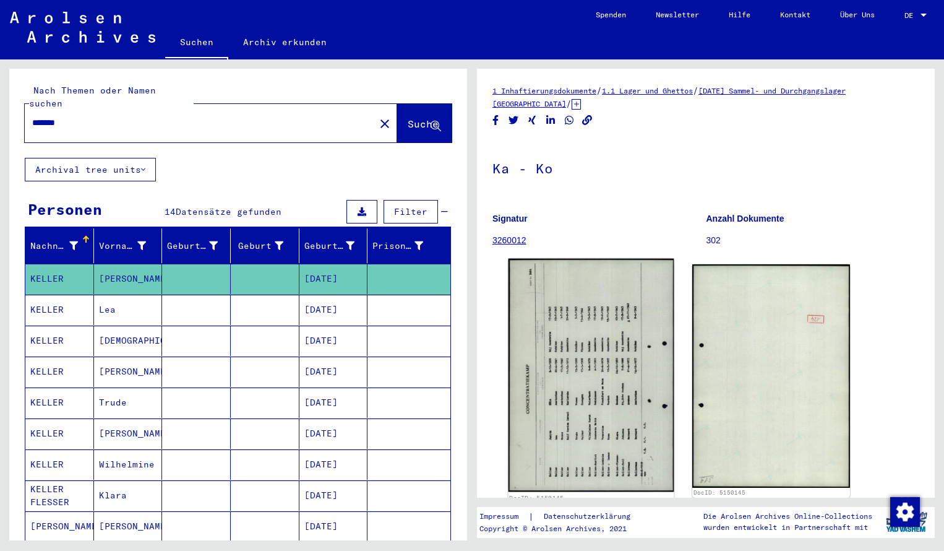
click at [579, 297] on img at bounding box center [592, 375] width 166 height 233
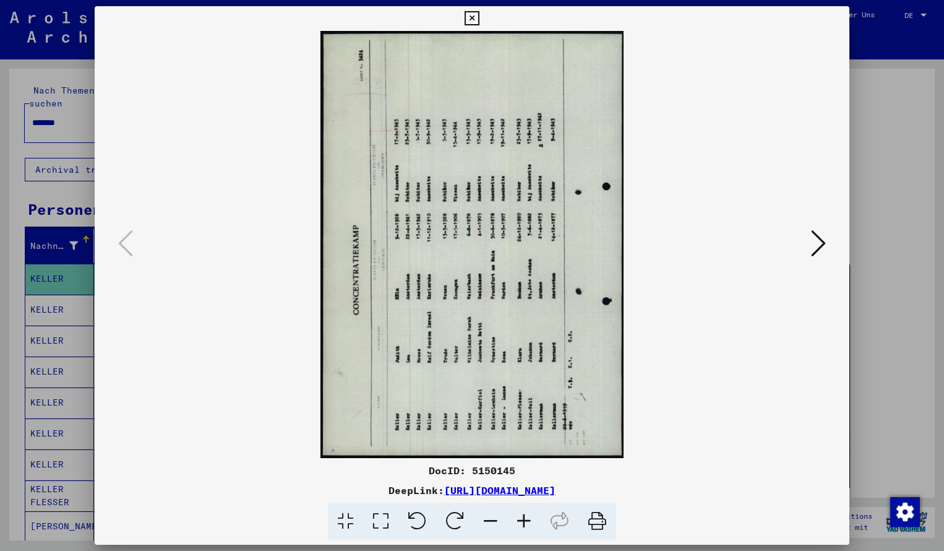
click at [461, 516] on icon at bounding box center [455, 521] width 38 height 38
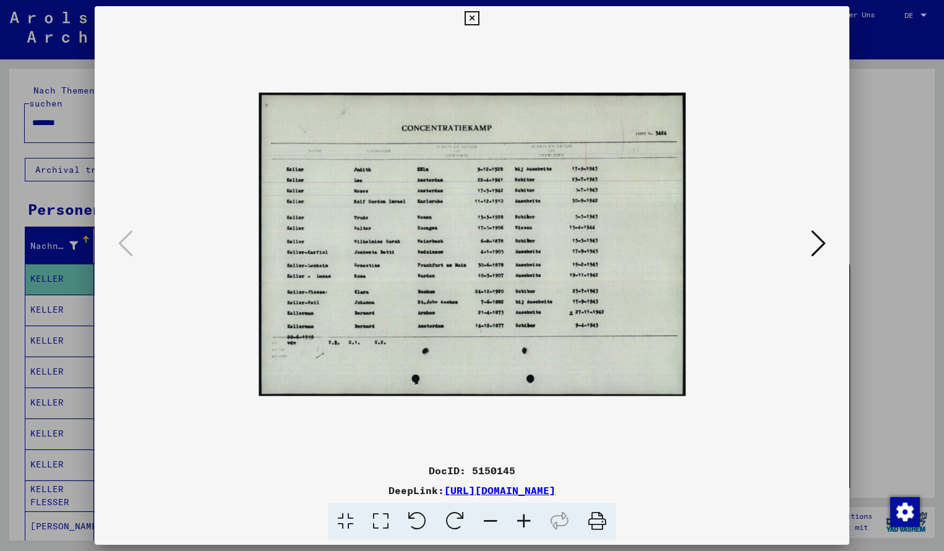
click at [527, 523] on icon at bounding box center [523, 521] width 33 height 38
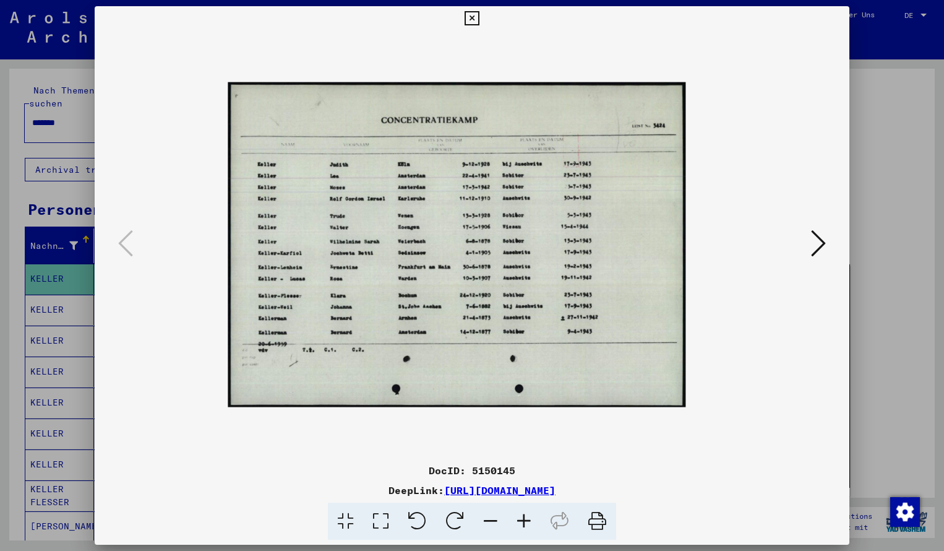
click at [527, 523] on icon at bounding box center [523, 521] width 33 height 38
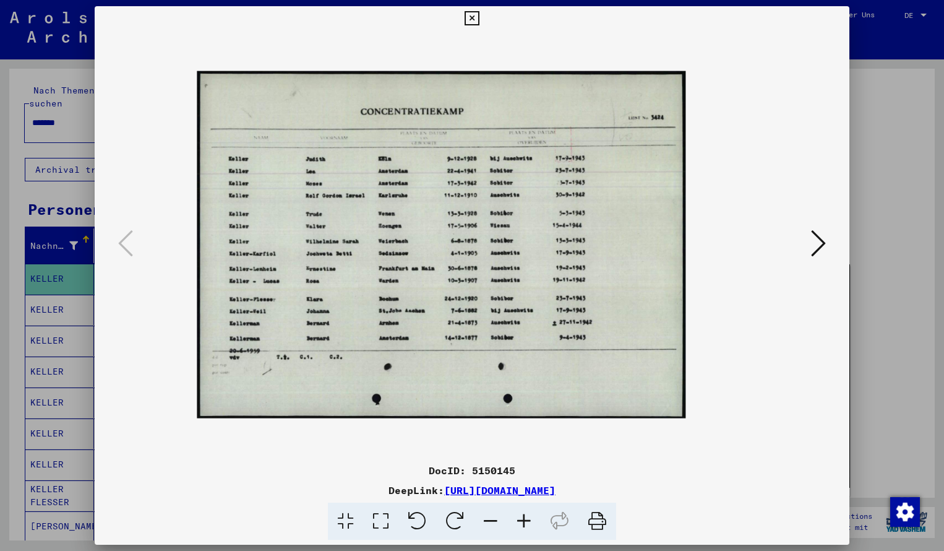
click at [527, 523] on icon at bounding box center [523, 521] width 33 height 38
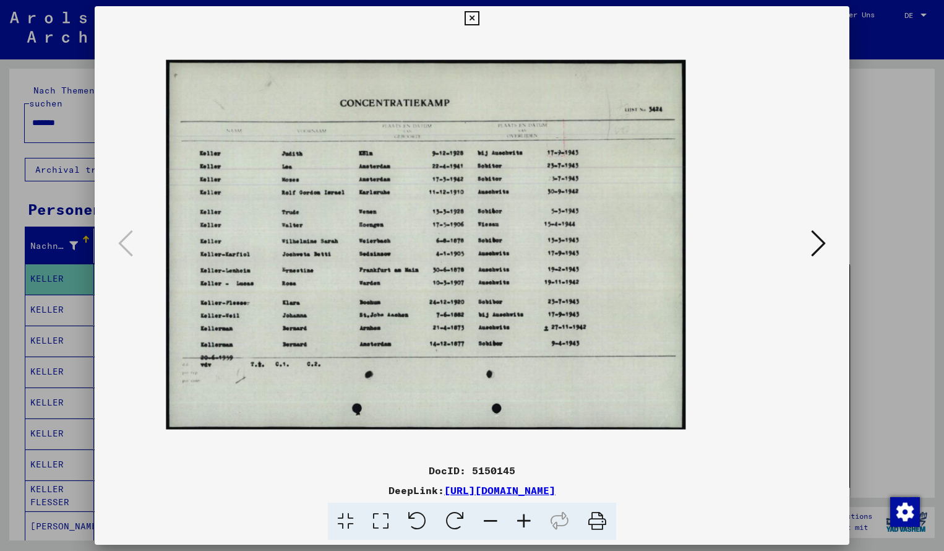
click at [527, 523] on icon at bounding box center [523, 521] width 33 height 38
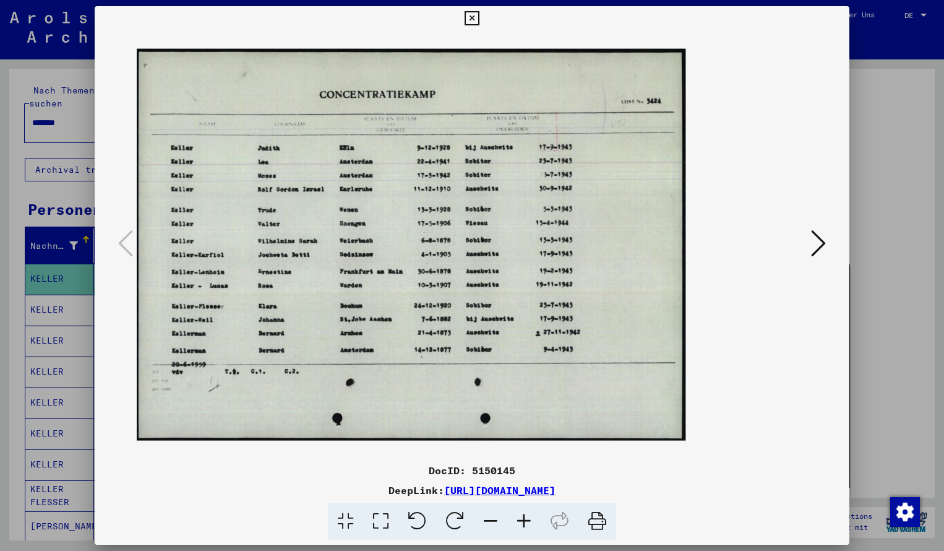
click at [527, 523] on icon at bounding box center [523, 521] width 33 height 38
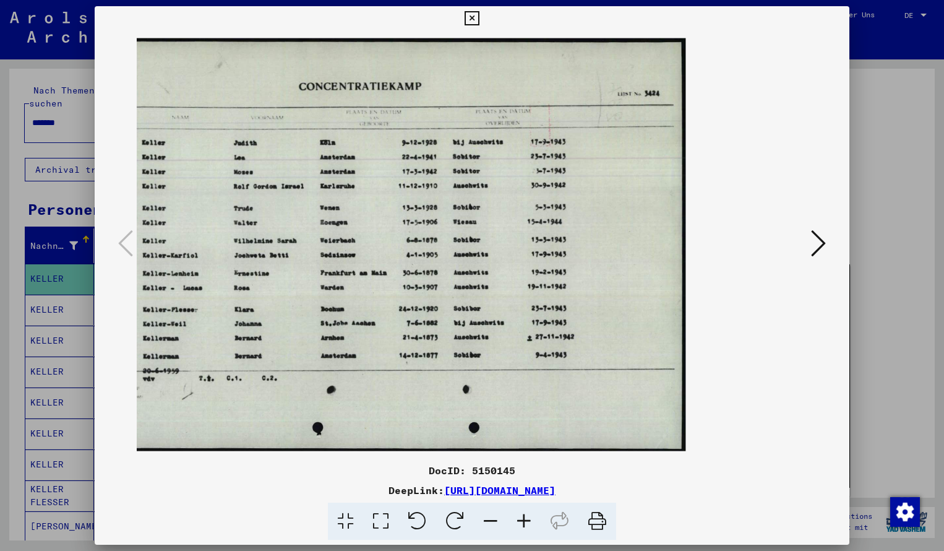
click at [479, 15] on icon at bounding box center [472, 18] width 14 height 15
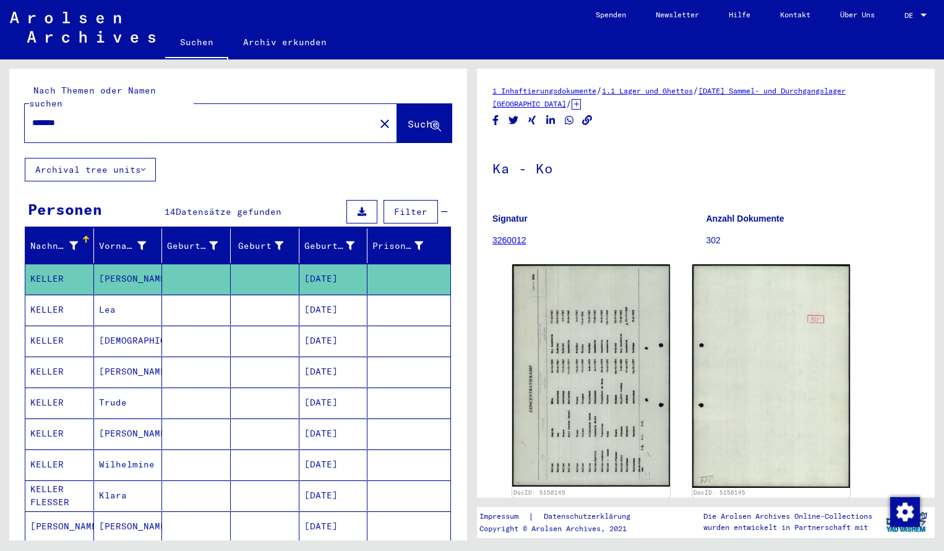
click at [89, 116] on input "*******" at bounding box center [199, 122] width 335 height 13
click at [410, 118] on span "Suche" at bounding box center [423, 124] width 31 height 12
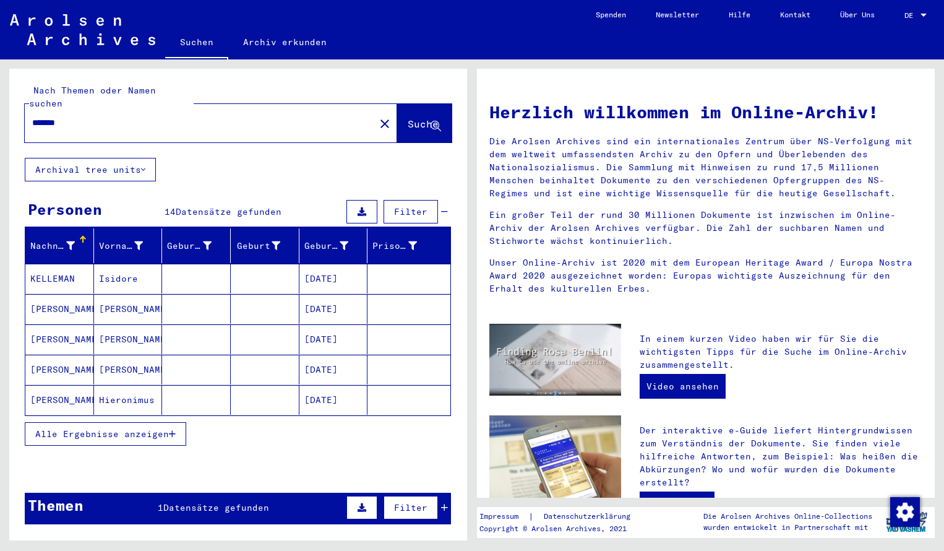
click at [41, 268] on mat-cell "KELLEMAN" at bounding box center [59, 279] width 69 height 30
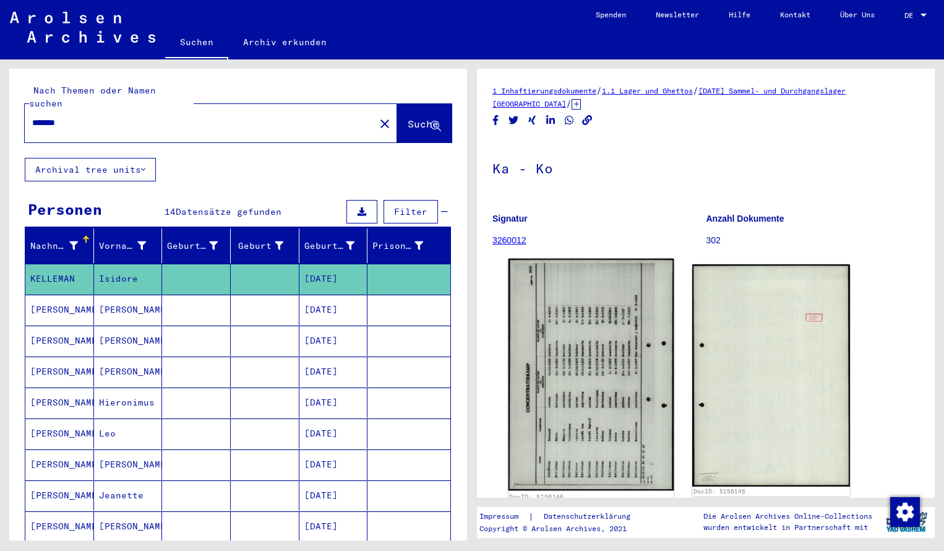
click at [560, 365] on img at bounding box center [592, 375] width 166 height 232
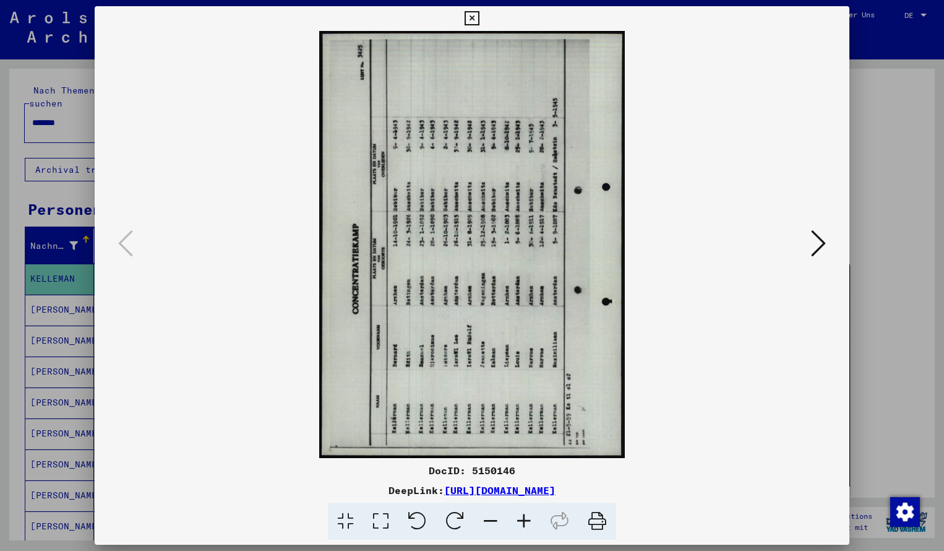
click at [454, 523] on icon at bounding box center [455, 521] width 38 height 38
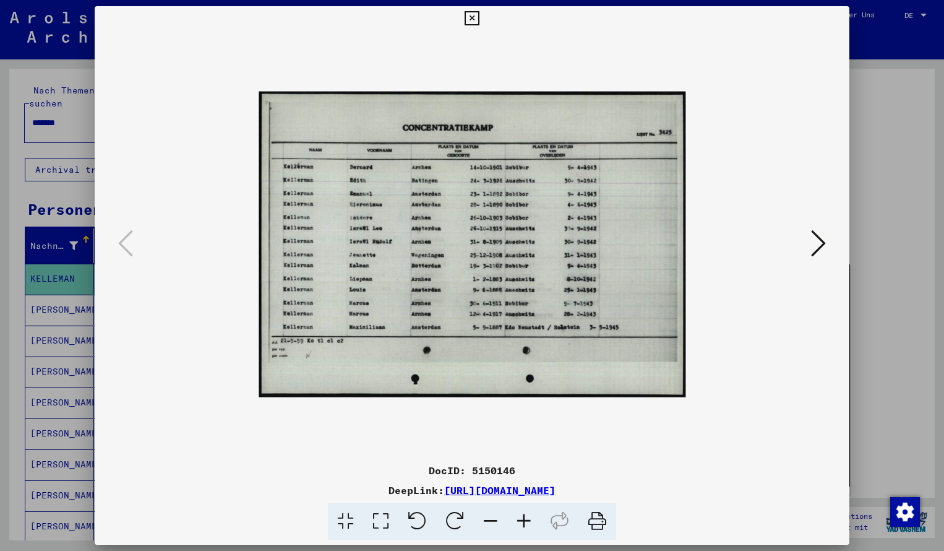
click at [520, 521] on icon at bounding box center [523, 521] width 33 height 38
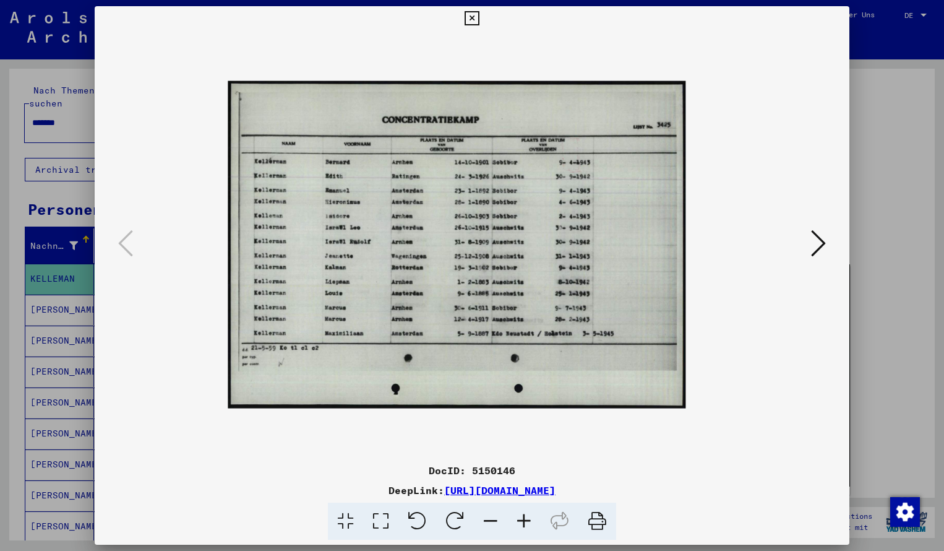
click at [520, 521] on icon at bounding box center [523, 521] width 33 height 38
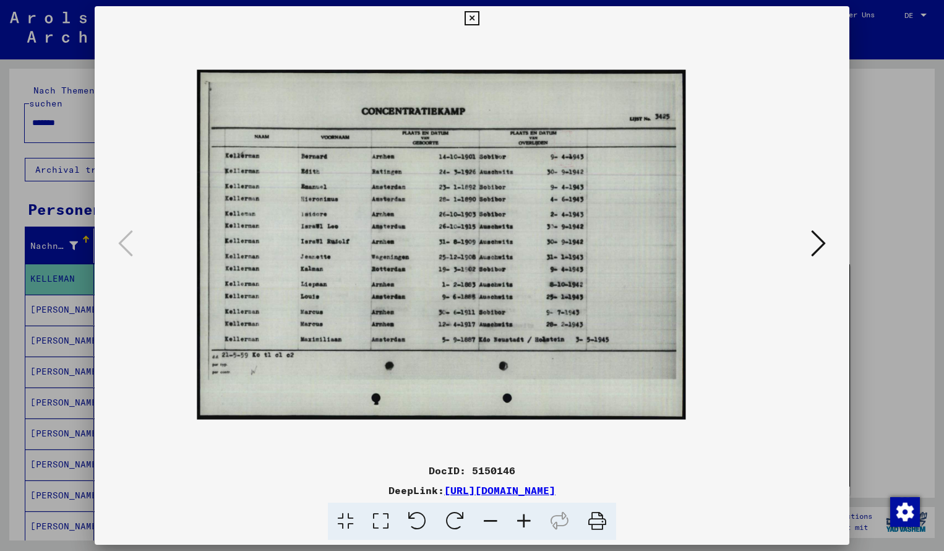
click at [520, 521] on icon at bounding box center [523, 521] width 33 height 38
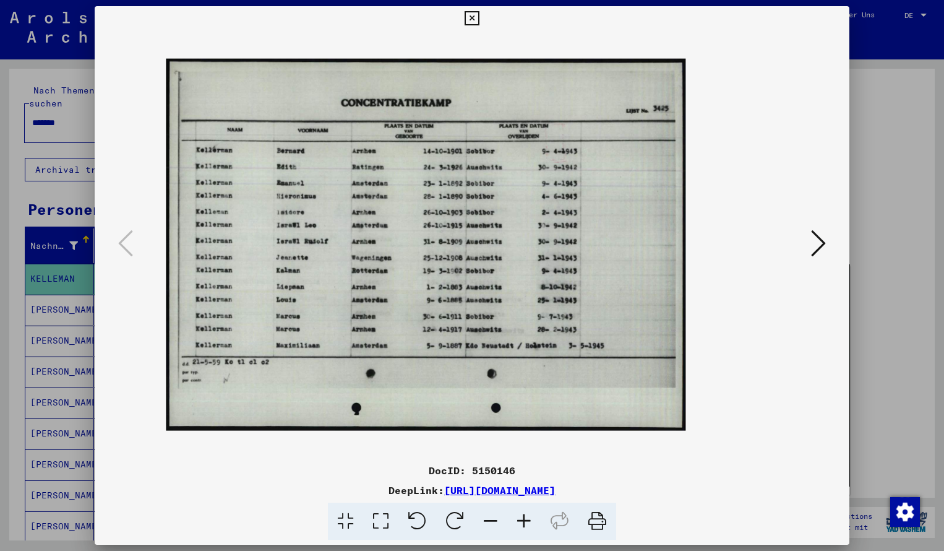
click at [520, 521] on icon at bounding box center [523, 521] width 33 height 38
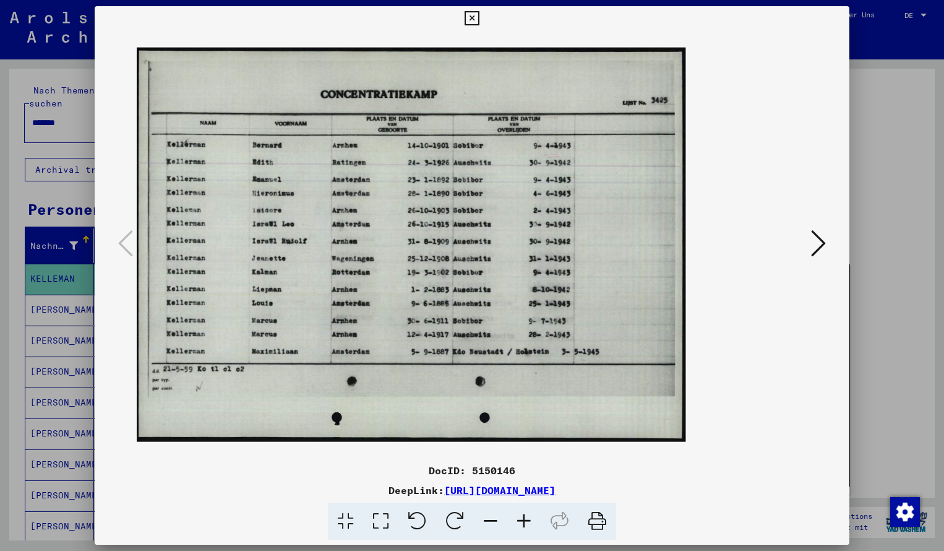
click at [520, 521] on icon at bounding box center [523, 521] width 33 height 38
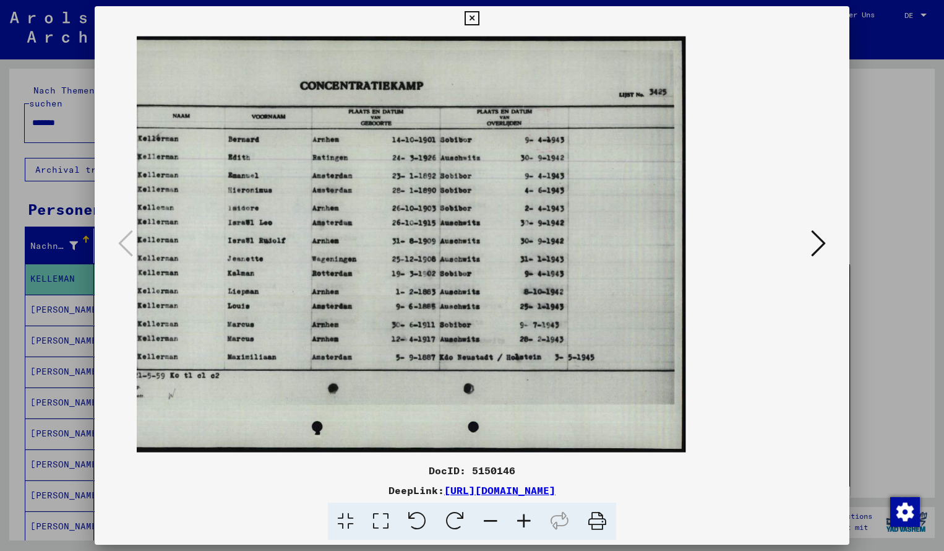
click at [479, 17] on icon at bounding box center [472, 18] width 14 height 15
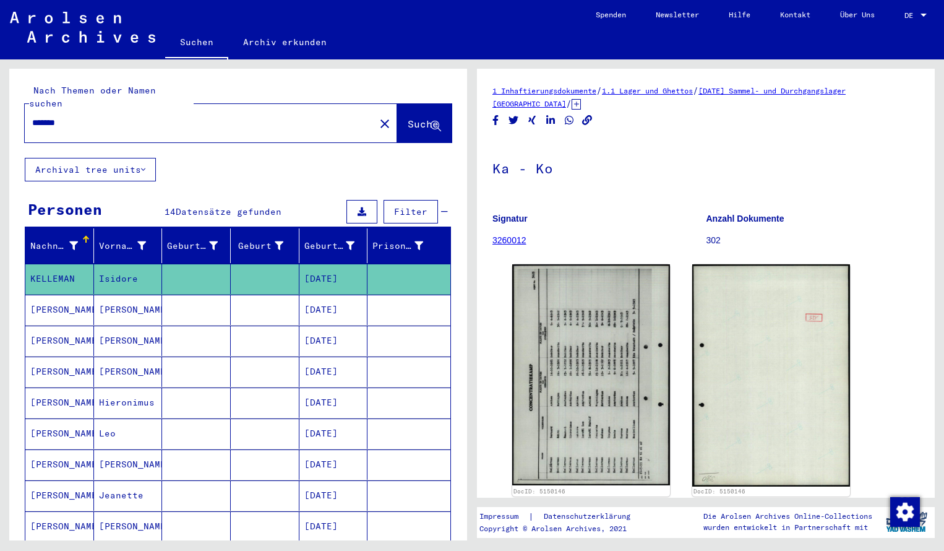
click at [80, 116] on input "*******" at bounding box center [199, 122] width 335 height 13
click at [408, 118] on span "Suche" at bounding box center [423, 124] width 31 height 12
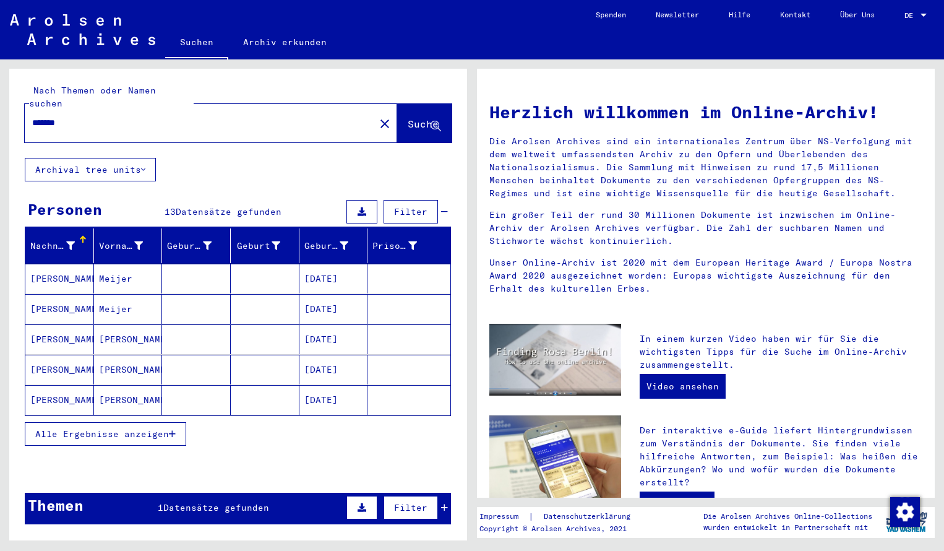
click at [77, 264] on mat-cell "[PERSON_NAME]" at bounding box center [59, 279] width 69 height 30
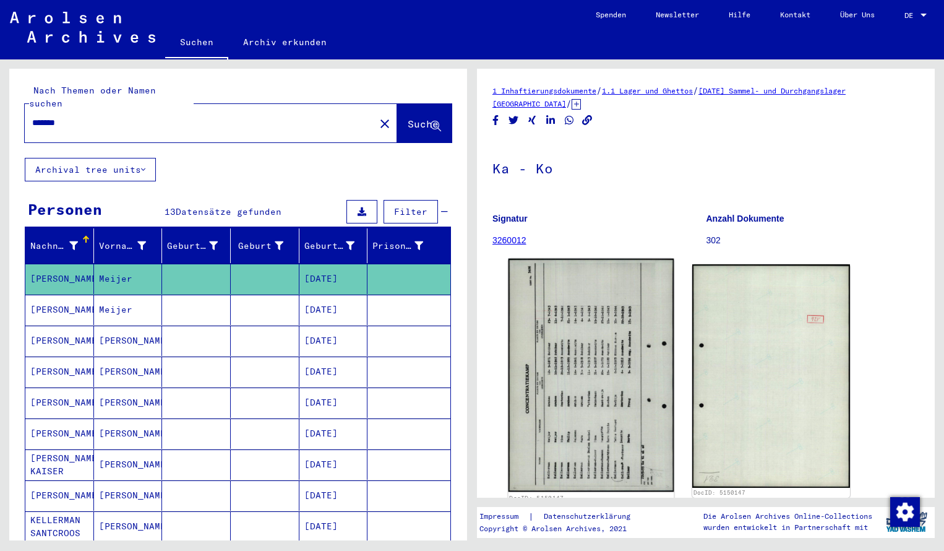
click at [567, 331] on img at bounding box center [592, 375] width 166 height 233
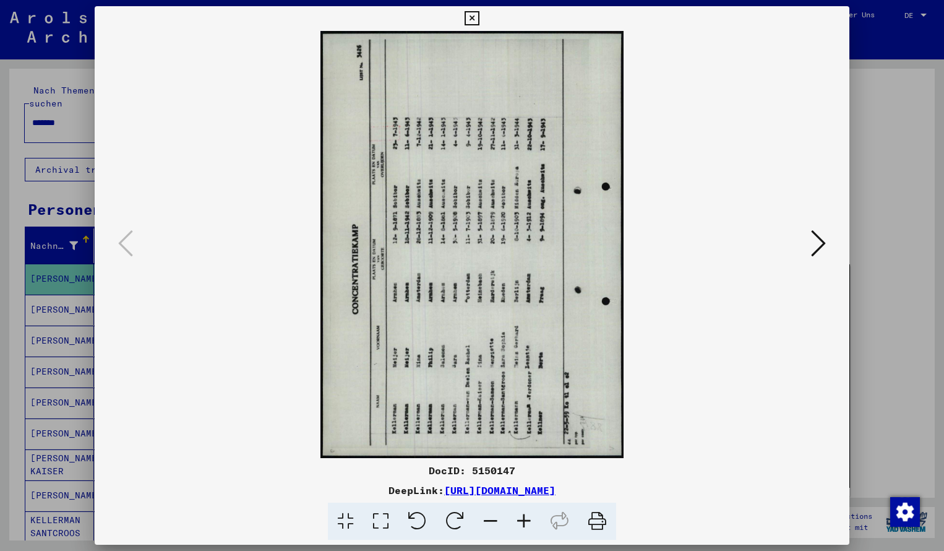
click at [455, 518] on icon at bounding box center [455, 521] width 38 height 38
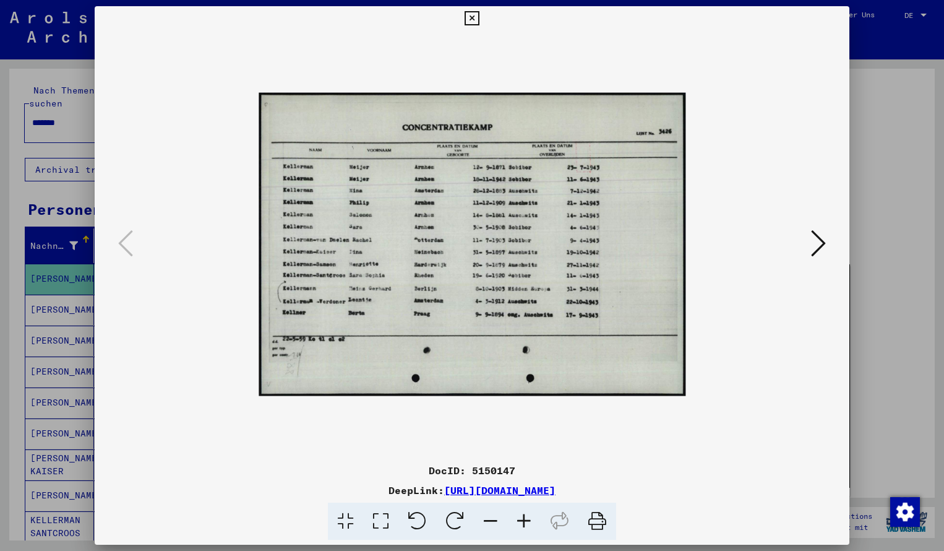
click at [520, 516] on icon at bounding box center [523, 521] width 33 height 38
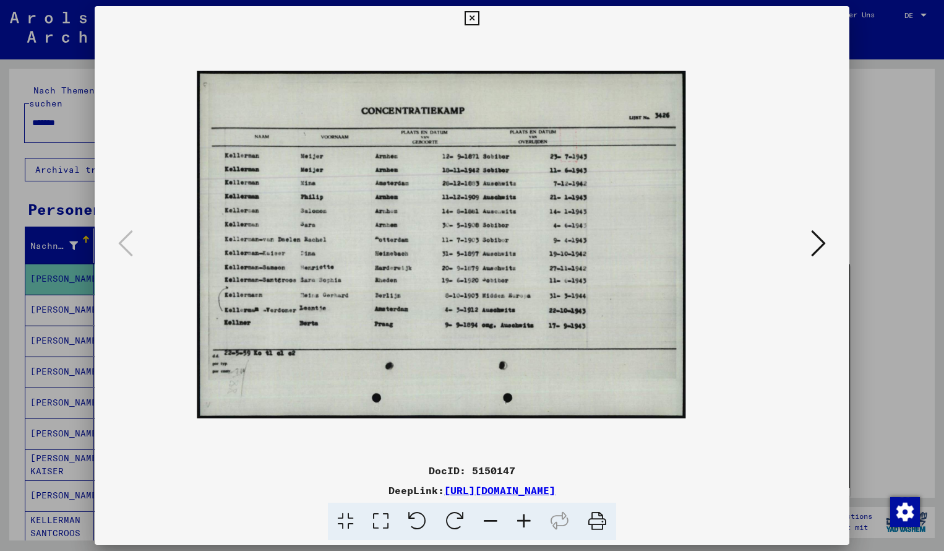
click at [520, 516] on icon at bounding box center [523, 521] width 33 height 38
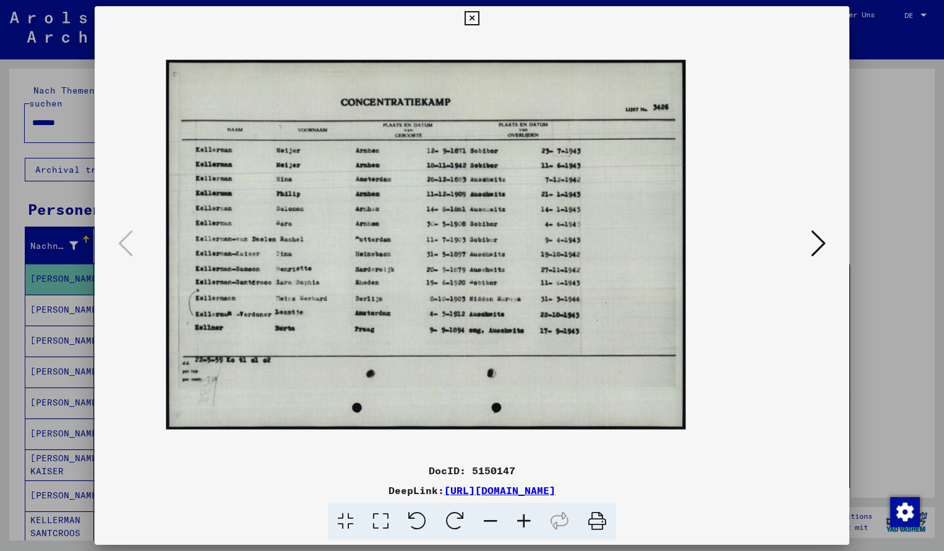
click at [520, 516] on icon at bounding box center [523, 521] width 33 height 38
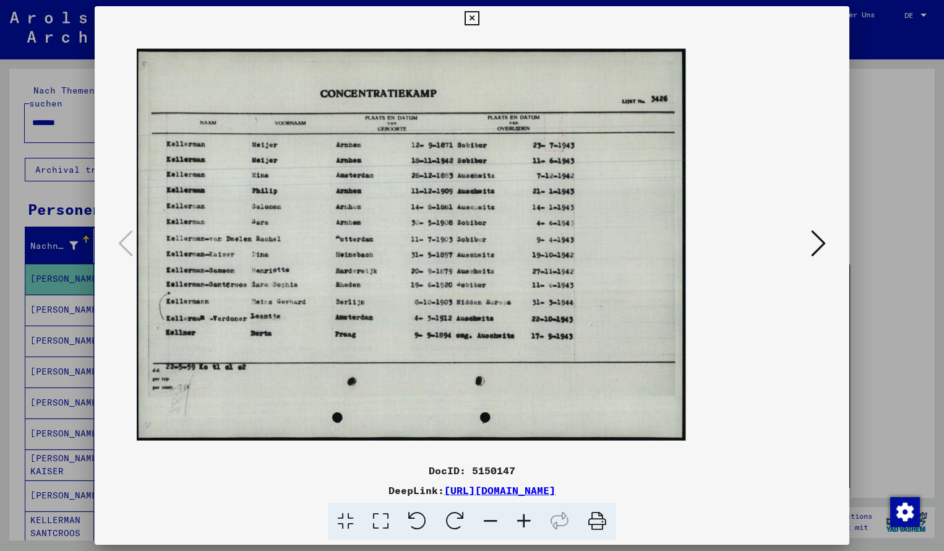
click at [520, 516] on icon at bounding box center [523, 521] width 33 height 38
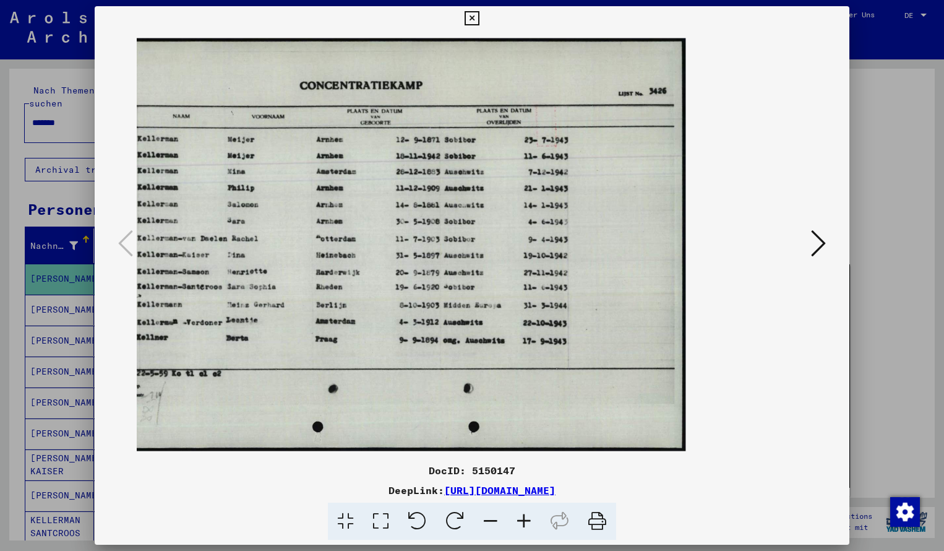
click at [450, 307] on img at bounding box center [395, 244] width 582 height 413
click at [479, 19] on icon at bounding box center [472, 18] width 14 height 15
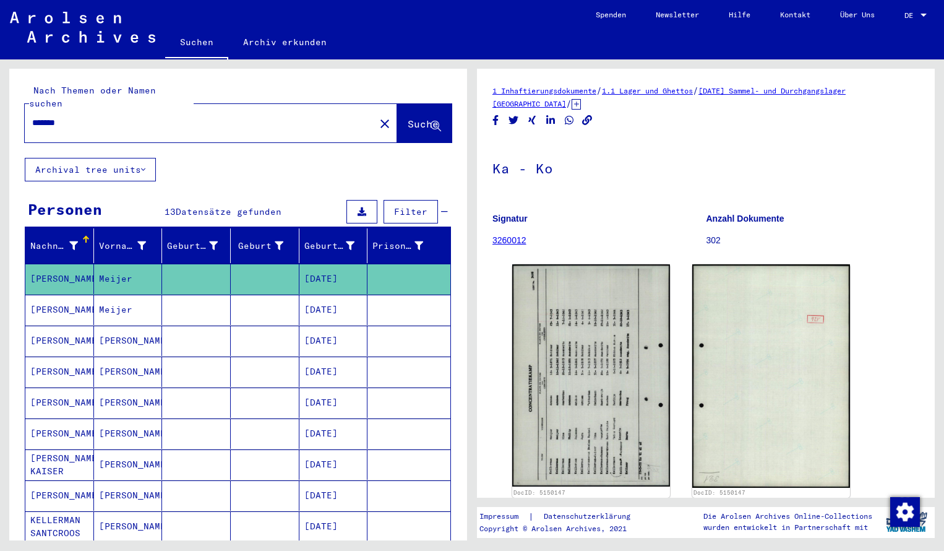
click at [83, 116] on input "*******" at bounding box center [199, 122] width 335 height 13
click at [405, 104] on button "Suche" at bounding box center [424, 123] width 54 height 38
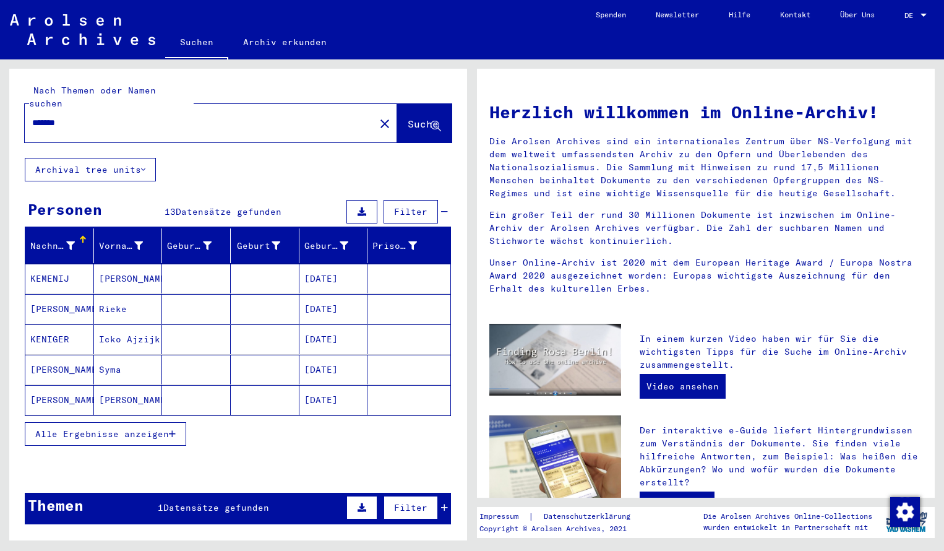
click at [63, 264] on mat-cell "KEMENIJ" at bounding box center [59, 279] width 69 height 30
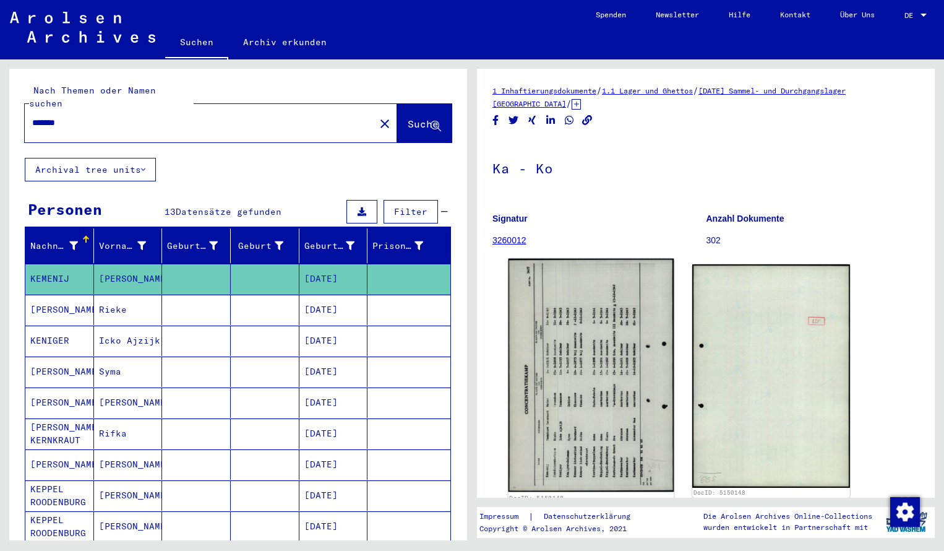
click at [655, 370] on img at bounding box center [592, 375] width 166 height 233
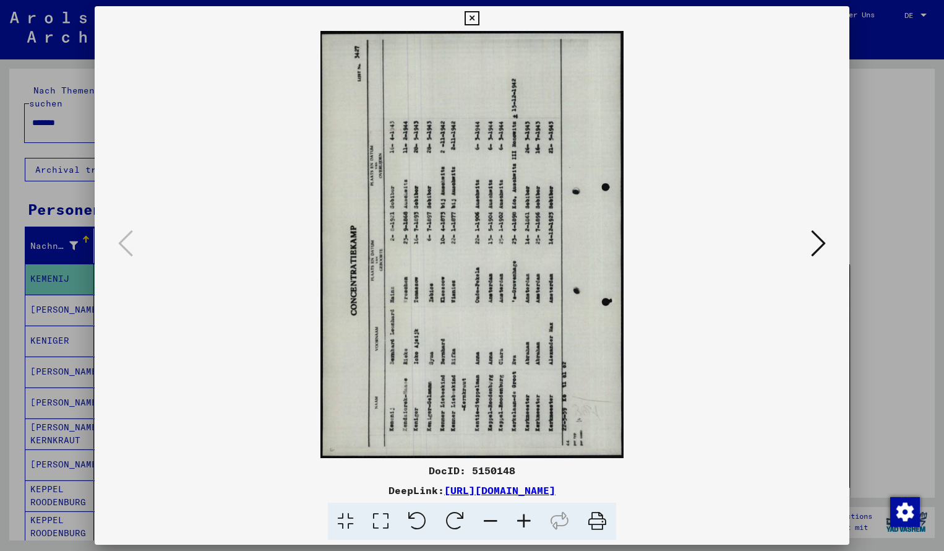
click at [458, 512] on icon at bounding box center [455, 521] width 38 height 38
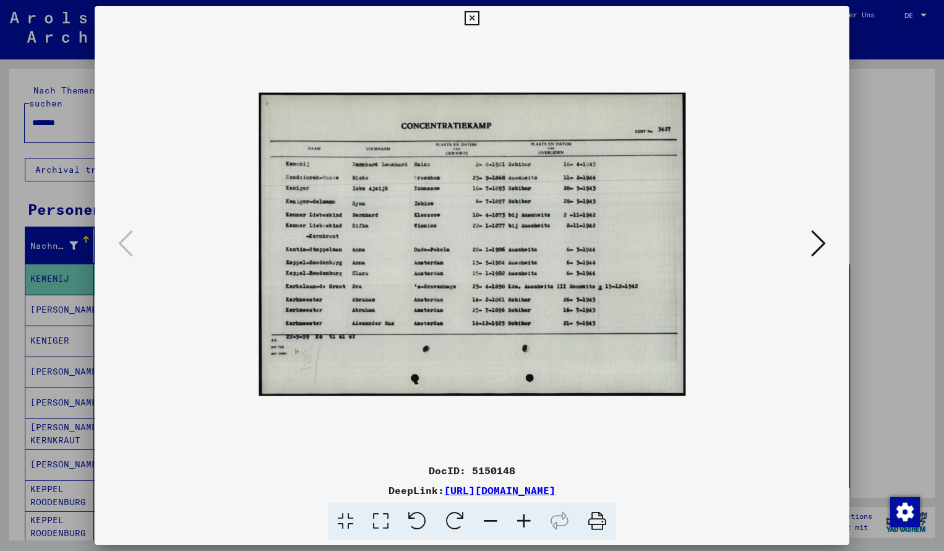
click at [521, 522] on icon at bounding box center [523, 521] width 33 height 38
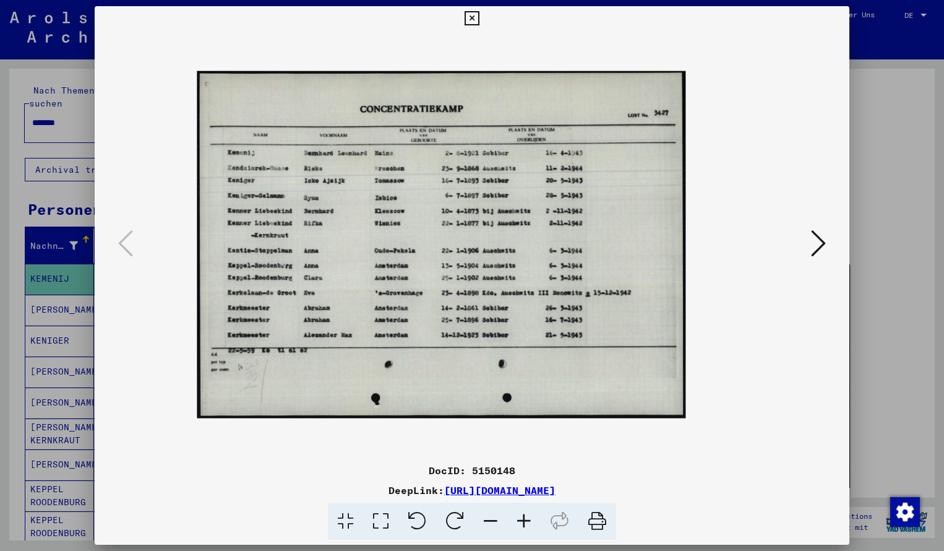
click at [521, 522] on icon at bounding box center [523, 521] width 33 height 38
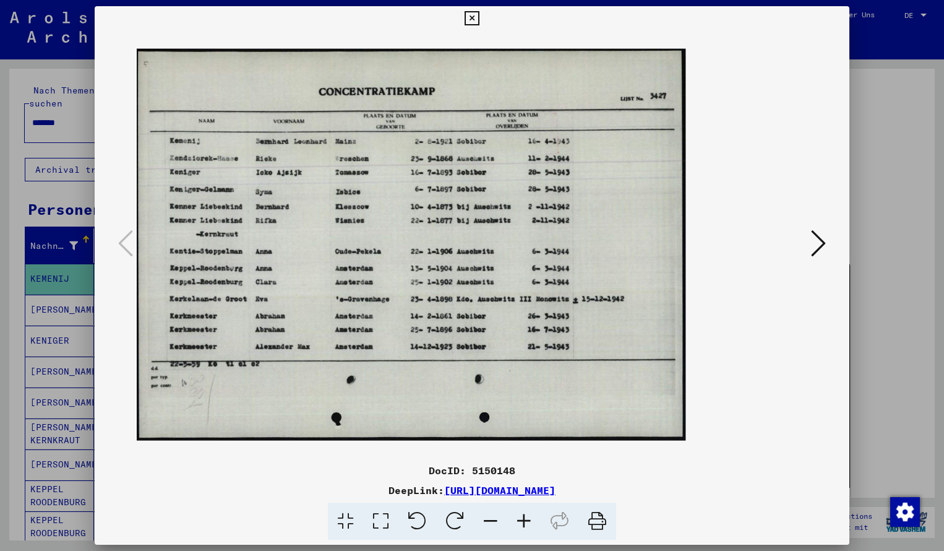
click at [521, 522] on icon at bounding box center [523, 521] width 33 height 38
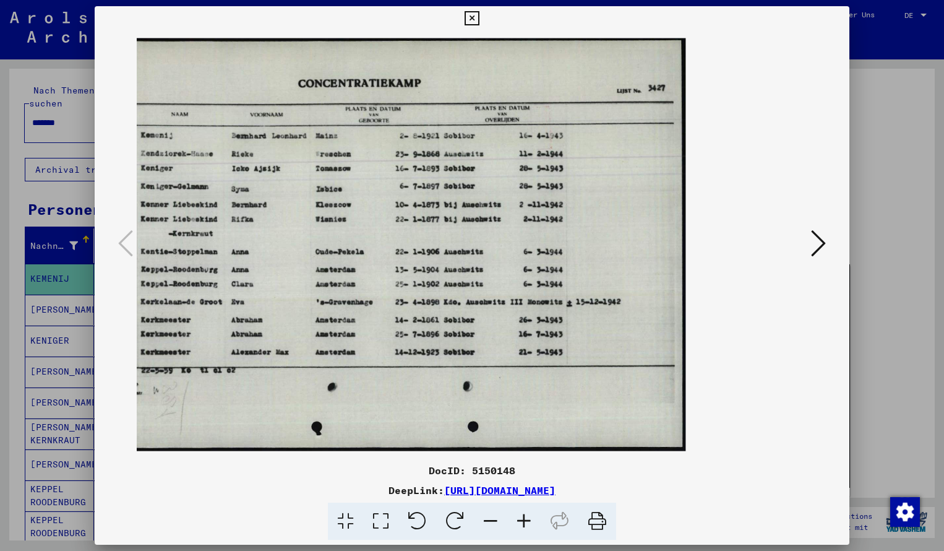
click at [479, 17] on icon at bounding box center [472, 18] width 14 height 15
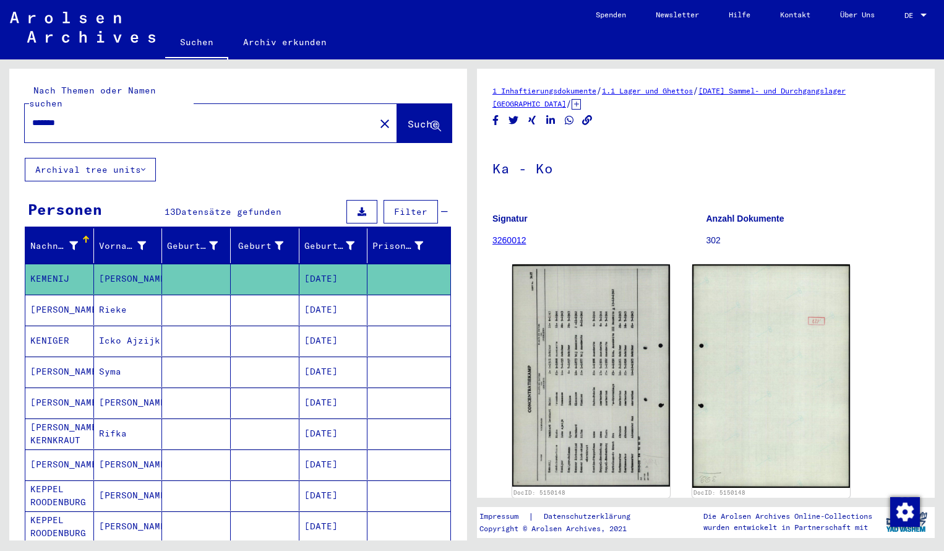
click at [74, 116] on input "*******" at bounding box center [199, 122] width 335 height 13
click at [408, 118] on span "Suche" at bounding box center [423, 124] width 31 height 12
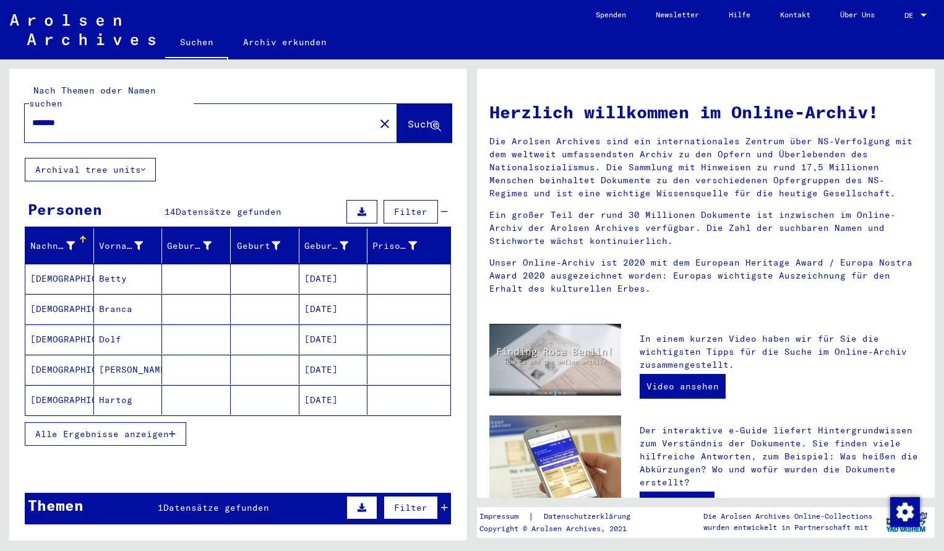
click at [77, 264] on mat-cell "[DEMOGRAPHIC_DATA]" at bounding box center [59, 279] width 69 height 30
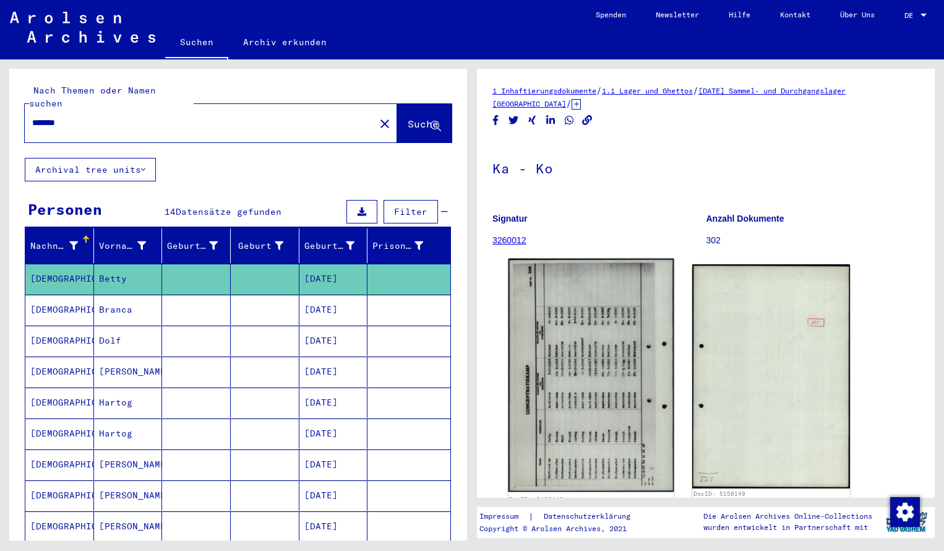
click at [586, 316] on img at bounding box center [592, 375] width 166 height 233
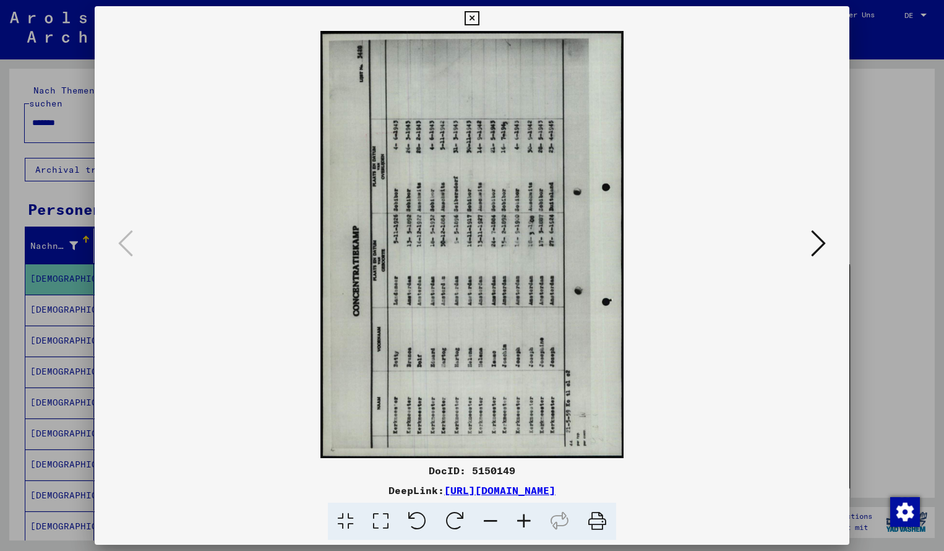
click at [456, 509] on icon at bounding box center [455, 521] width 38 height 38
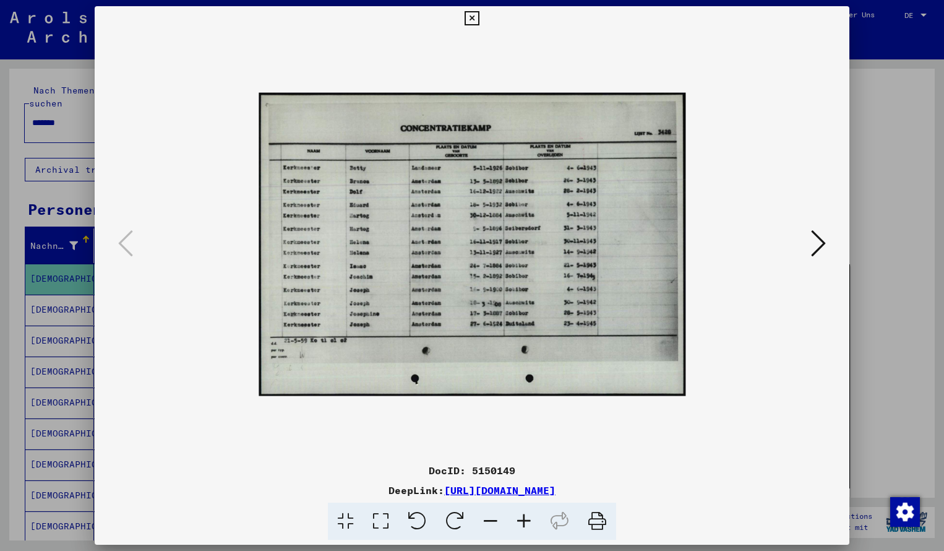
click at [520, 523] on icon at bounding box center [523, 521] width 33 height 38
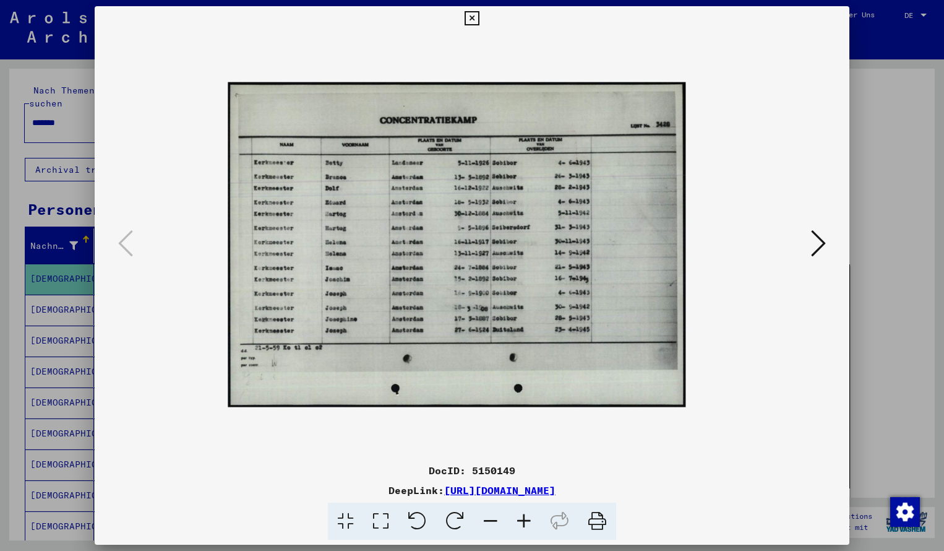
click at [520, 523] on icon at bounding box center [523, 521] width 33 height 38
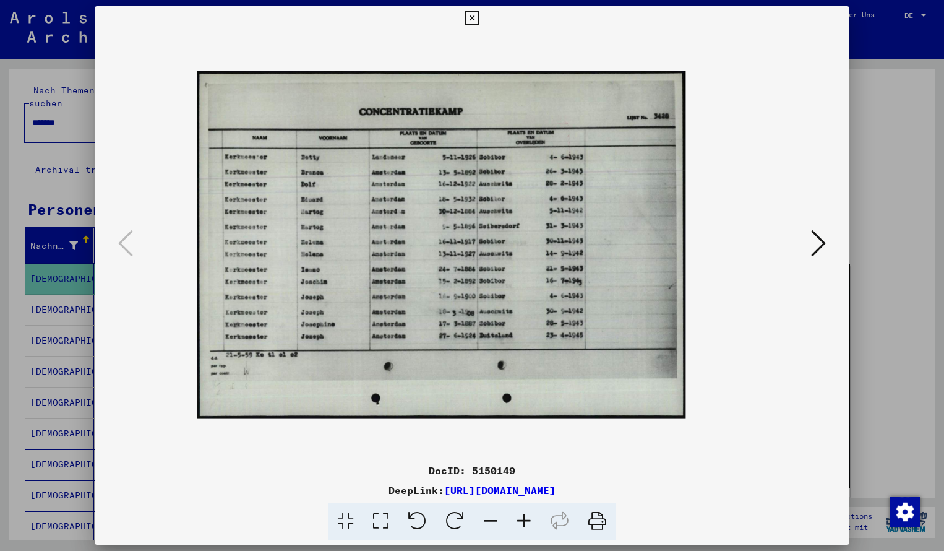
click at [520, 523] on icon at bounding box center [523, 521] width 33 height 38
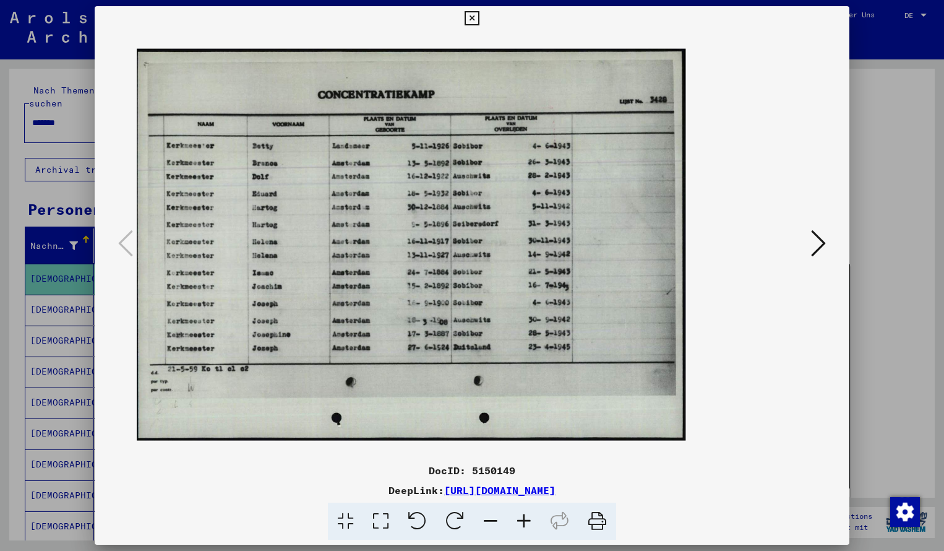
click at [520, 523] on icon at bounding box center [523, 521] width 33 height 38
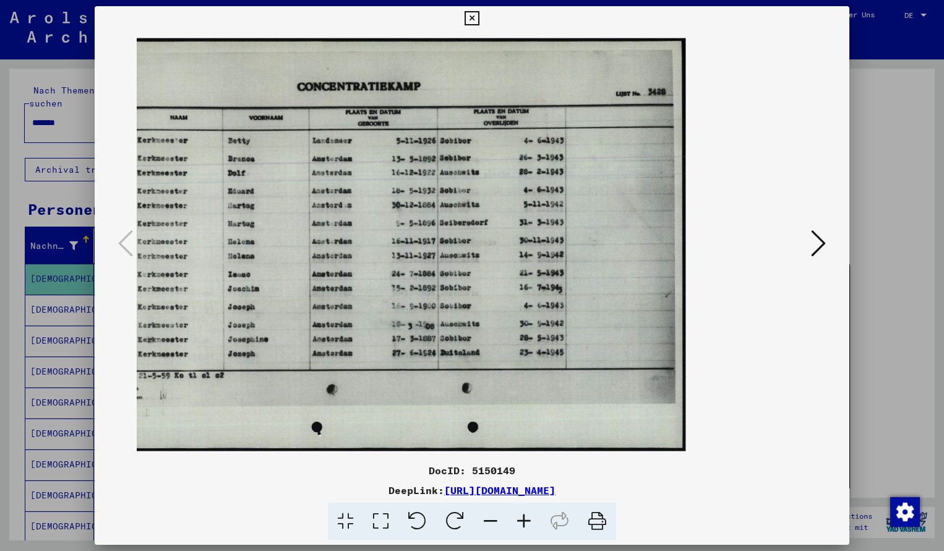
click at [461, 355] on img at bounding box center [395, 244] width 582 height 413
click at [479, 19] on icon at bounding box center [472, 18] width 14 height 15
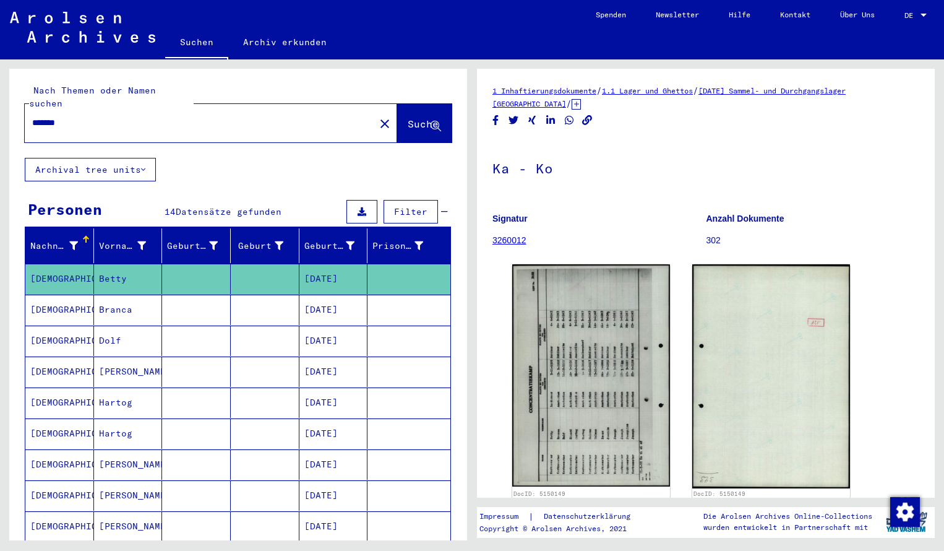
click at [74, 116] on input "*******" at bounding box center [199, 122] width 335 height 13
click at [409, 118] on span "Suche" at bounding box center [423, 124] width 31 height 12
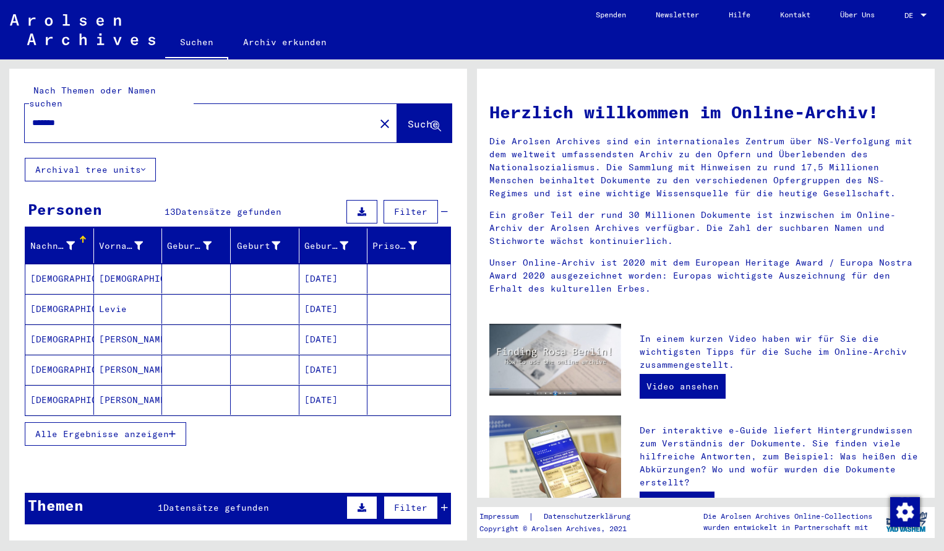
click at [68, 268] on mat-cell "[DEMOGRAPHIC_DATA]" at bounding box center [59, 279] width 69 height 30
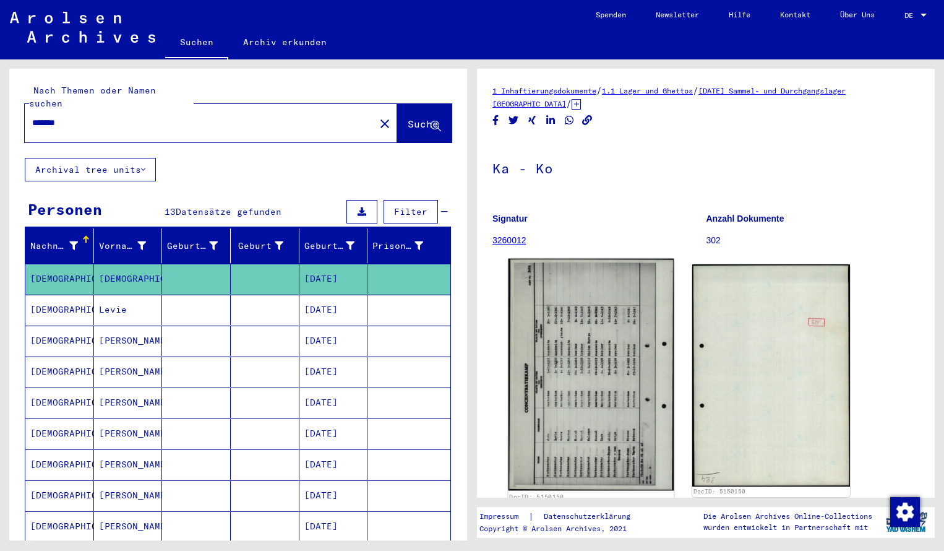
click at [572, 338] on img at bounding box center [592, 375] width 166 height 232
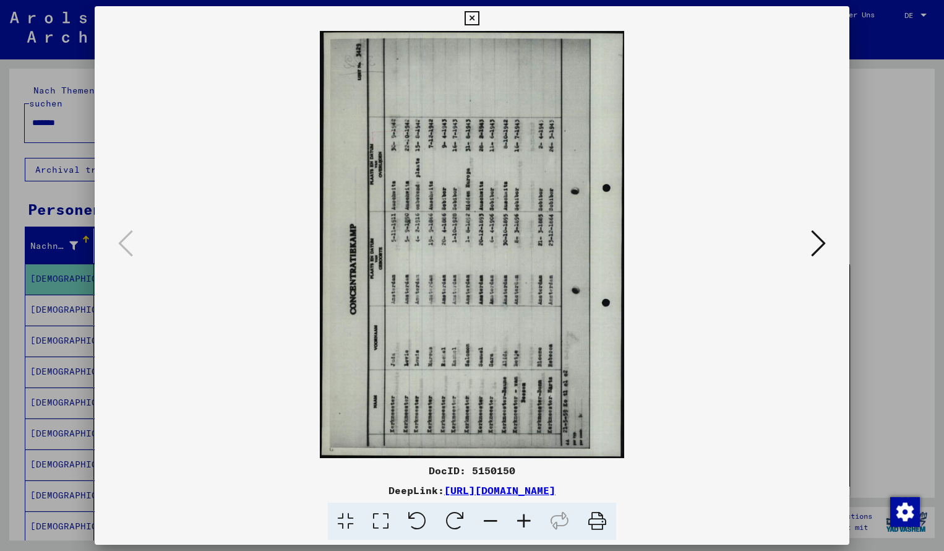
click at [454, 516] on icon at bounding box center [455, 521] width 38 height 38
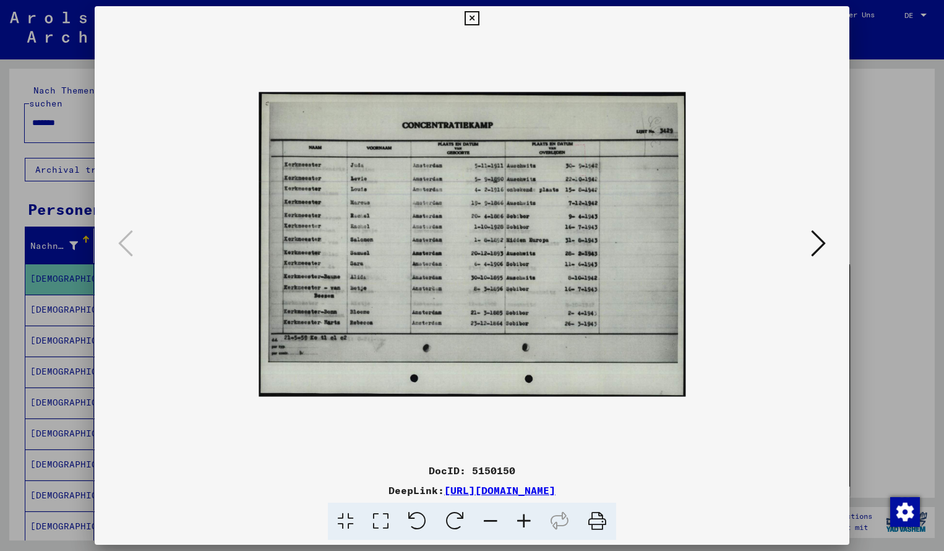
click at [522, 518] on icon at bounding box center [523, 521] width 33 height 38
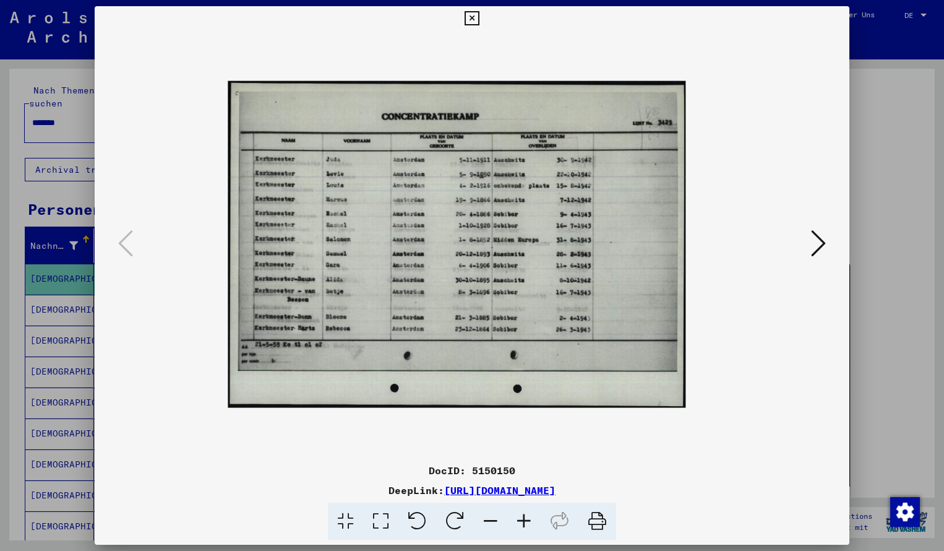
click at [522, 518] on icon at bounding box center [523, 521] width 33 height 38
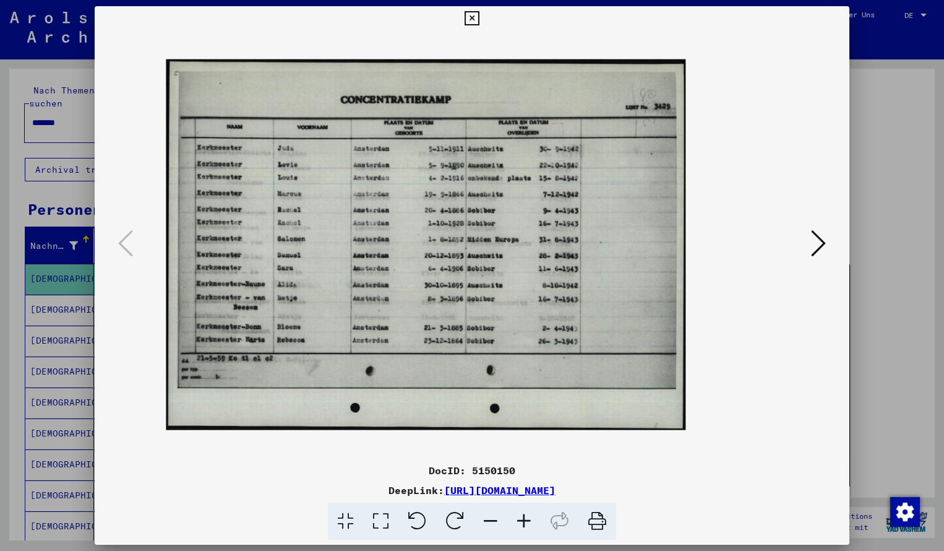
click at [522, 518] on icon at bounding box center [523, 521] width 33 height 38
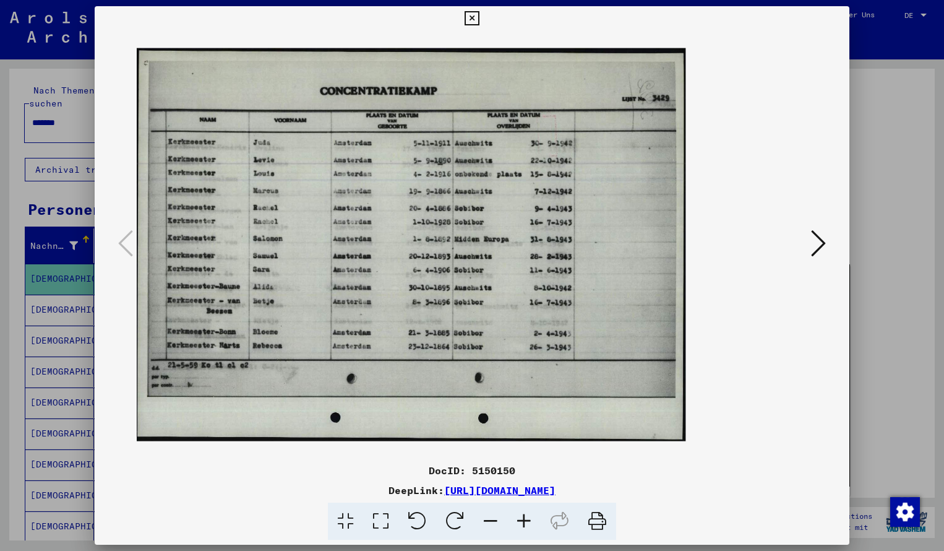
click at [522, 518] on icon at bounding box center [523, 521] width 33 height 38
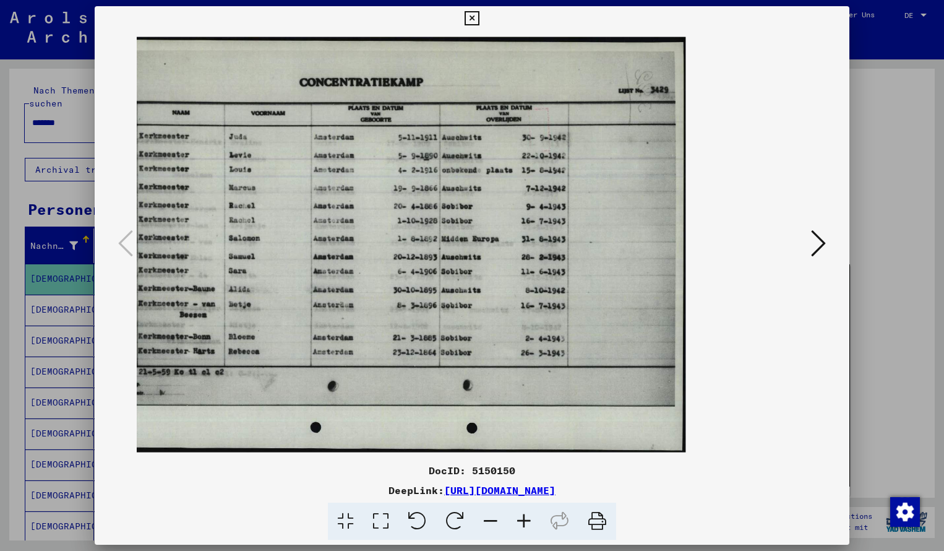
click at [479, 14] on icon at bounding box center [472, 18] width 14 height 15
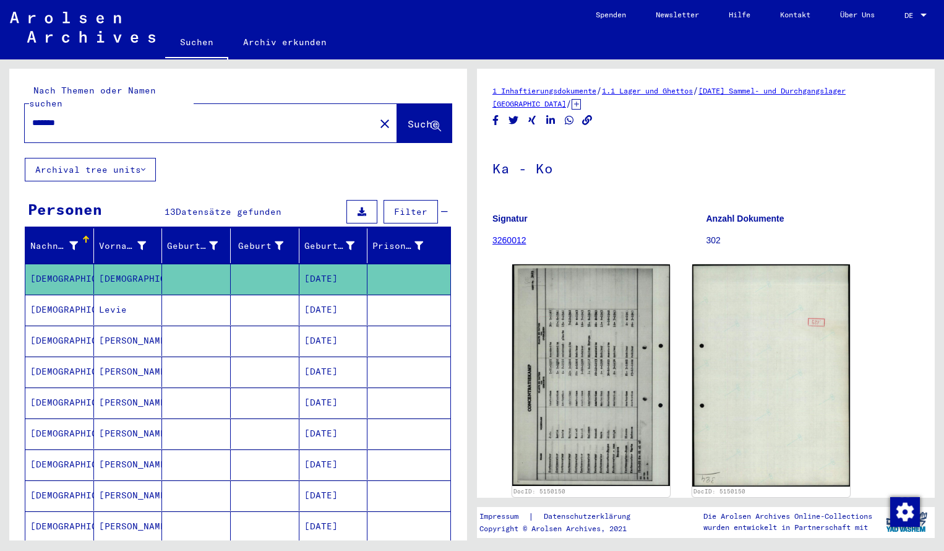
click at [83, 116] on input "*******" at bounding box center [199, 122] width 335 height 13
type input "*******"
click at [408, 118] on span "Suche" at bounding box center [423, 124] width 31 height 12
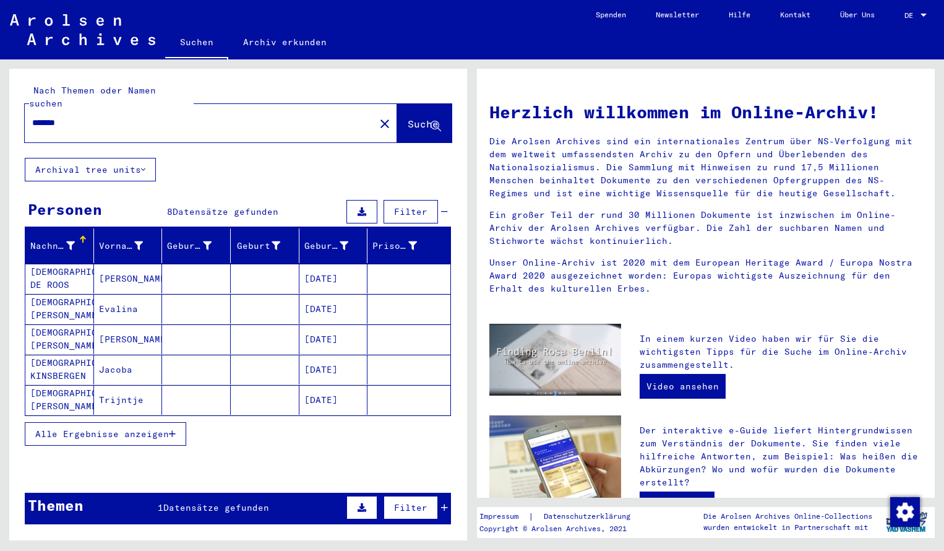
click at [79, 264] on mat-cell "[DEMOGRAPHIC_DATA] DE ROOS" at bounding box center [59, 279] width 69 height 30
